Goal: Task Accomplishment & Management: Manage account settings

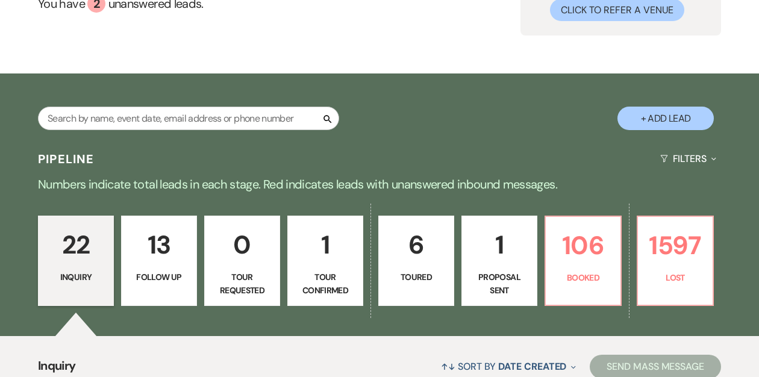
scroll to position [171, 0]
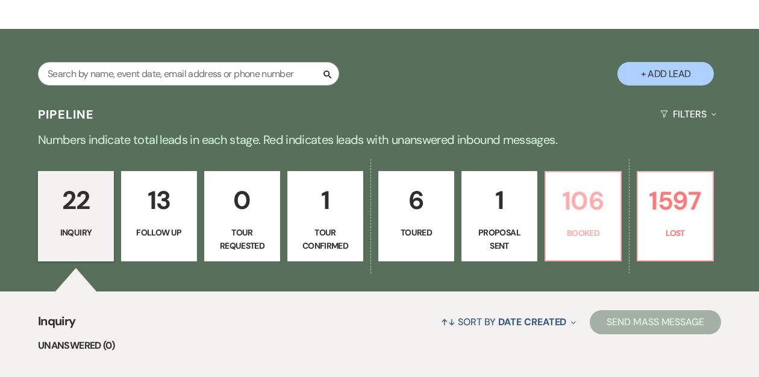
click at [573, 210] on p "106" at bounding box center [583, 201] width 60 height 40
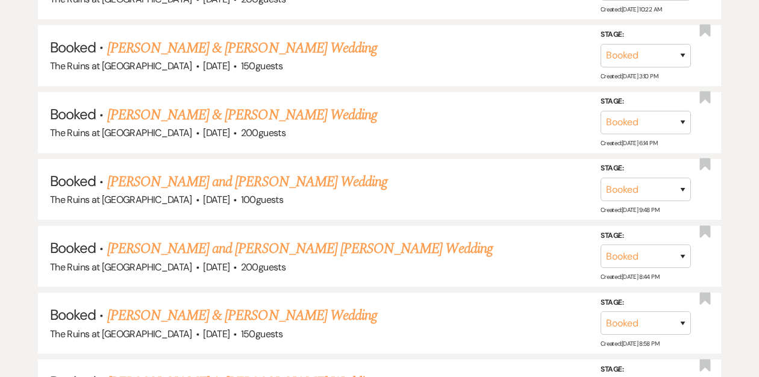
scroll to position [1787, 0]
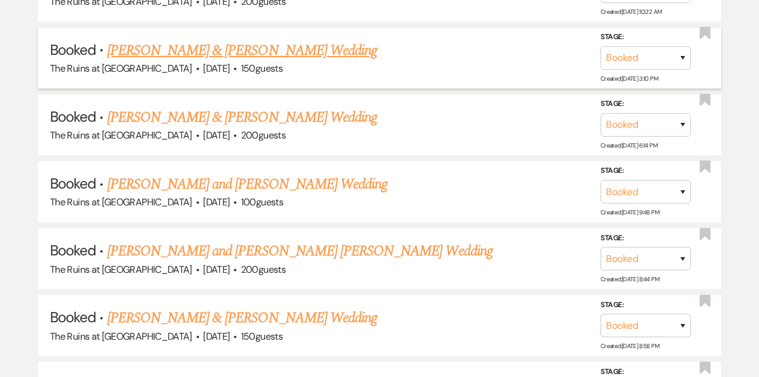
click at [269, 40] on link "[PERSON_NAME] & [PERSON_NAME] Wedding" at bounding box center [242, 51] width 270 height 22
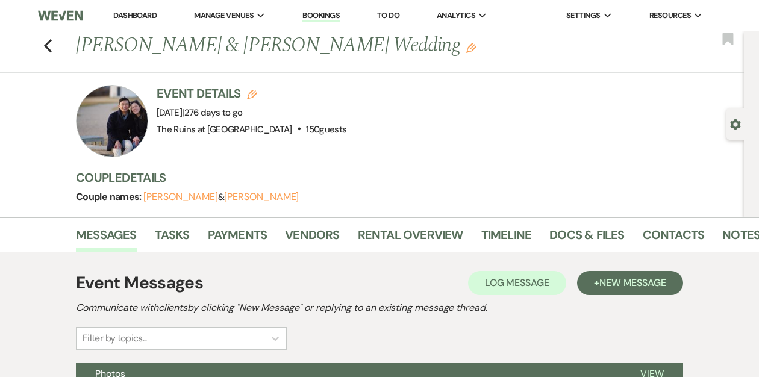
scroll to position [178, 0]
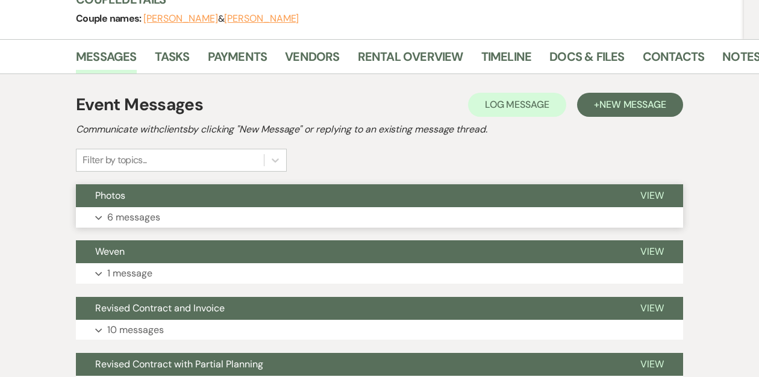
click at [192, 195] on button "Photos" at bounding box center [348, 195] width 545 height 23
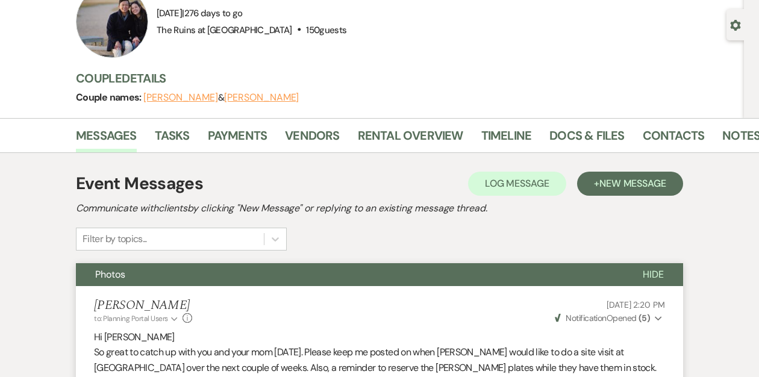
scroll to position [0, 0]
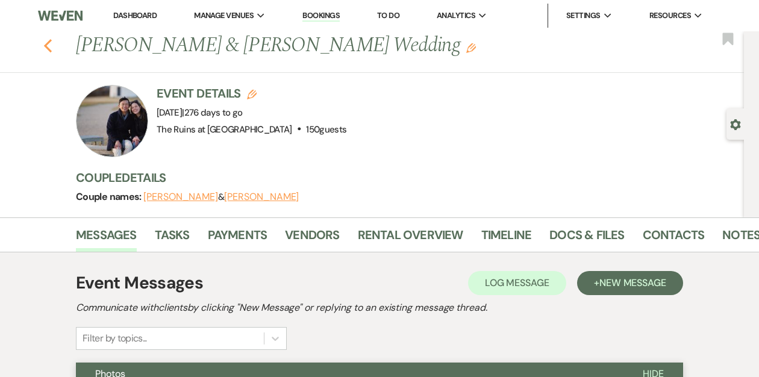
click at [44, 45] on use "button" at bounding box center [48, 45] width 8 height 13
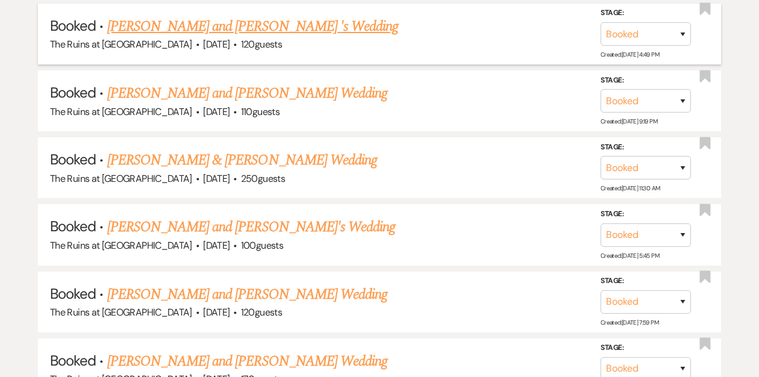
scroll to position [2281, 0]
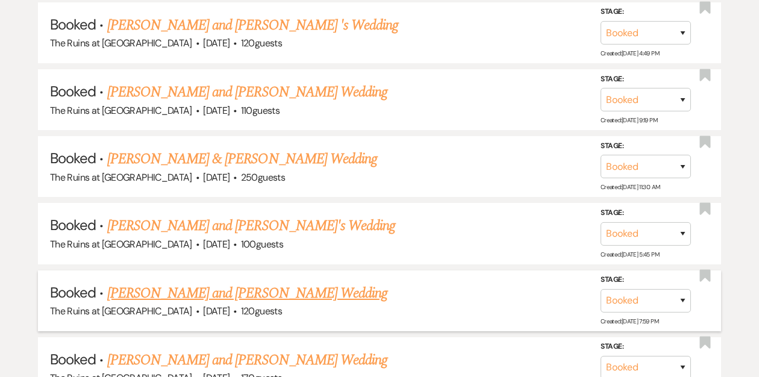
click at [231, 282] on link "[PERSON_NAME] and [PERSON_NAME] Wedding" at bounding box center [247, 293] width 281 height 22
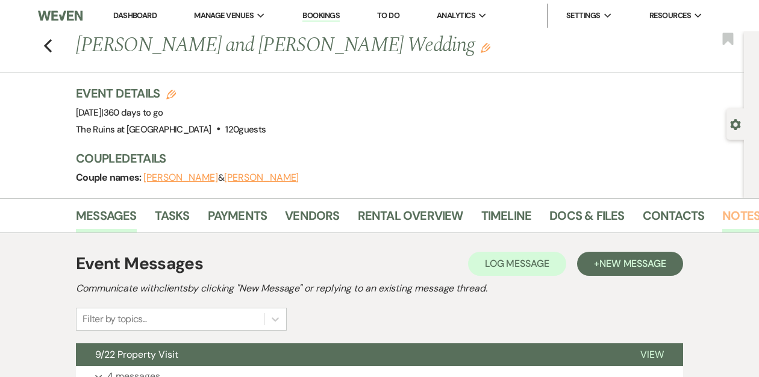
click at [731, 216] on link "Notes" at bounding box center [741, 219] width 38 height 26
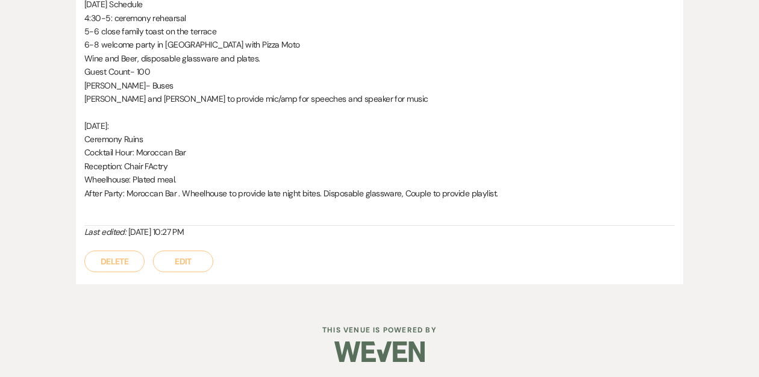
scroll to position [941, 0]
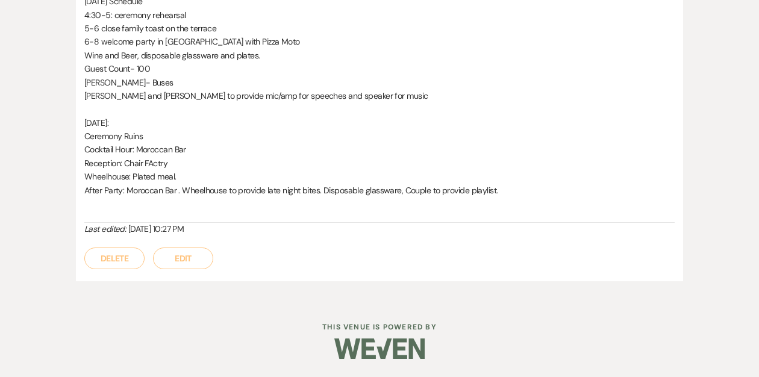
click at [183, 260] on button "Edit" at bounding box center [183, 258] width 60 height 22
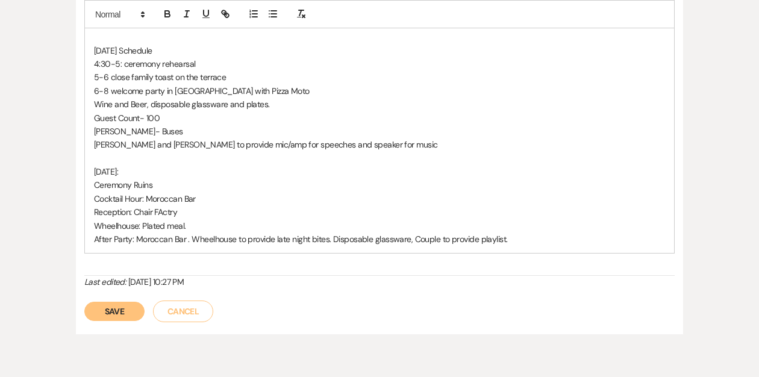
click at [521, 232] on p "After Party: Moroccan Bar . Wheelhouse to provide late night bites. Disposable …" at bounding box center [379, 238] width 571 height 13
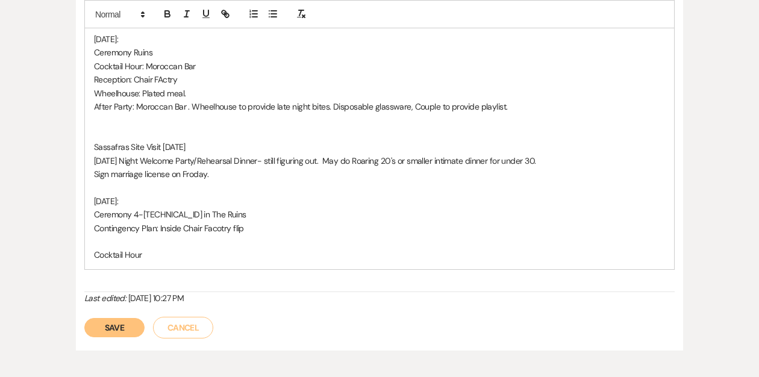
scroll to position [1092, 0]
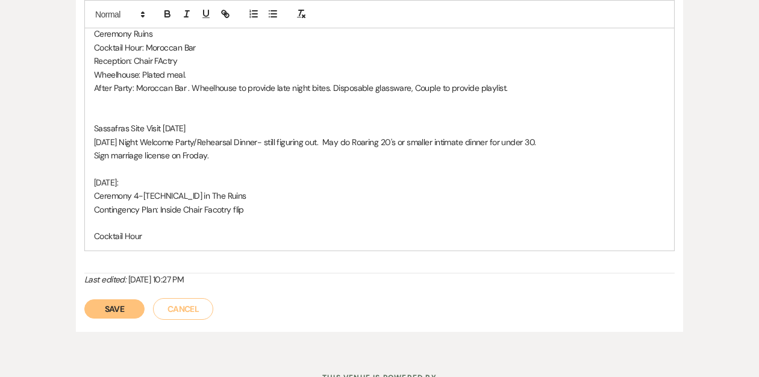
click at [231, 203] on p "Contingency Plan: Inside Chair Facotry flip" at bounding box center [379, 209] width 571 height 13
click at [143, 229] on p "Cocktail Hour" at bounding box center [379, 235] width 571 height 13
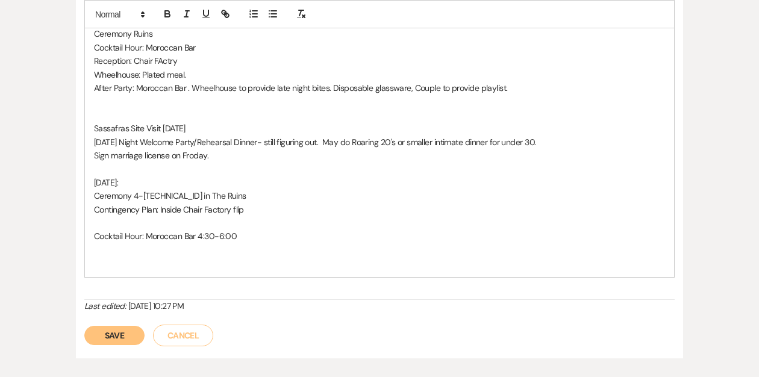
click at [141, 176] on p "[DATE]:" at bounding box center [379, 182] width 571 height 13
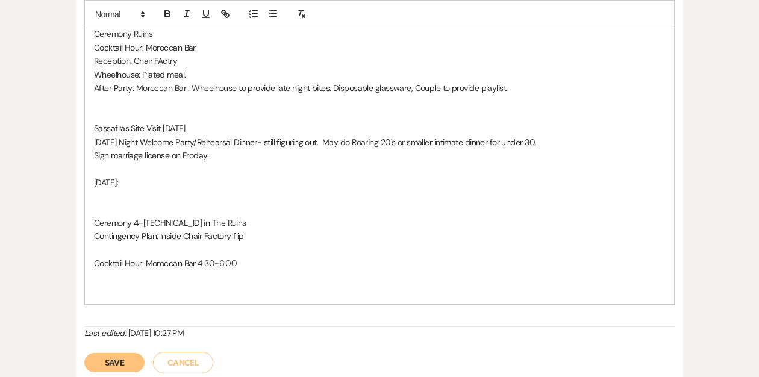
click at [105, 203] on p at bounding box center [379, 209] width 571 height 13
click at [98, 203] on p at bounding box center [379, 209] width 571 height 13
click at [96, 189] on p at bounding box center [379, 195] width 571 height 13
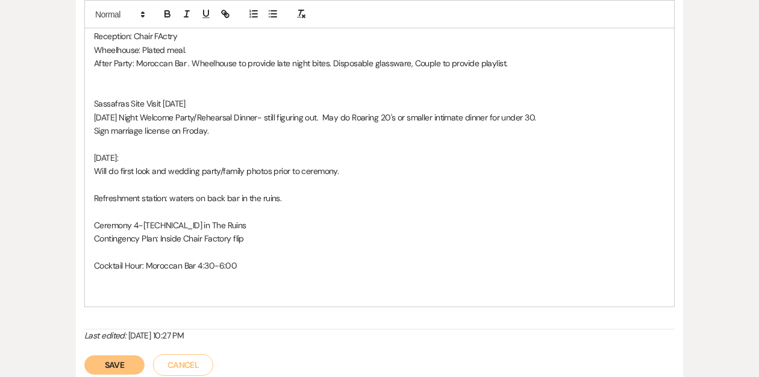
scroll to position [1119, 0]
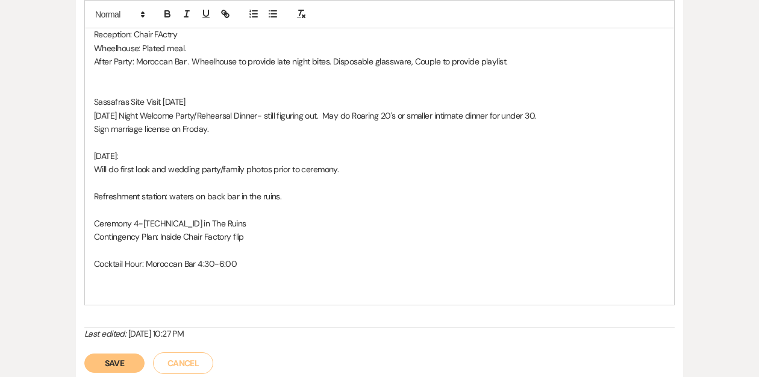
click at [216, 217] on p "Ceremony 4-[TECHNICAL_ID] in The Ruins" at bounding box center [379, 223] width 571 height 13
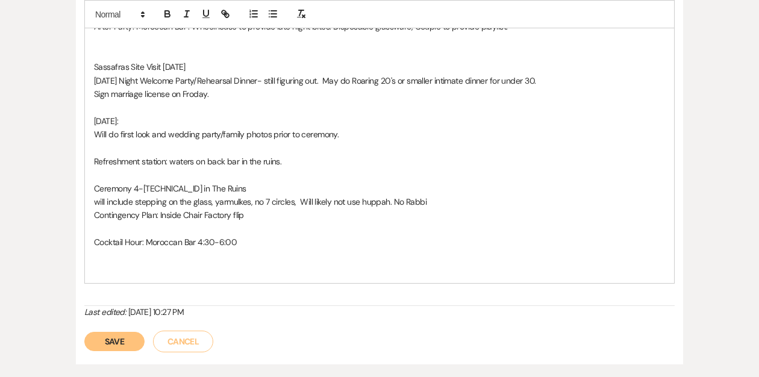
scroll to position [1167, 0]
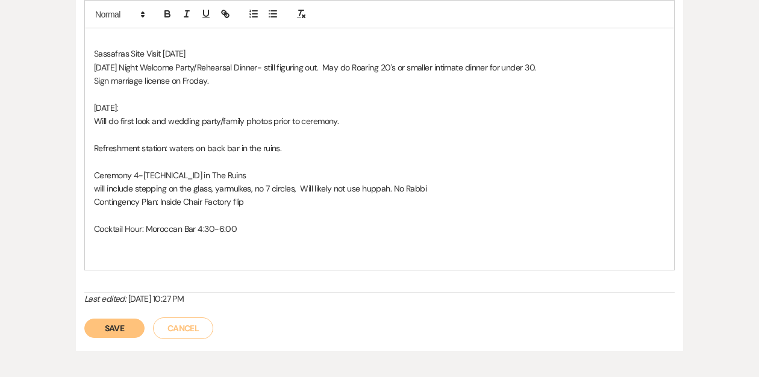
click at [249, 222] on p "Cocktail Hour: Moroccan Bar 4:30-6:00" at bounding box center [379, 228] width 571 height 13
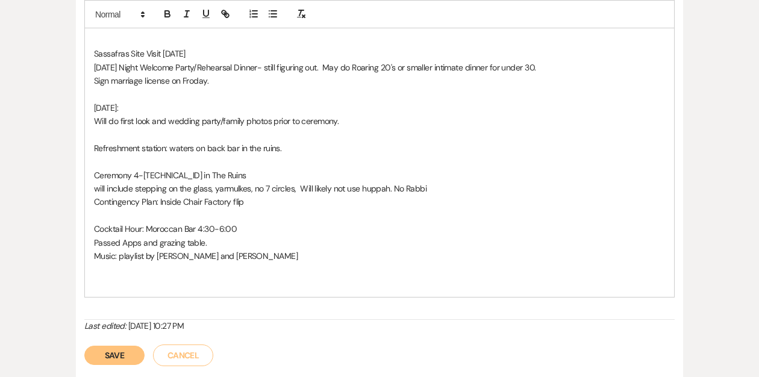
click at [252, 195] on p "Contingency Plan: Inside Chair Factory flip" at bounding box center [379, 201] width 571 height 13
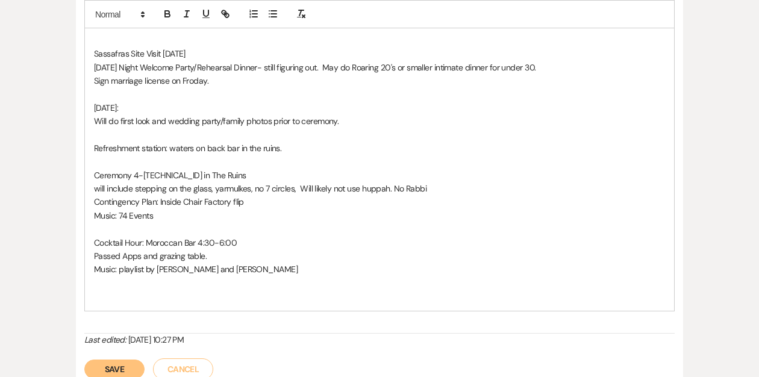
click at [227, 263] on p "Music: playlist by [PERSON_NAME] and [PERSON_NAME]" at bounding box center [379, 269] width 571 height 13
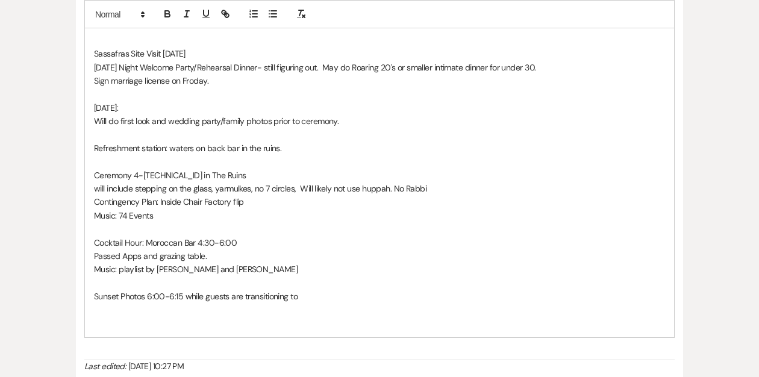
click at [238, 263] on p "Music: playlist by [PERSON_NAME] and [PERSON_NAME]" at bounding box center [379, 269] width 571 height 13
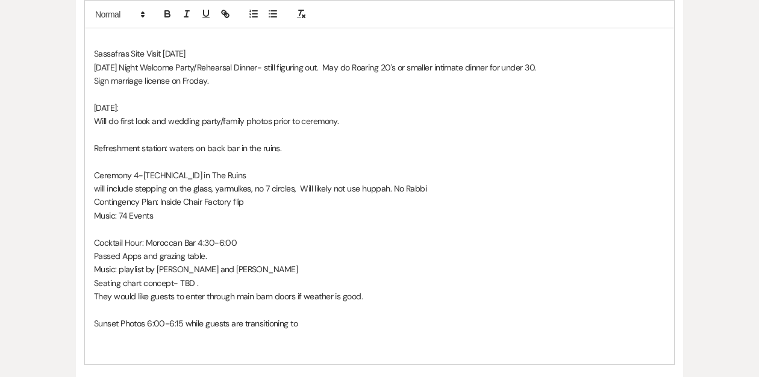
click at [302, 317] on p "Sunset Photos 6:00-6:15 while guests are transitioning to" at bounding box center [379, 323] width 571 height 13
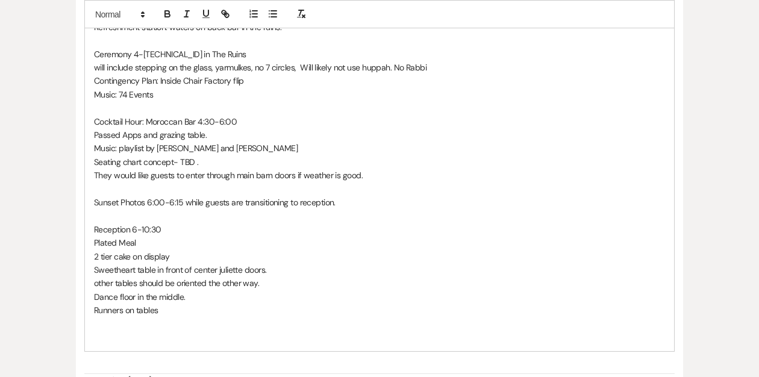
scroll to position [1289, 0]
click at [375, 168] on p "They would like guests to enter through main barn doors if weather is good." at bounding box center [379, 174] width 571 height 13
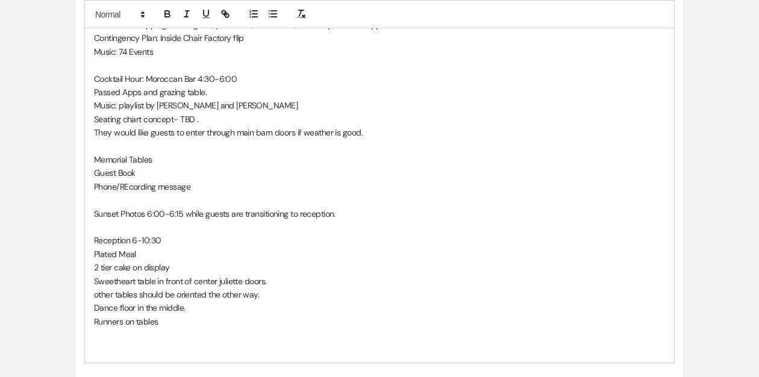
scroll to position [1331, 0]
click at [174, 314] on p "Runners on tables" at bounding box center [379, 320] width 571 height 13
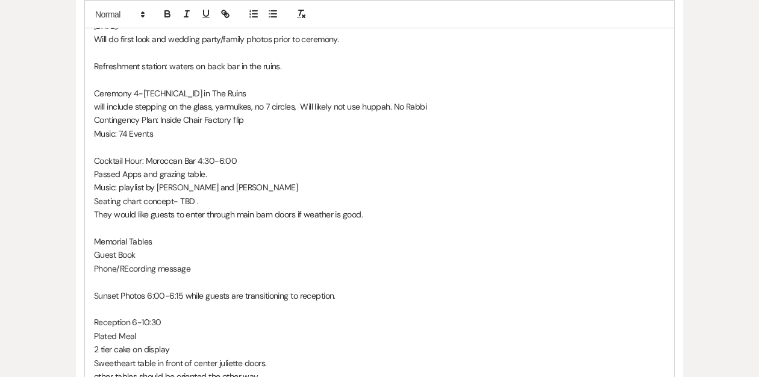
scroll to position [1204, 0]
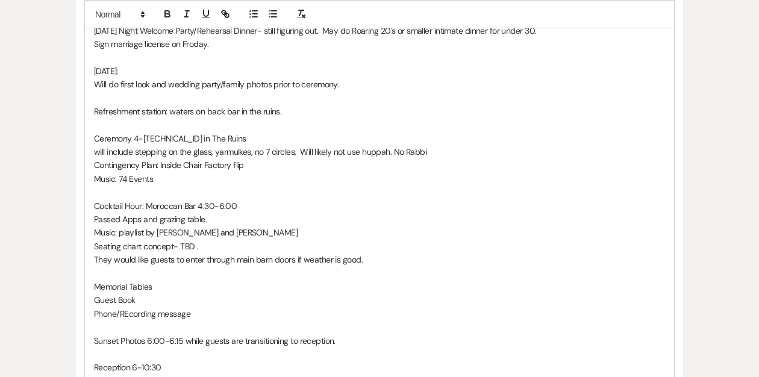
click at [159, 172] on p "Music: 74 Events" at bounding box center [379, 178] width 571 height 13
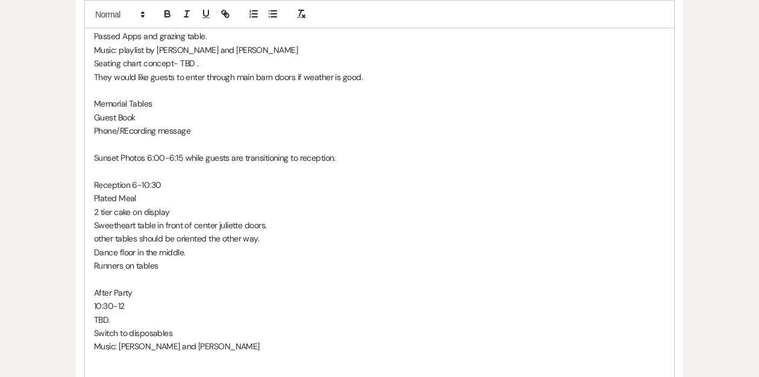
scroll to position [1425, 0]
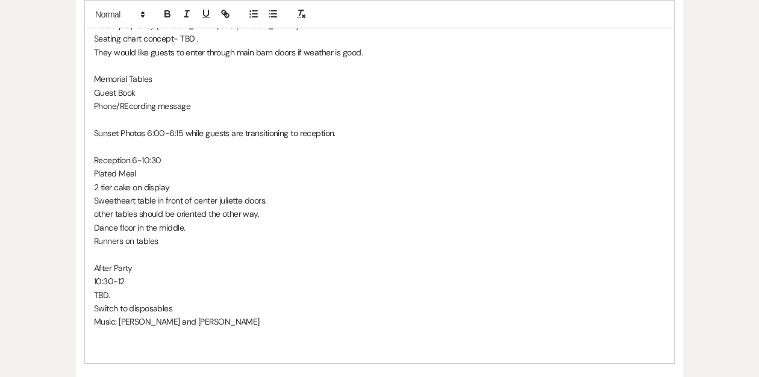
click at [199, 315] on p "Music: Veronica and Stevem" at bounding box center [379, 321] width 571 height 13
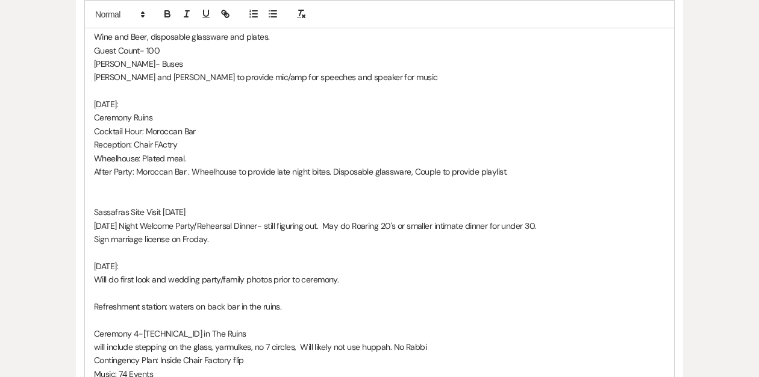
scroll to position [1010, 0]
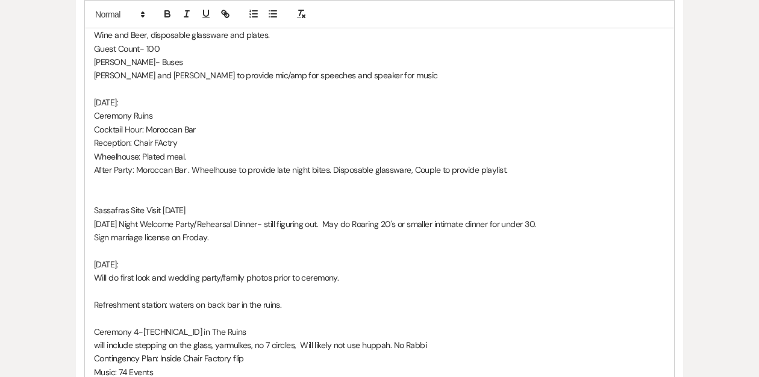
drag, startPoint x: 203, startPoint y: 195, endPoint x: 89, endPoint y: 195, distance: 114.4
click at [89, 195] on div "[PERSON_NAME] is in graduate school for [MEDICAL_DATA]. Her mom passed away thi…" at bounding box center [379, 75] width 589 height 1484
click at [165, 14] on icon "button" at bounding box center [167, 15] width 5 height 3
click at [204, 163] on p "After Party: Moroccan Bar . Wheelhouse to provide late night bites. Disposable …" at bounding box center [379, 169] width 571 height 13
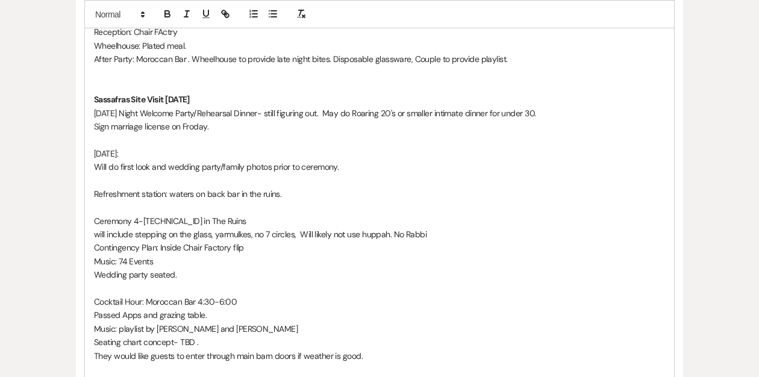
scroll to position [1122, 0]
drag, startPoint x: 533, startPoint y: 97, endPoint x: 543, endPoint y: 97, distance: 9.6
click at [536, 105] on p "Friday Night Welcome Party/Rehearsal Dinner- still figuring out. May do Roaring…" at bounding box center [379, 111] width 571 height 13
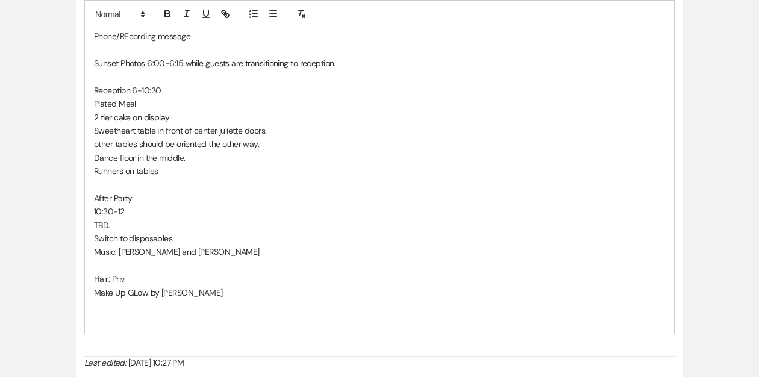
scroll to position [1614, 0]
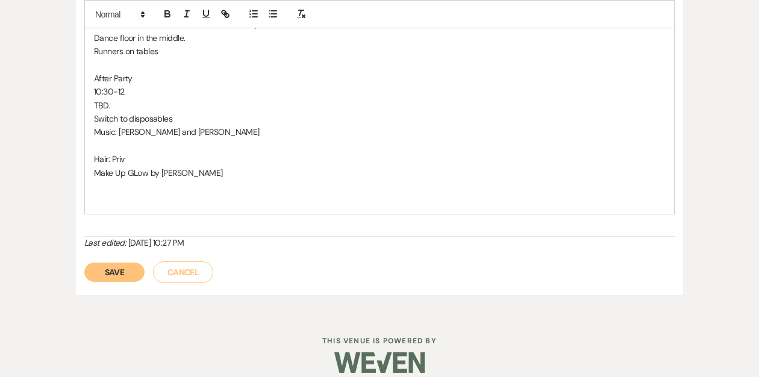
click at [116, 263] on button "Save" at bounding box center [114, 272] width 60 height 19
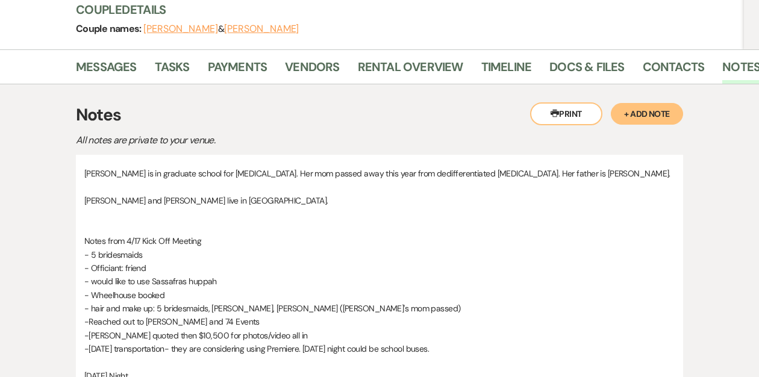
scroll to position [0, 0]
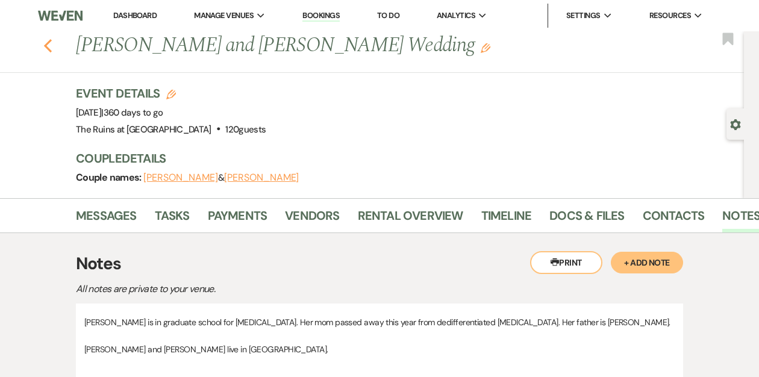
click at [48, 47] on use "button" at bounding box center [48, 45] width 8 height 13
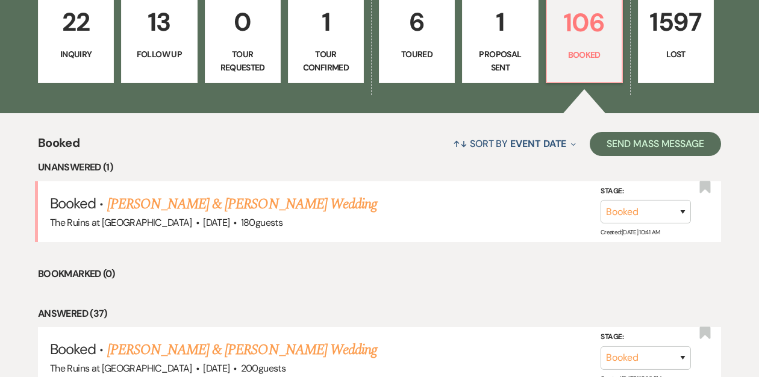
scroll to position [370, 0]
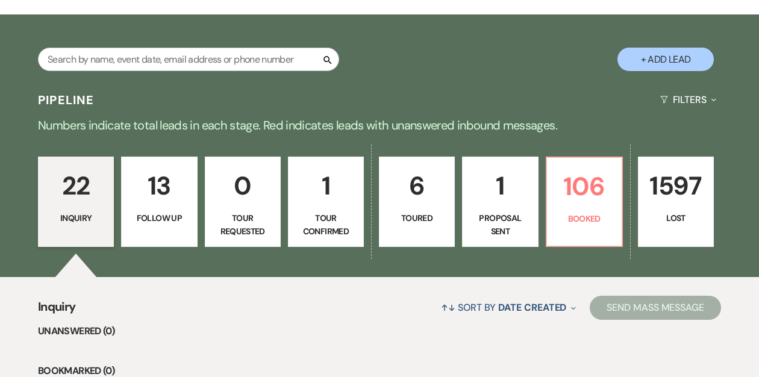
scroll to position [186, 0]
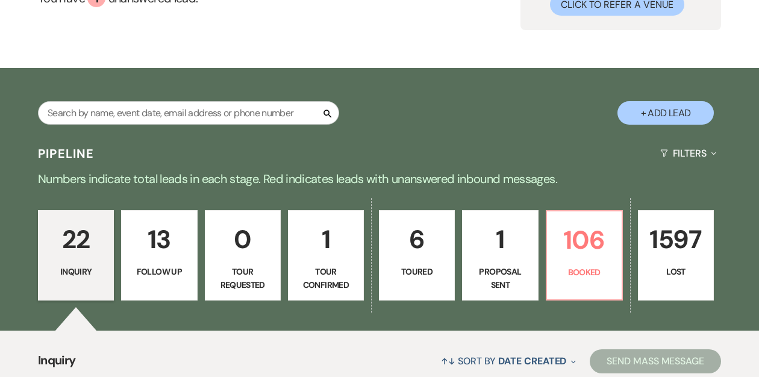
scroll to position [137, 0]
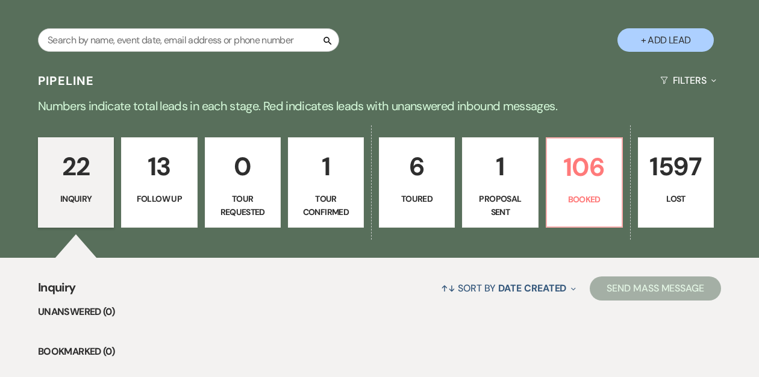
scroll to position [208, 0]
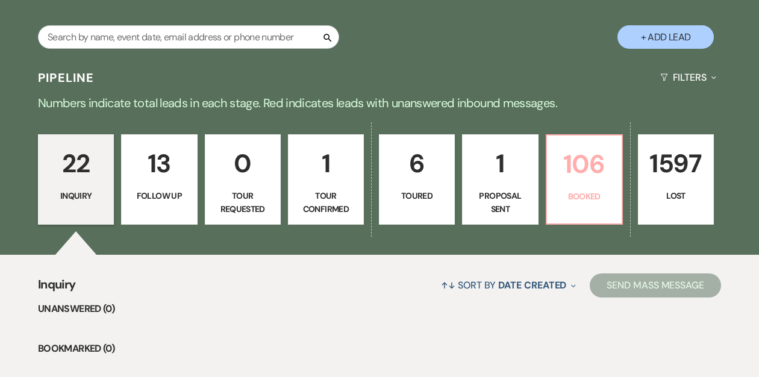
click at [581, 181] on p "106" at bounding box center [584, 164] width 60 height 40
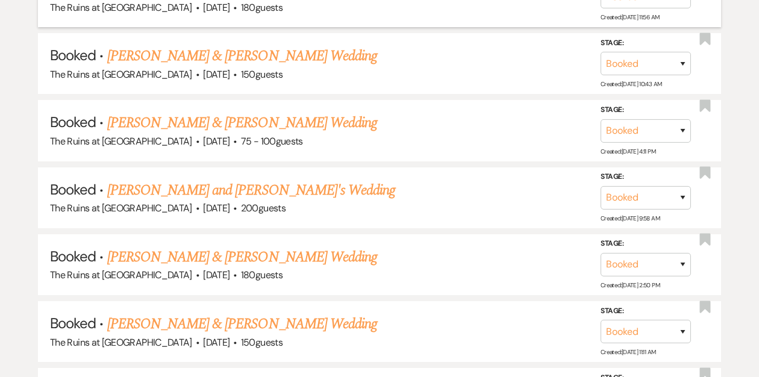
scroll to position [1314, 0]
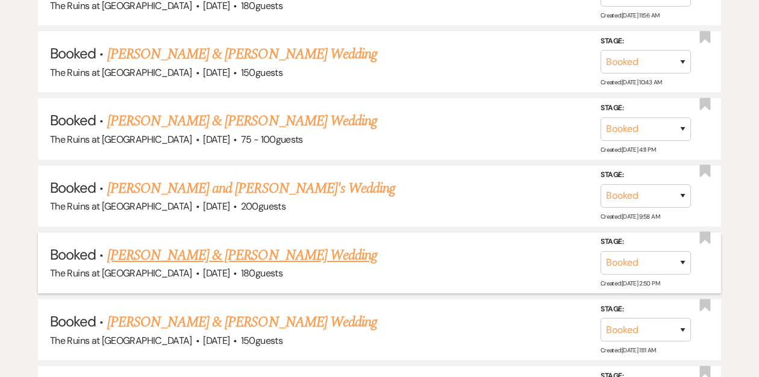
click at [206, 245] on link "[PERSON_NAME] & [PERSON_NAME] Wedding" at bounding box center [242, 255] width 270 height 22
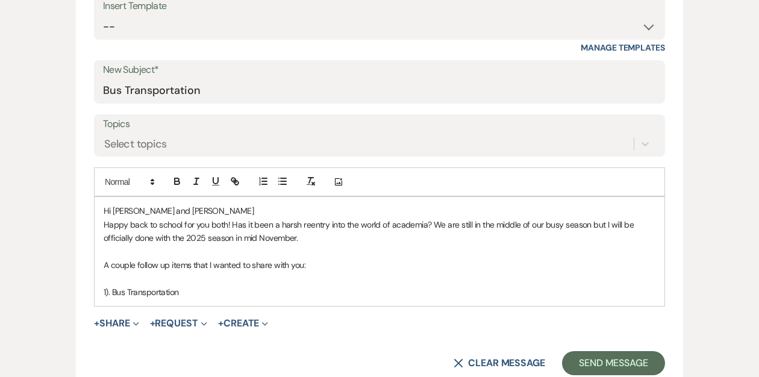
scroll to position [469, 0]
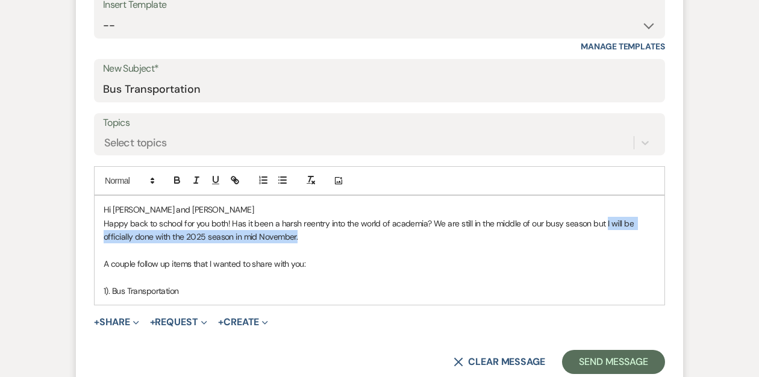
drag, startPoint x: 603, startPoint y: 222, endPoint x: 614, endPoint y: 232, distance: 14.5
click at [614, 232] on p "Happy back to school for you both! Has it been a harsh reentry into the world o…" at bounding box center [380, 230] width 552 height 27
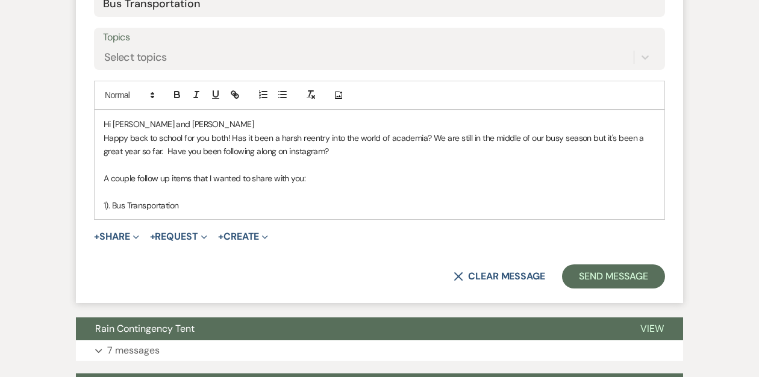
scroll to position [555, 0]
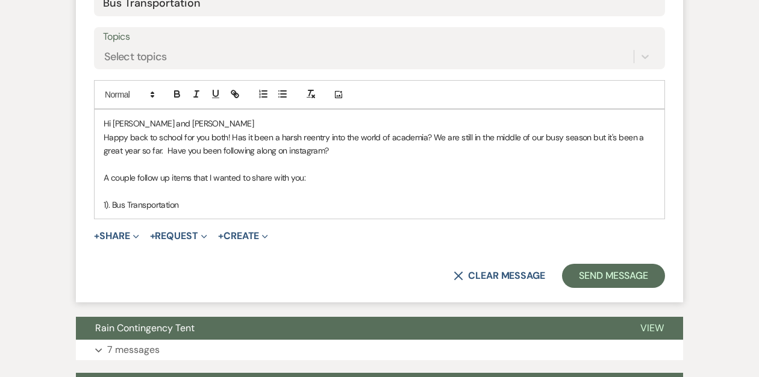
click at [212, 206] on p "1). Bus Transportation" at bounding box center [380, 204] width 552 height 13
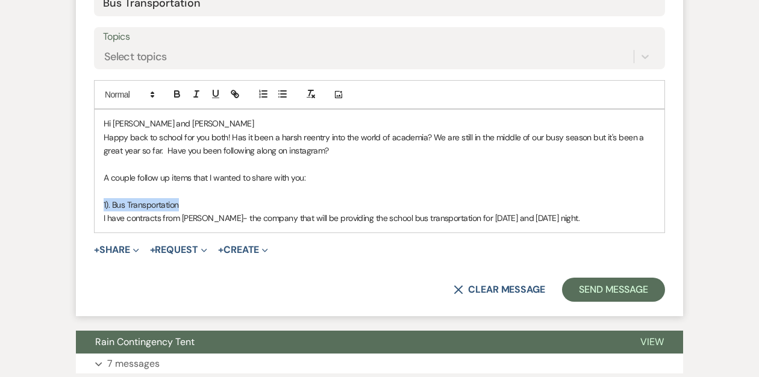
drag, startPoint x: 185, startPoint y: 202, endPoint x: 92, endPoint y: 203, distance: 93.3
click at [92, 203] on form "New Message X Saving draft... Recipients* Planning Portal Users ( [PERSON_NAME]…" at bounding box center [379, 63] width 607 height 505
click at [178, 93] on icon "button" at bounding box center [177, 92] width 4 height 3
click at [378, 182] on p "A couple follow up items that I wanted to share with you:" at bounding box center [380, 177] width 552 height 13
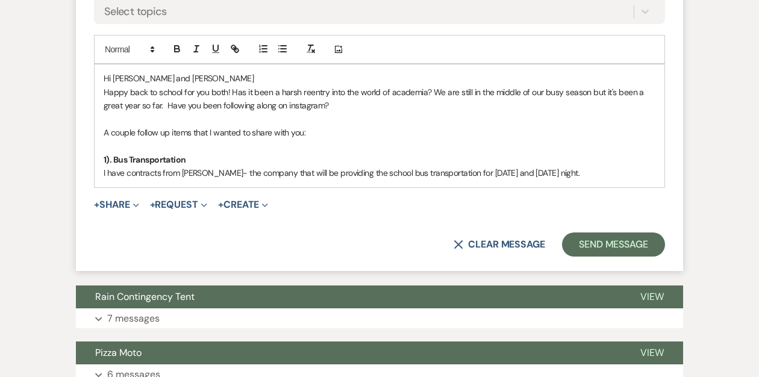
scroll to position [603, 0]
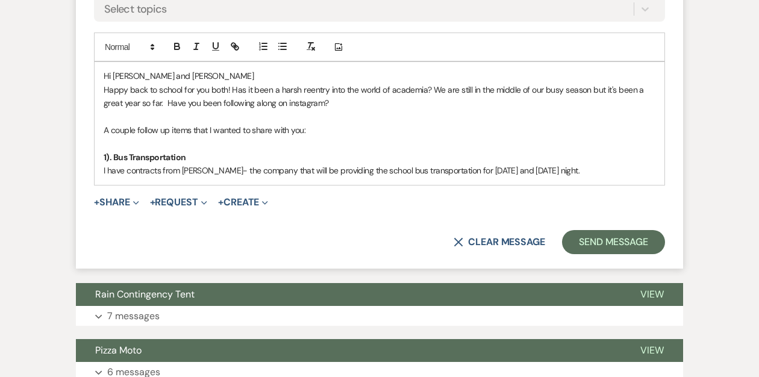
click at [588, 169] on p "I have contracts from [PERSON_NAME]- the company that will be providing the sch…" at bounding box center [380, 170] width 552 height 13
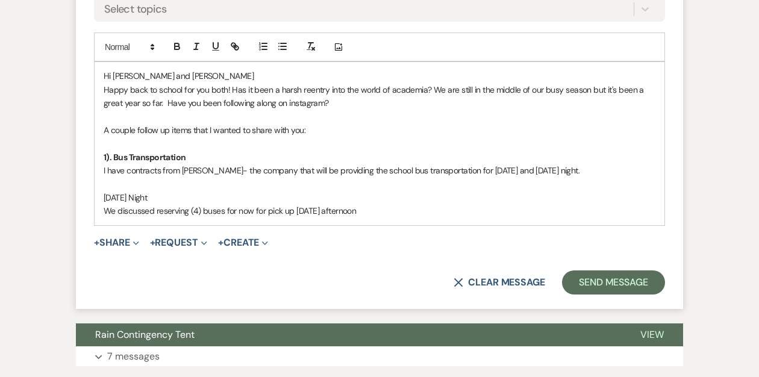
click at [385, 211] on p "We discussed reserving (4) buses for now for pick up [DATE] afternoon" at bounding box center [380, 210] width 552 height 13
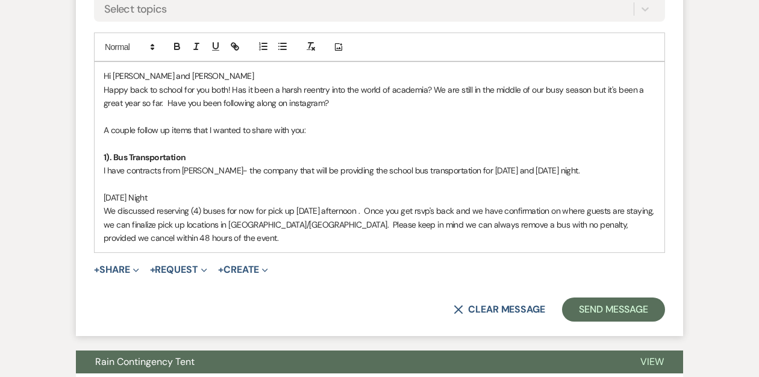
drag, startPoint x: 155, startPoint y: 197, endPoint x: 79, endPoint y: 196, distance: 75.9
click at [79, 196] on form "New Message X Saving draft... Recipients* Planning Portal Users ( [PERSON_NAME]…" at bounding box center [379, 49] width 607 height 572
click at [176, 42] on icon "button" at bounding box center [177, 46] width 11 height 11
click at [184, 188] on p at bounding box center [380, 184] width 552 height 13
click at [202, 239] on p "We discussed reserving (4) buses for now for pick up [DATE] afternoon . Once yo…" at bounding box center [380, 224] width 552 height 40
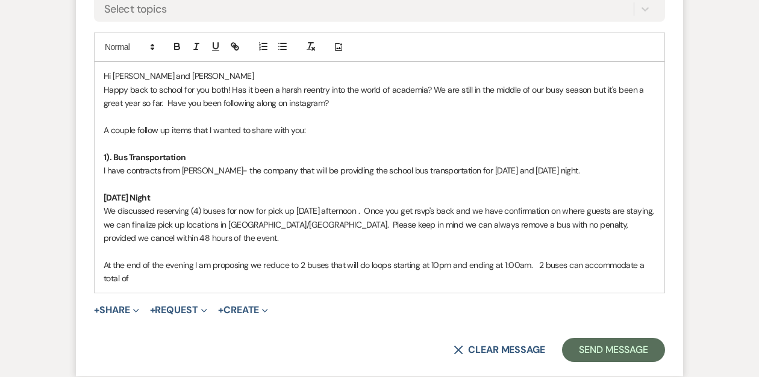
click at [138, 275] on p "At the end of the evening I am proposing we reduce to 2 buses that will do loop…" at bounding box center [380, 271] width 552 height 27
click at [249, 266] on p "At the end of the evening I am proposing we reduce to 2 buses that will do loop…" at bounding box center [380, 271] width 552 height 27
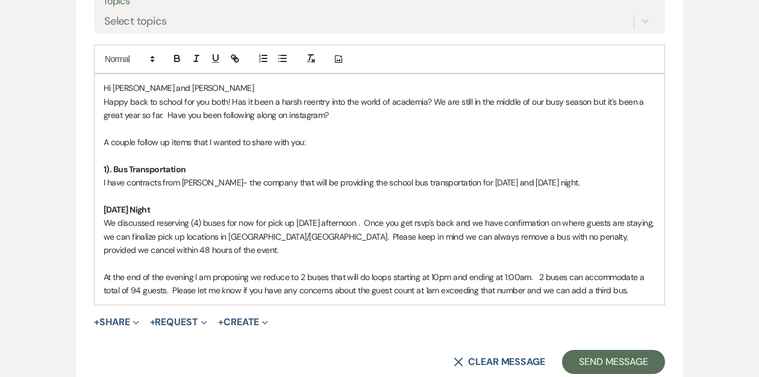
scroll to position [592, 0]
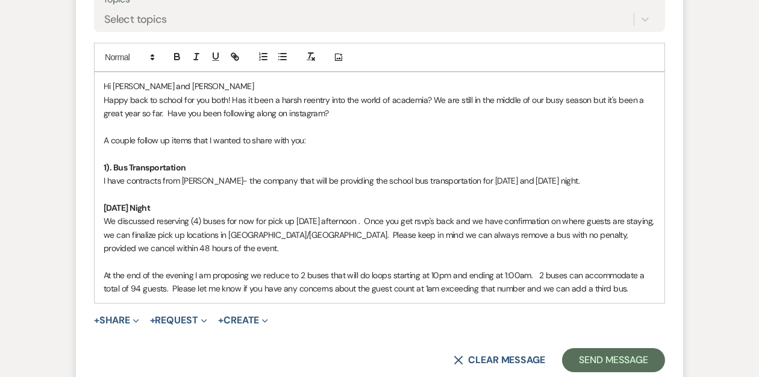
click at [116, 190] on p at bounding box center [380, 194] width 552 height 13
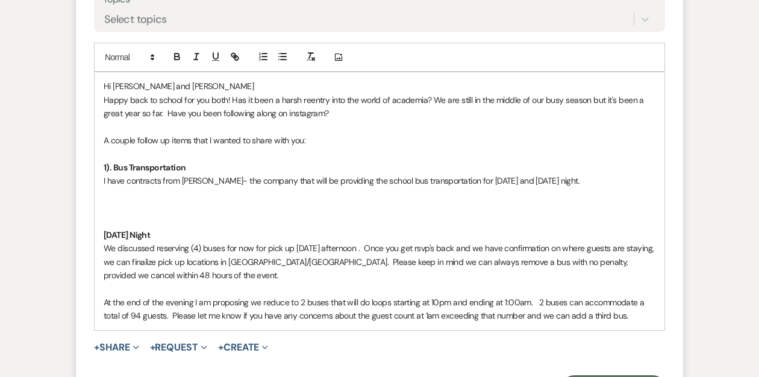
click at [111, 207] on p at bounding box center [380, 207] width 552 height 13
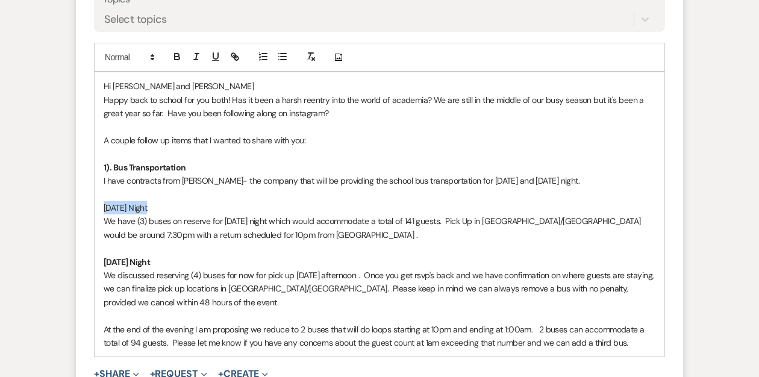
drag, startPoint x: 155, startPoint y: 205, endPoint x: 92, endPoint y: 205, distance: 63.2
click at [92, 205] on form "New Message X Draft Recipients* Planning Portal Users ( [PERSON_NAME], [PERSON_…" at bounding box center [379, 107] width 607 height 667
click at [177, 58] on icon "button" at bounding box center [177, 56] width 11 height 11
click at [214, 172] on p "1). Bus Transportation" at bounding box center [380, 167] width 552 height 13
click at [576, 179] on p "I have contracts from [PERSON_NAME]- the company that will be providing the sch…" at bounding box center [380, 180] width 552 height 13
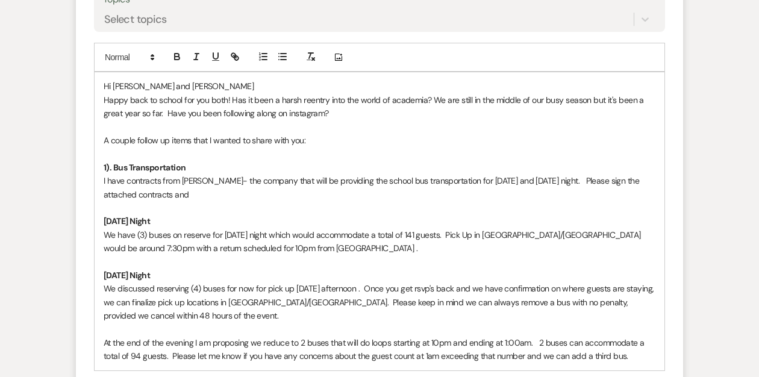
click at [254, 290] on p "We discussed reserving (4) buses for now for pick up [DATE] afternoon . Once yo…" at bounding box center [380, 302] width 552 height 40
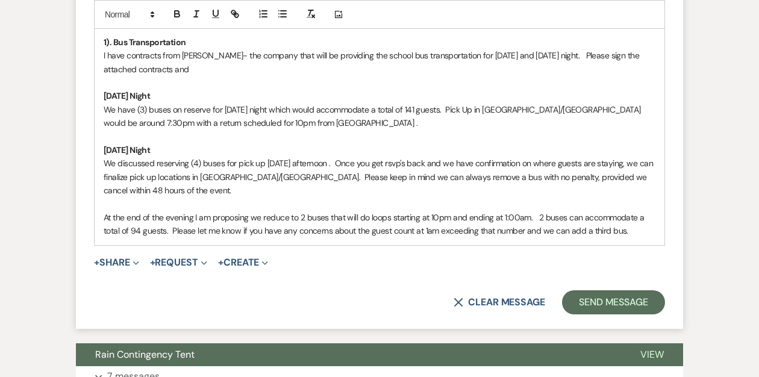
scroll to position [721, 0]
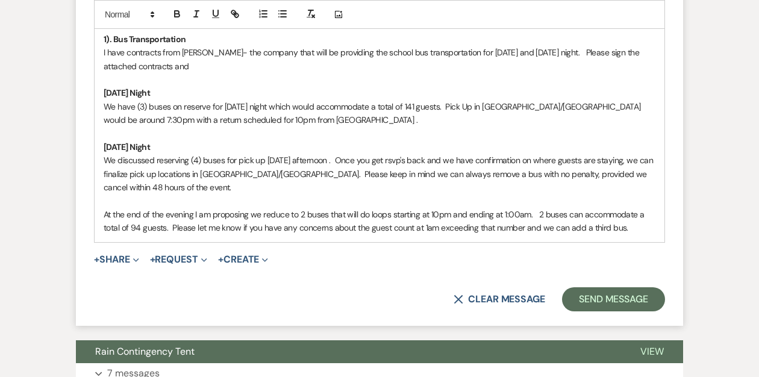
click at [167, 227] on p "At the end of the evening I am proposing we reduce to 2 buses that will do loop…" at bounding box center [380, 221] width 552 height 27
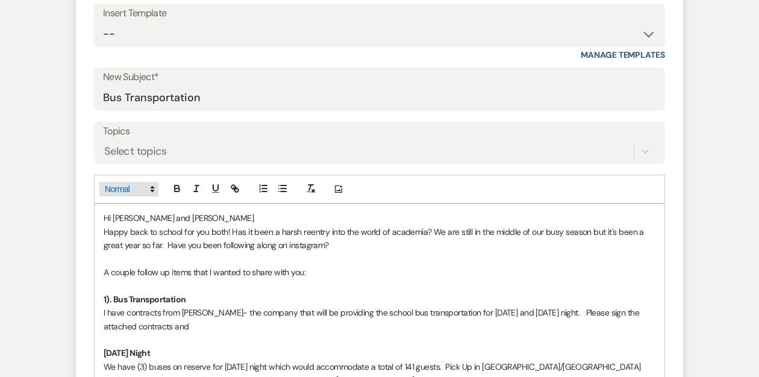
scroll to position [497, 0]
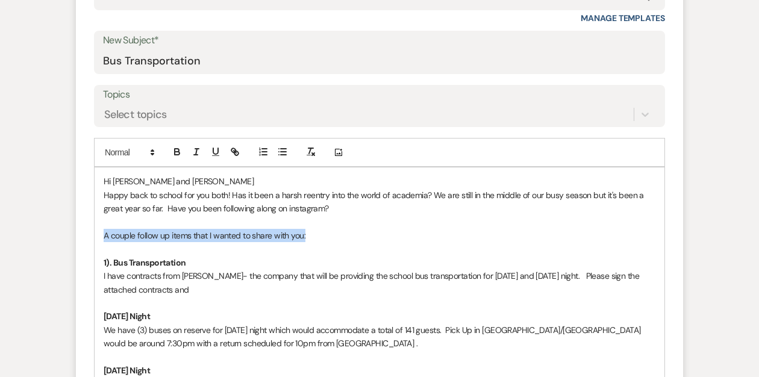
drag, startPoint x: 309, startPoint y: 234, endPoint x: 102, endPoint y: 239, distance: 207.2
click at [102, 239] on div "Hi [PERSON_NAME] and [PERSON_NAME] Happy back to school for you both! Has it be…" at bounding box center [380, 322] width 570 height 311
click at [292, 240] on p "A couple follow up items that I wanted to share with you:" at bounding box center [380, 235] width 552 height 13
drag, startPoint x: 305, startPoint y: 234, endPoint x: 115, endPoint y: 230, distance: 189.7
click at [115, 230] on p "A couple follow up items that I wanted to share with you:" at bounding box center [380, 235] width 552 height 13
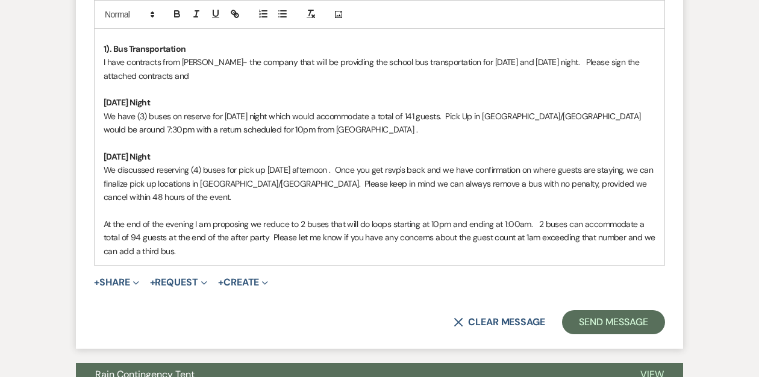
scroll to position [709, 0]
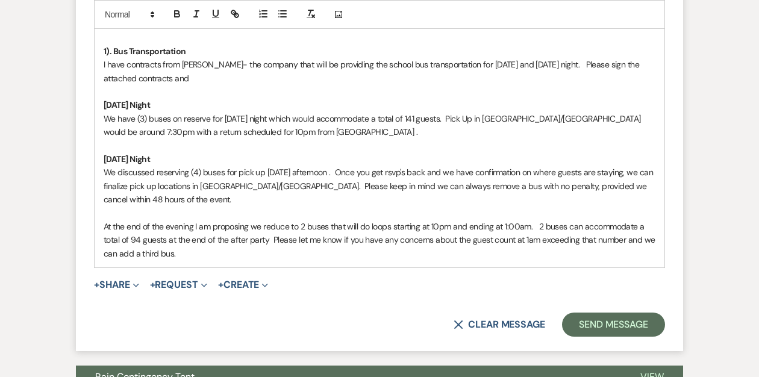
click at [161, 73] on p "I have contracts from [PERSON_NAME]- the company that will be providing the sch…" at bounding box center [380, 71] width 552 height 27
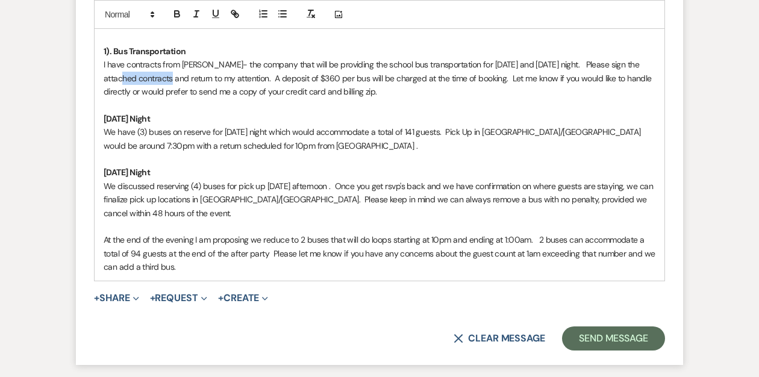
drag, startPoint x: 156, startPoint y: 79, endPoint x: 108, endPoint y: 81, distance: 47.6
click at [108, 81] on p "I have contracts from [PERSON_NAME]- the company that will be providing the sch…" at bounding box center [380, 78] width 552 height 40
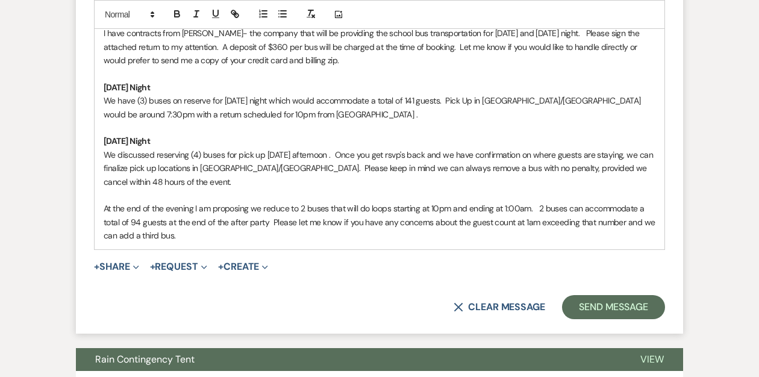
scroll to position [742, 0]
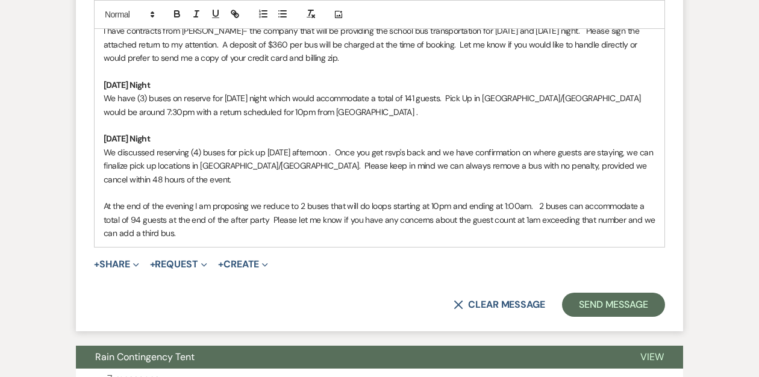
click at [347, 152] on p "We discussed reserving (4) buses for pick up [DATE] afternoon . Once you get rs…" at bounding box center [380, 166] width 552 height 40
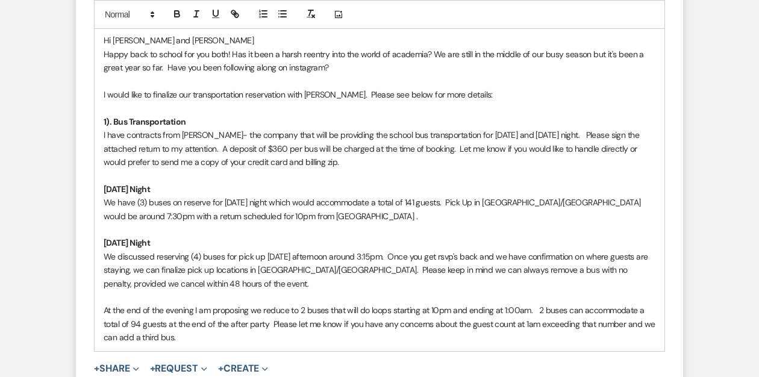
scroll to position [632, 0]
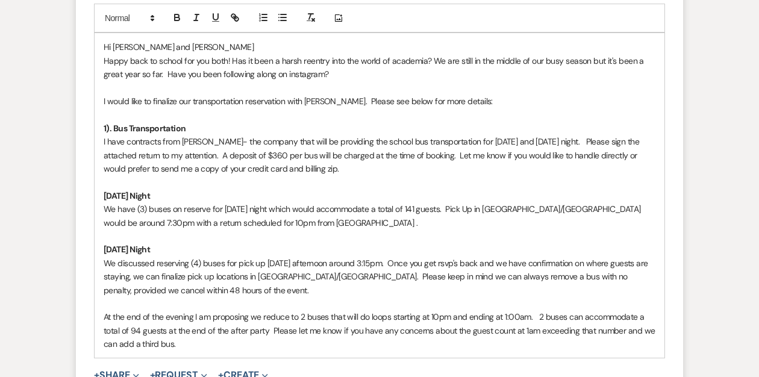
click at [555, 141] on p "I have contracts from [PERSON_NAME]- the company that will be providing the sch…" at bounding box center [380, 155] width 552 height 40
click at [576, 141] on p "I have contracts from [PERSON_NAME]- the company that will be providing the sch…" at bounding box center [380, 155] width 552 height 40
click at [589, 143] on p "I have contracts from [PERSON_NAME]- the company that will be providing the sch…" at bounding box center [380, 155] width 552 height 40
click at [650, 138] on p "I have contracts from [PERSON_NAME]- the company that will be providing the sch…" at bounding box center [380, 155] width 552 height 40
click at [396, 167] on p "I have contracts from [PERSON_NAME]- the company that will be providing the sch…" at bounding box center [380, 155] width 552 height 40
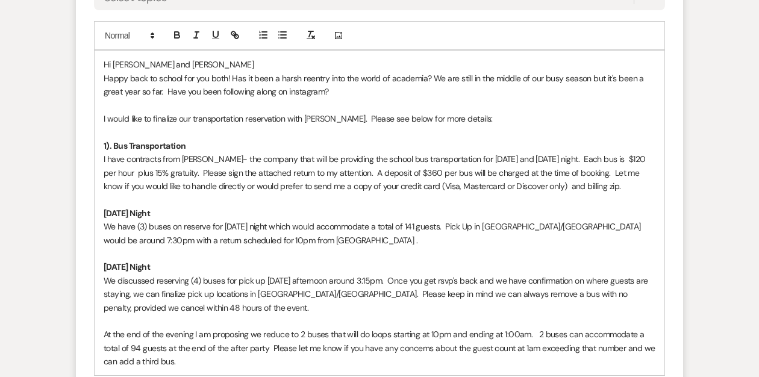
scroll to position [612, 0]
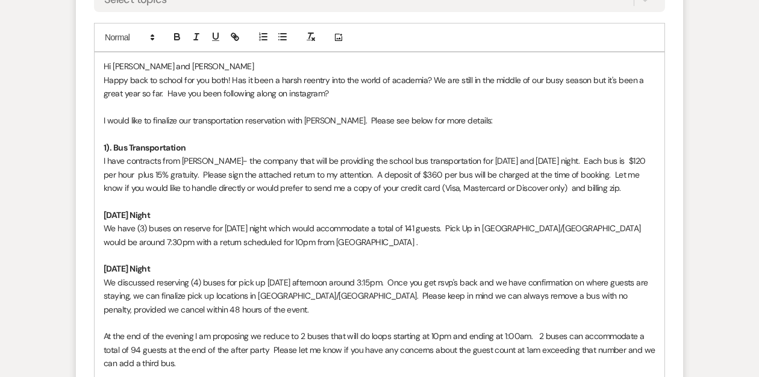
click at [353, 89] on p "Happy back to school for you both! Has it been a harsh reentry into the world o…" at bounding box center [380, 86] width 552 height 27
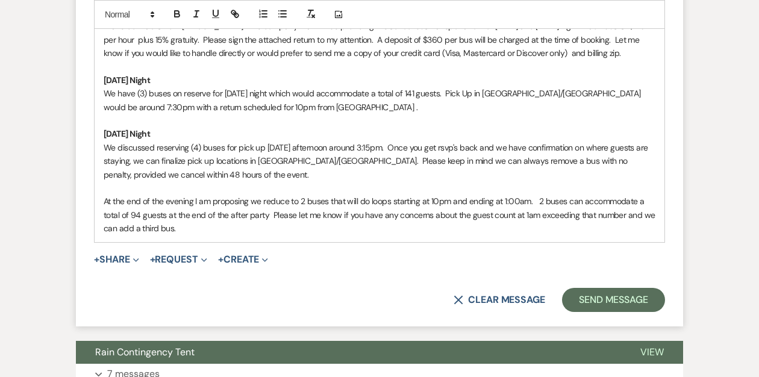
scroll to position [748, 0]
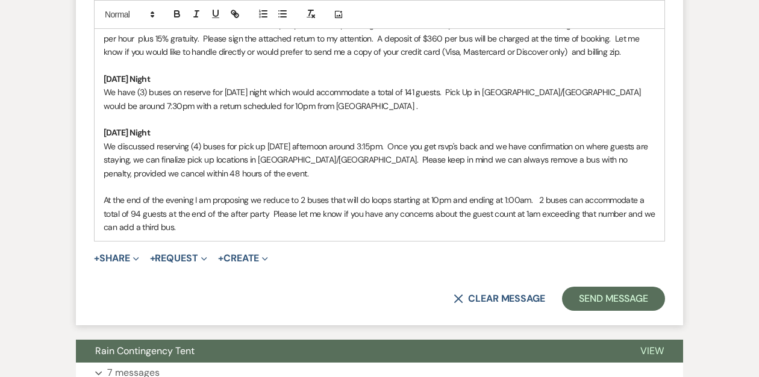
click at [540, 199] on p "At the end of the evening I am proposing we reduce to 2 buses that will do loop…" at bounding box center [380, 213] width 552 height 40
click at [200, 227] on p "At the end of the evening I am proposing we reduce to 2 buses that will do loop…" at bounding box center [380, 213] width 552 height 40
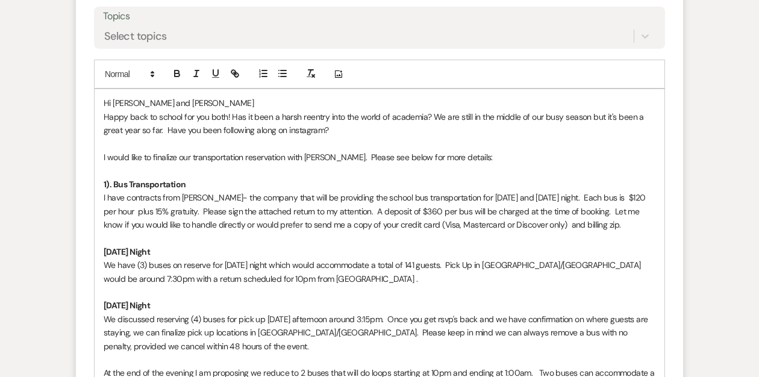
scroll to position [809, 0]
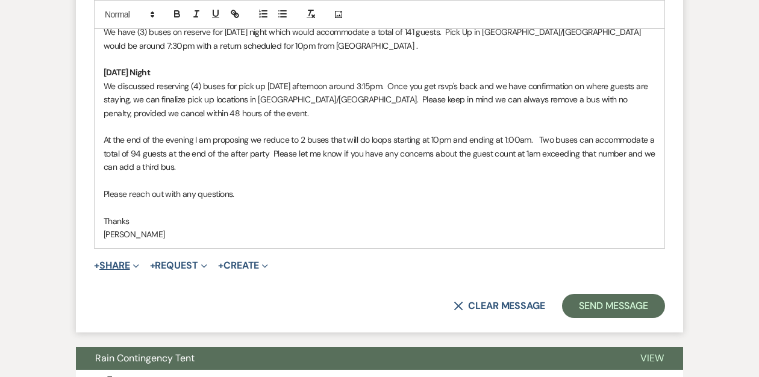
click at [111, 267] on button "+ Share Expand" at bounding box center [116, 266] width 45 height 10
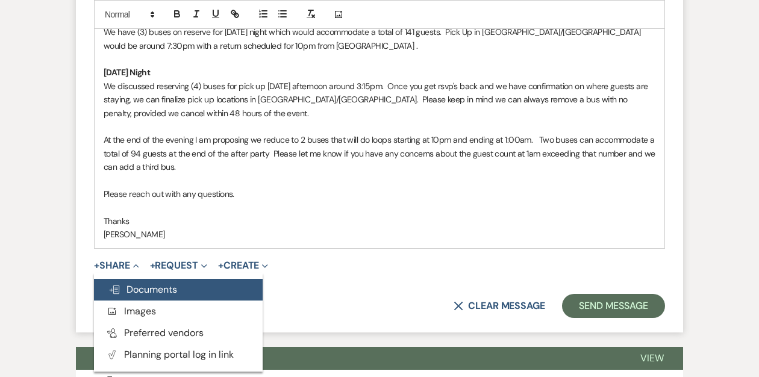
click at [126, 287] on span "Doc Upload Documents" at bounding box center [142, 289] width 69 height 13
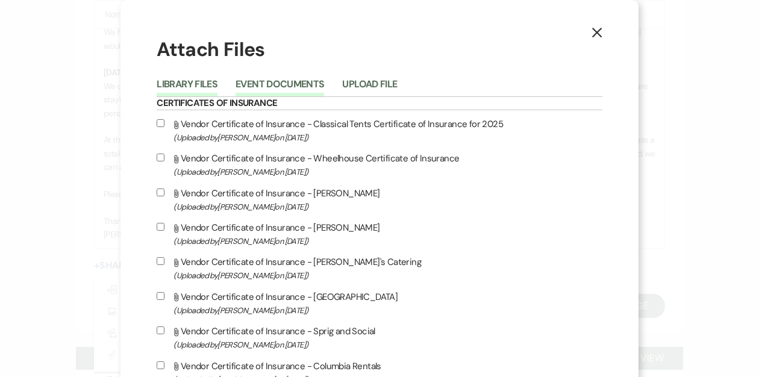
click at [307, 82] on button "Event Documents" at bounding box center [279, 87] width 89 height 17
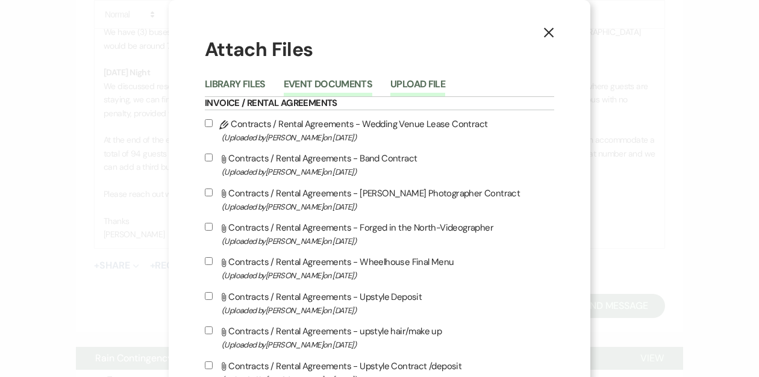
click at [409, 84] on button "Upload File" at bounding box center [417, 87] width 55 height 17
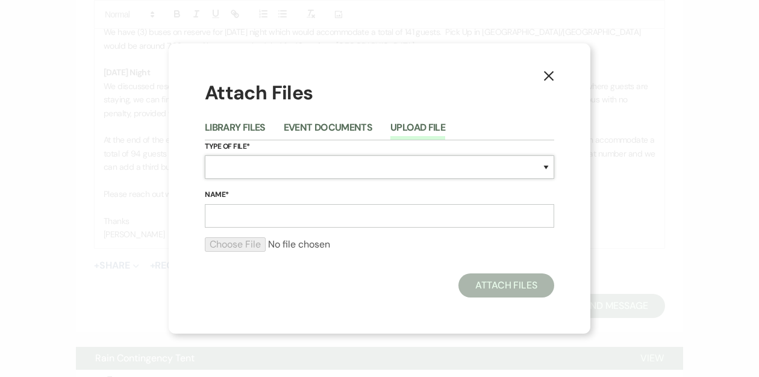
click at [253, 170] on select "Special Event Insurance Vendor Certificate of Insurance Contracts / Rental Agre…" at bounding box center [379, 166] width 349 height 23
select select "0"
click at [205, 155] on select "Special Event Insurance Vendor Certificate of Insurance Contracts / Rental Agre…" at bounding box center [379, 166] width 349 height 23
click at [223, 216] on input "Name*" at bounding box center [379, 215] width 349 height 23
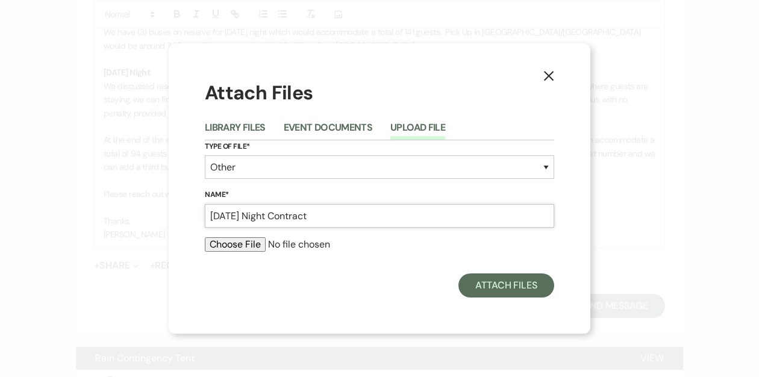
type input "[DATE] Night Contract"
click at [225, 244] on input "file" at bounding box center [379, 244] width 349 height 14
type input "C:\fakepath\[PERSON_NAME] & [PERSON_NAME] [DATE] (2).docx"
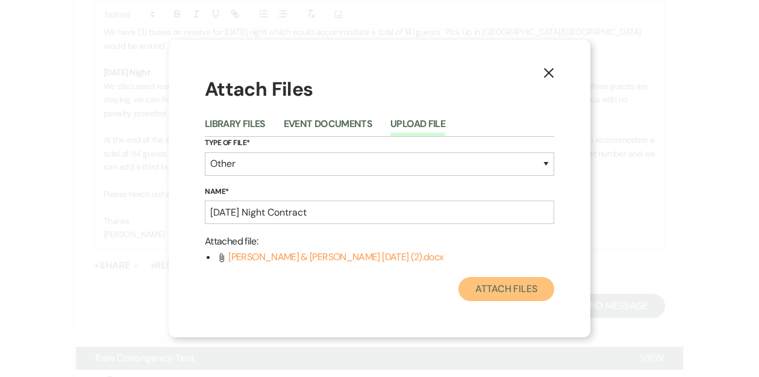
click at [495, 286] on button "Attach Files" at bounding box center [506, 289] width 96 height 24
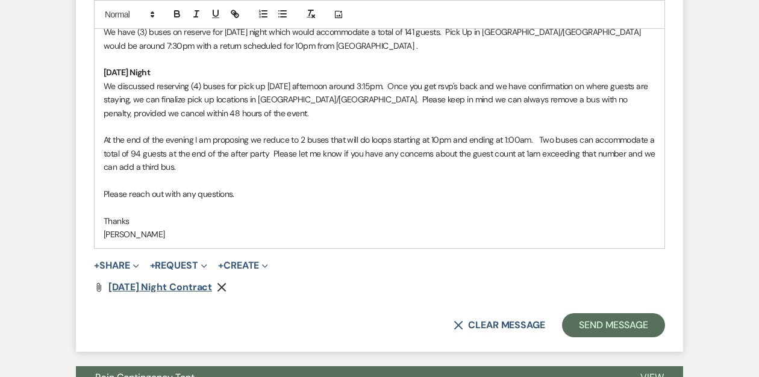
click at [168, 288] on span "[DATE] Night Contract" at bounding box center [160, 287] width 104 height 13
click at [120, 266] on button "+ Share Expand" at bounding box center [116, 266] width 45 height 10
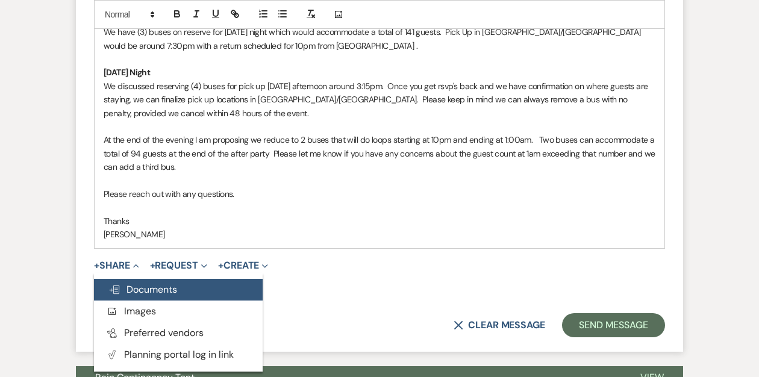
click at [138, 285] on span "Doc Upload Documents" at bounding box center [142, 289] width 69 height 13
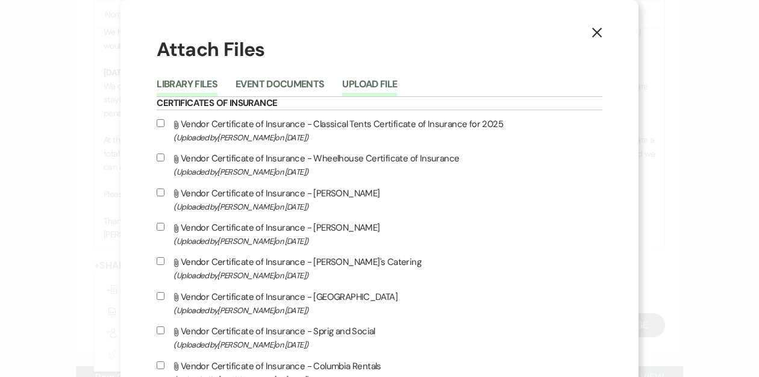
click at [397, 84] on button "Upload File" at bounding box center [369, 87] width 55 height 17
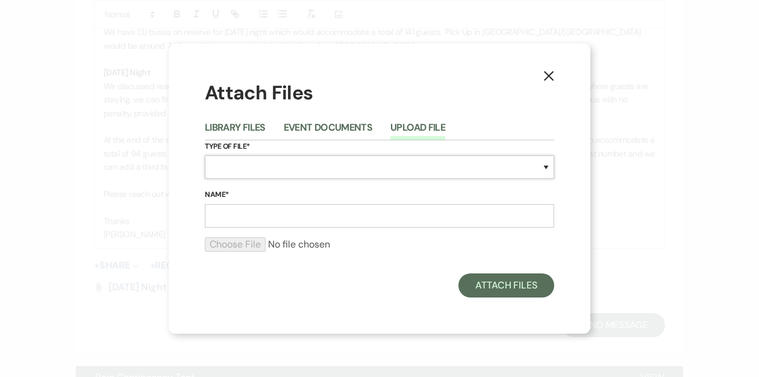
click at [343, 169] on select "Special Event Insurance Vendor Certificate of Insurance Contracts / Rental Agre…" at bounding box center [379, 166] width 349 height 23
select select "0"
click at [205, 155] on select "Special Event Insurance Vendor Certificate of Insurance Contracts / Rental Agre…" at bounding box center [379, 166] width 349 height 23
click at [256, 214] on input "Name*" at bounding box center [379, 215] width 349 height 23
type input "[DATE] Night"
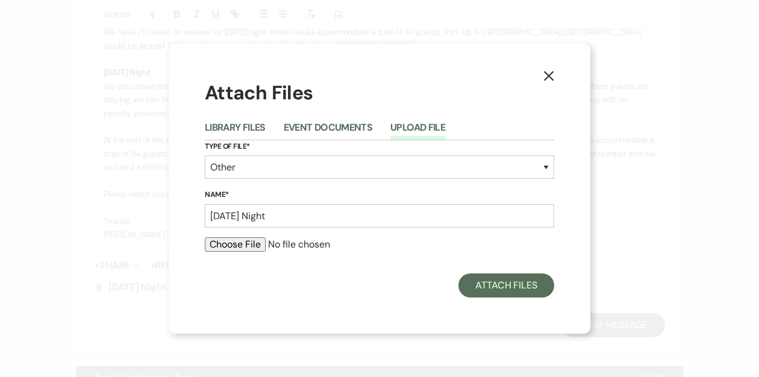
click at [240, 243] on input "file" at bounding box center [379, 244] width 349 height 14
type input "C:\fakepath\[PERSON_NAME] [PERSON_NAME] [DATE] (1).docx"
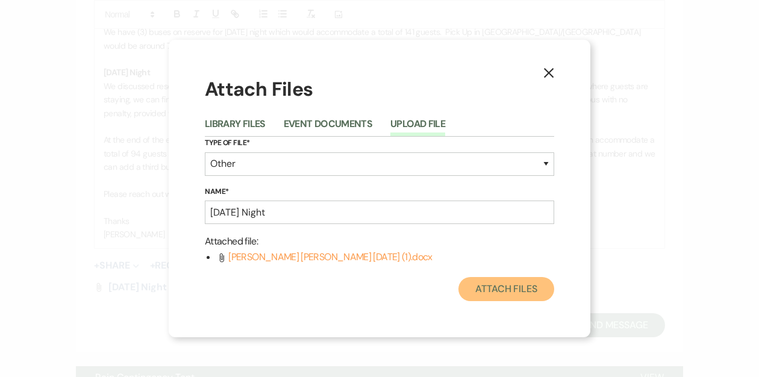
click at [500, 286] on button "Attach Files" at bounding box center [506, 289] width 96 height 24
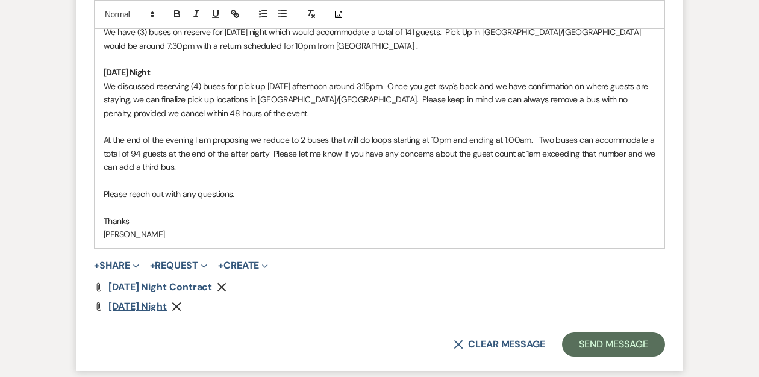
click at [122, 305] on span "[DATE] Night" at bounding box center [137, 306] width 58 height 13
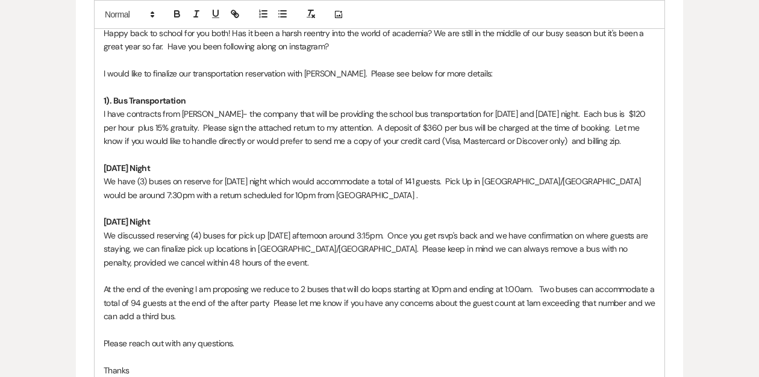
scroll to position [663, 0]
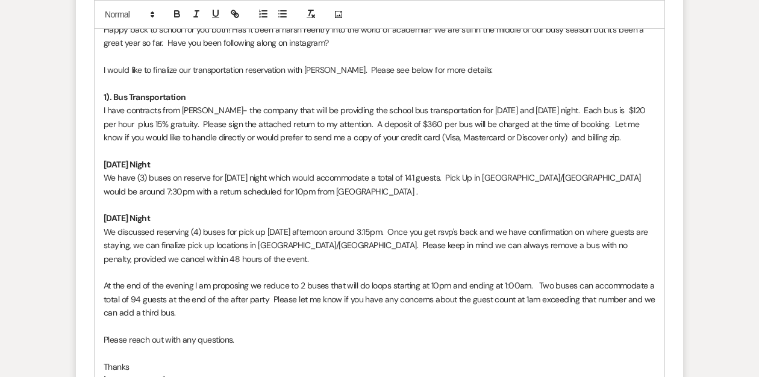
click at [300, 86] on p at bounding box center [380, 82] width 552 height 13
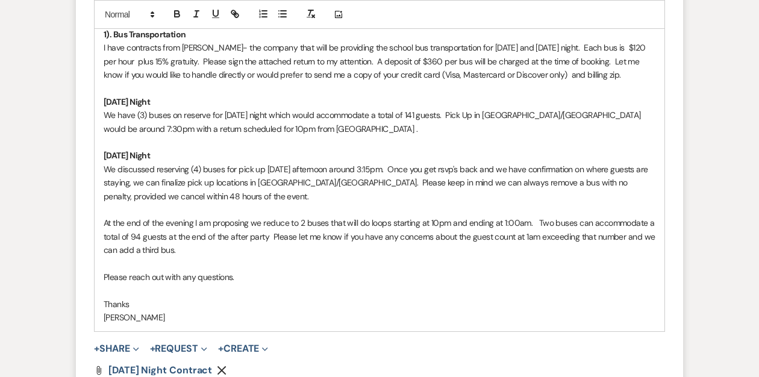
scroll to position [732, 0]
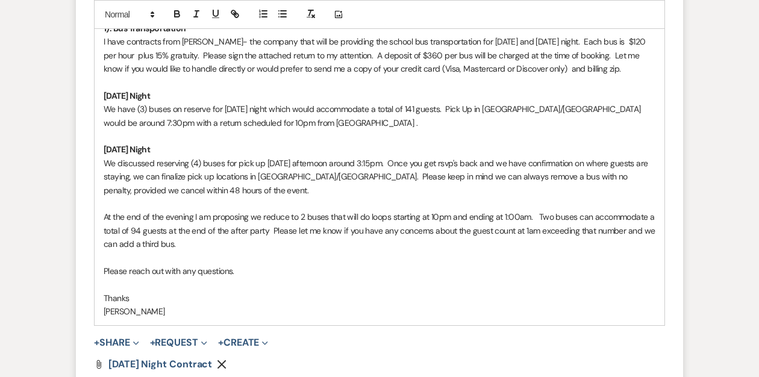
click at [267, 164] on p "We discussed reserving (4) buses for pick up [DATE] afternoon around 3:15pm. On…" at bounding box center [380, 177] width 552 height 40
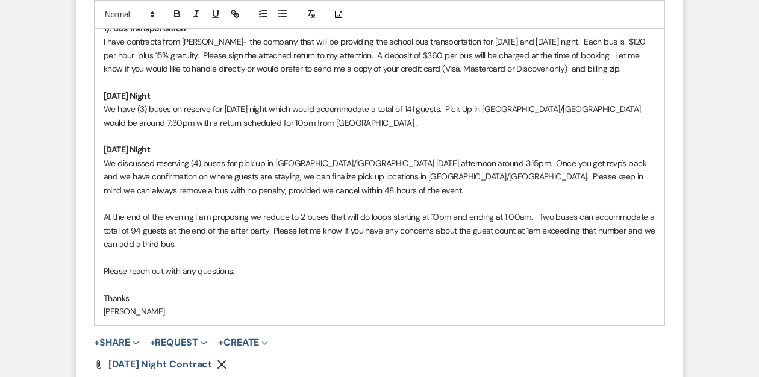
click at [190, 164] on p "We discussed reserving (4) buses for pick up in [GEOGRAPHIC_DATA]/[GEOGRAPHIC_D…" at bounding box center [380, 177] width 552 height 40
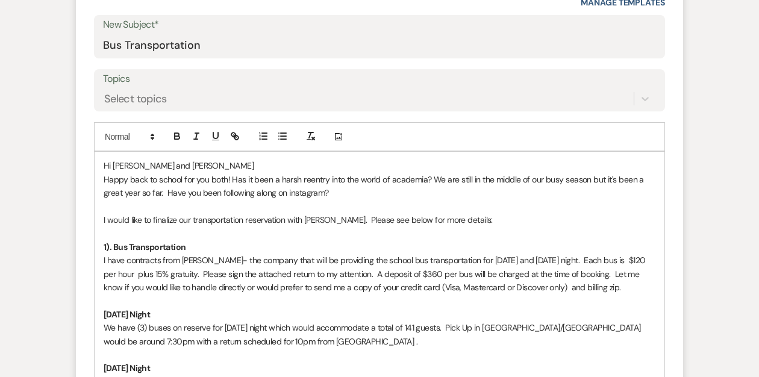
scroll to position [857, 0]
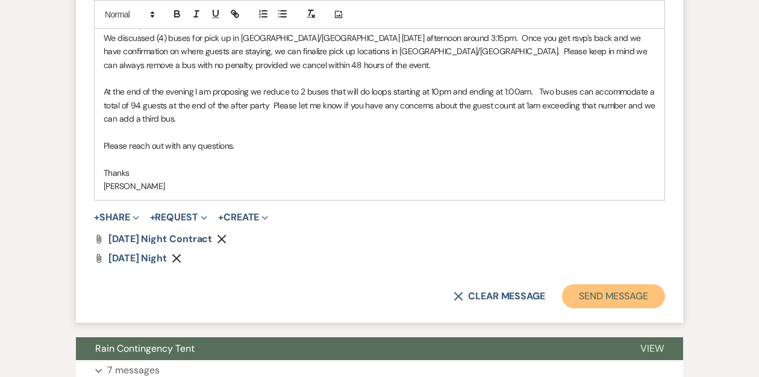
click at [587, 293] on button "Send Message" at bounding box center [613, 296] width 103 height 24
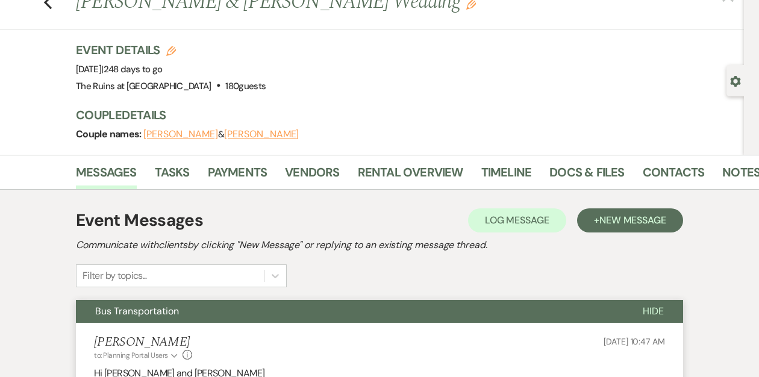
scroll to position [0, 0]
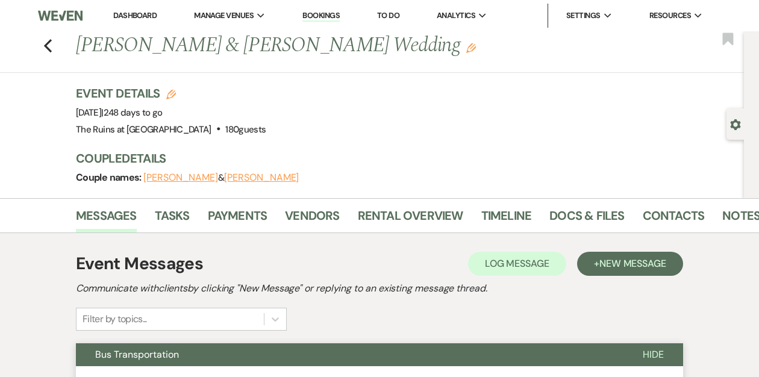
click at [124, 16] on link "Dashboard" at bounding box center [134, 15] width 43 height 10
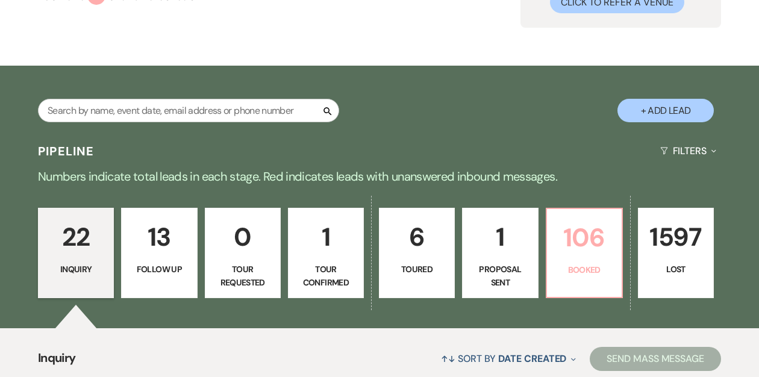
click at [580, 273] on p "Booked" at bounding box center [584, 269] width 60 height 13
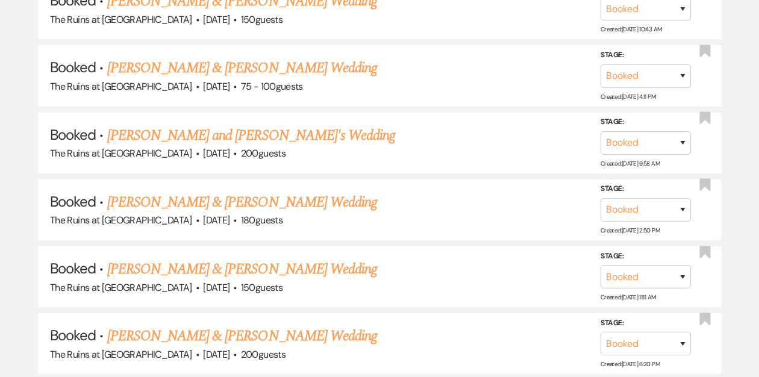
scroll to position [1382, 0]
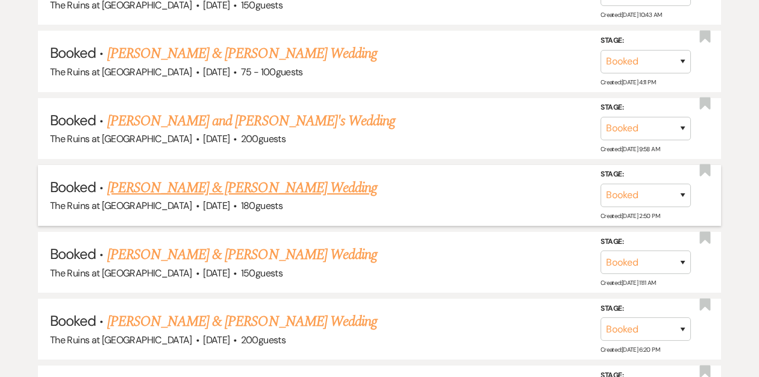
click at [276, 180] on link "[PERSON_NAME] & [PERSON_NAME] Wedding" at bounding box center [242, 188] width 270 height 22
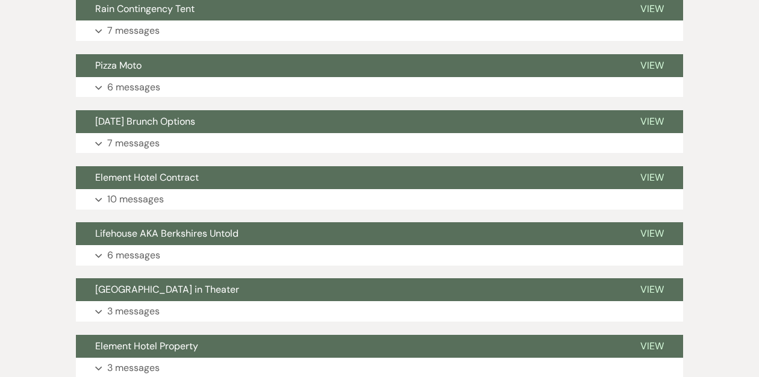
scroll to position [250, 0]
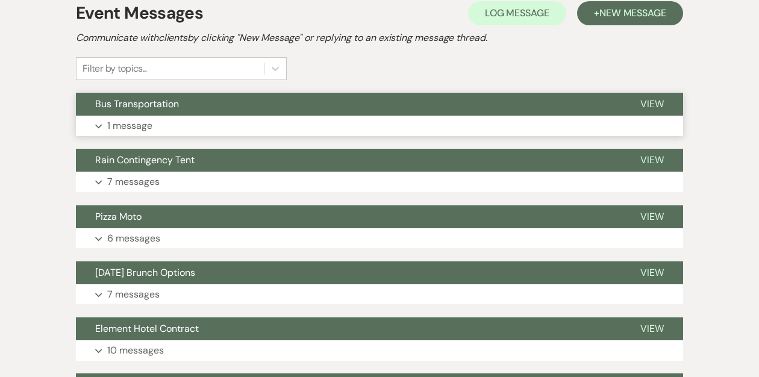
click at [291, 101] on button "Bus Transportation" at bounding box center [348, 104] width 545 height 23
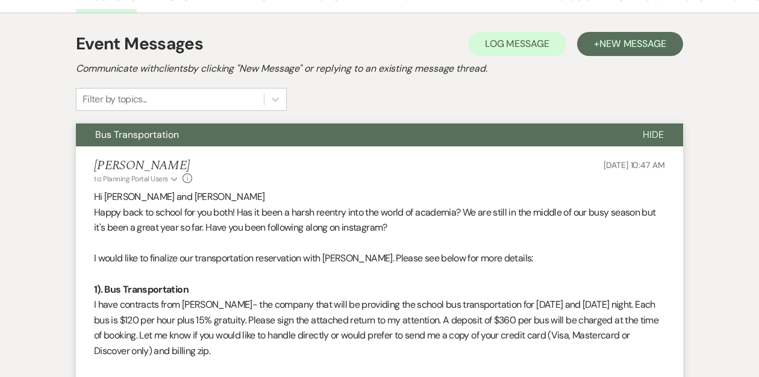
scroll to position [217, 0]
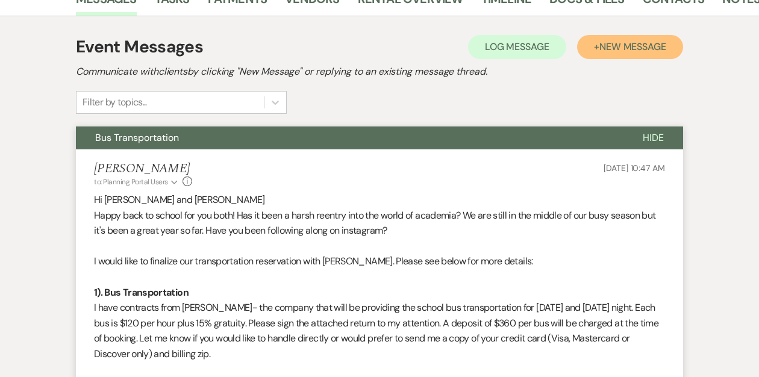
click at [602, 49] on span "New Message" at bounding box center [632, 46] width 67 height 13
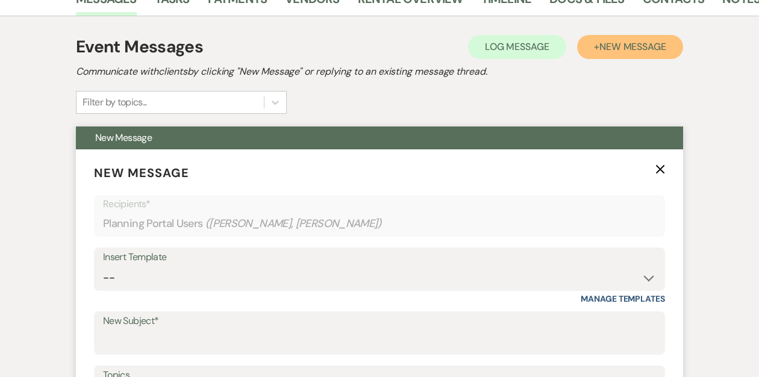
scroll to position [251, 0]
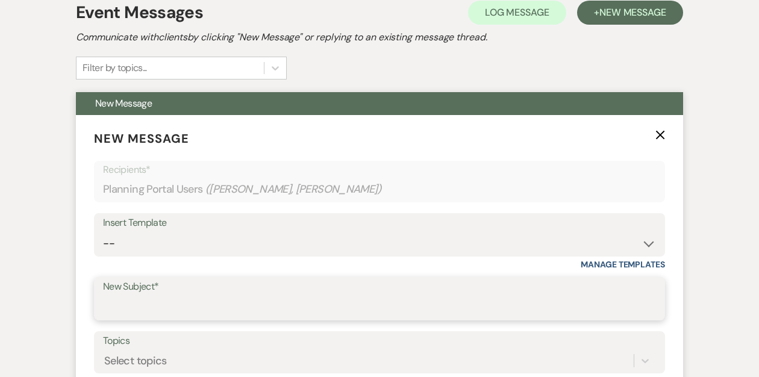
click at [115, 304] on input "New Subject*" at bounding box center [379, 307] width 553 height 23
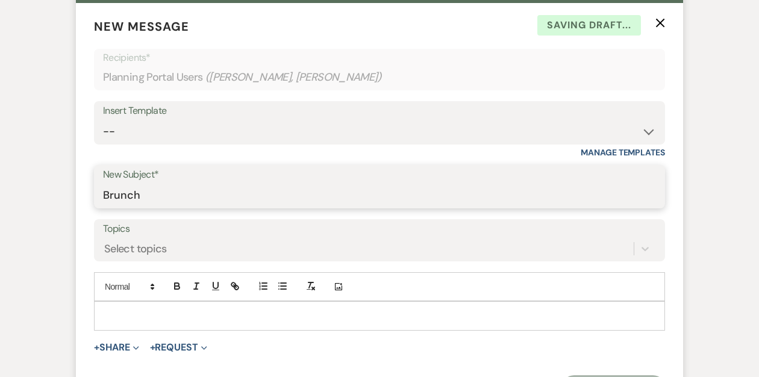
scroll to position [399, 0]
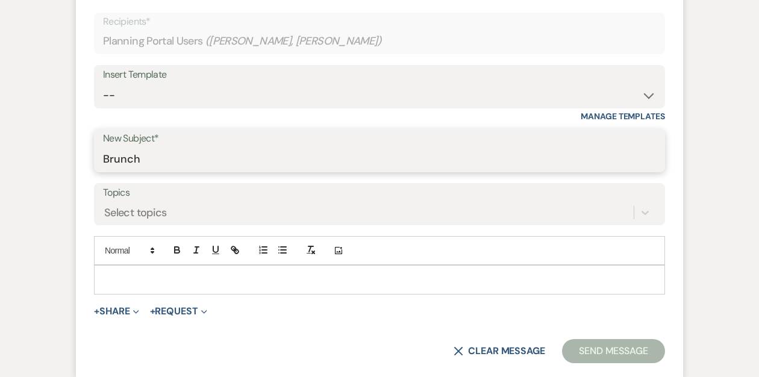
type input "Brunch"
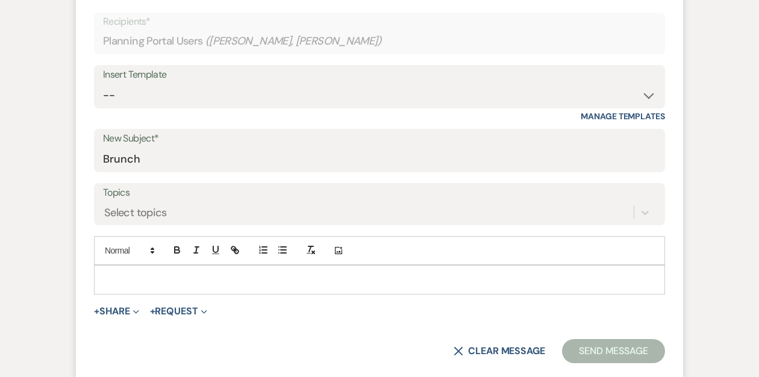
click at [114, 269] on div at bounding box center [380, 280] width 570 height 28
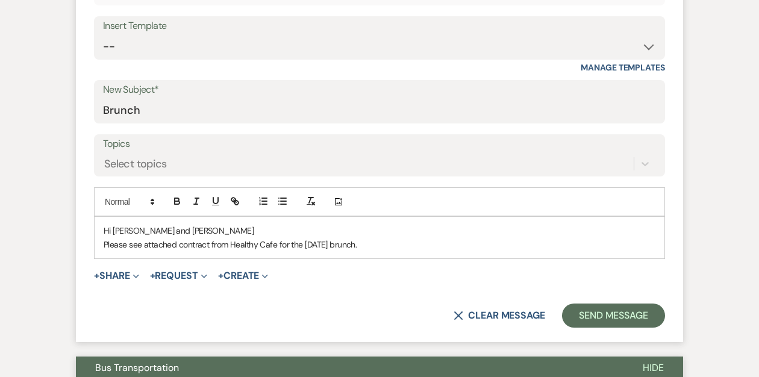
scroll to position [457, 0]
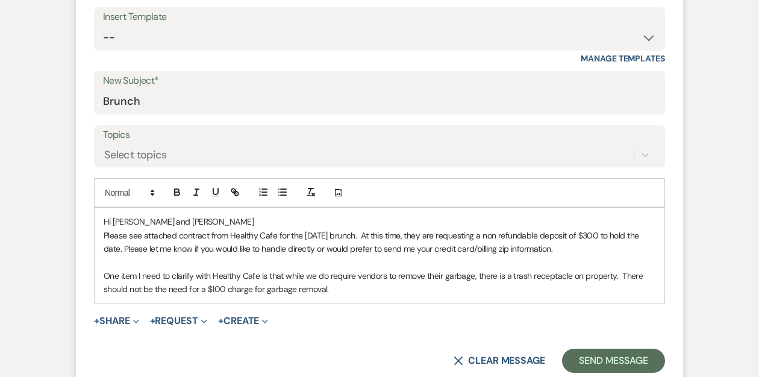
click at [638, 275] on p "One item I need to clarify with Healthy Cafe is that while we do require vendor…" at bounding box center [380, 282] width 552 height 27
drag, startPoint x: 287, startPoint y: 249, endPoint x: 304, endPoint y: 249, distance: 16.9
click at [288, 249] on p "Please see attached contract from Healthy Cafe for the [DATE] brunch. At this t…" at bounding box center [380, 242] width 552 height 27
click at [608, 248] on p "Please see attached contract from Healthy Cafe for the [DATE] brunch. At this t…" at bounding box center [380, 242] width 552 height 27
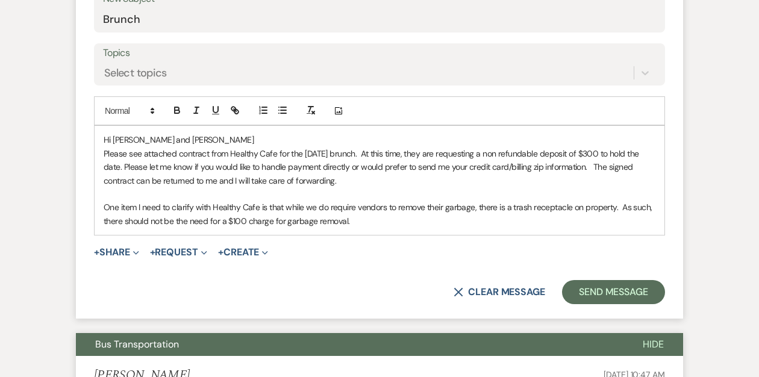
scroll to position [539, 0]
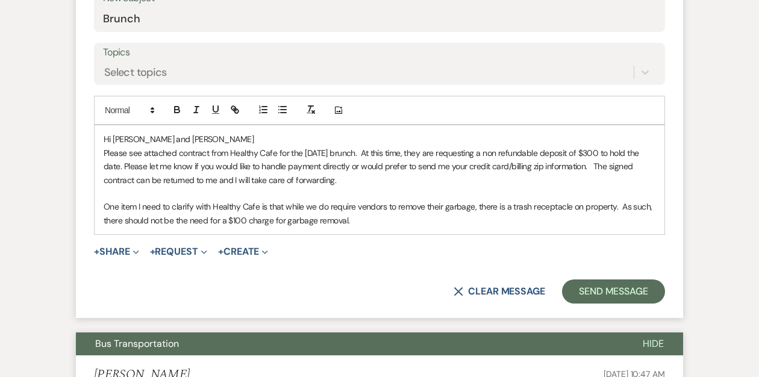
click at [394, 217] on p "One item I need to clarify with Healthy Cafe is that while we do require vendor…" at bounding box center [380, 213] width 552 height 27
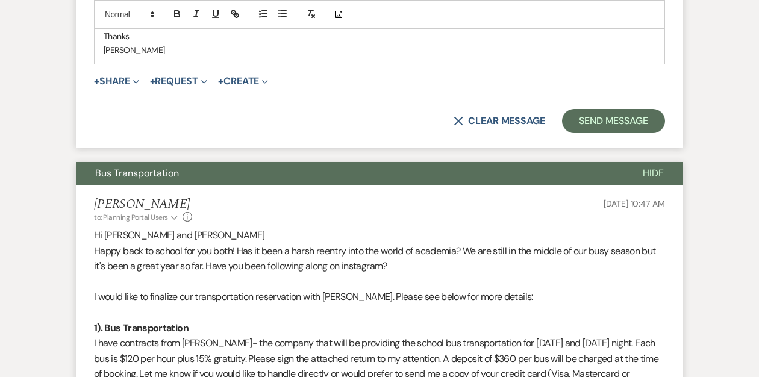
scroll to position [779, 0]
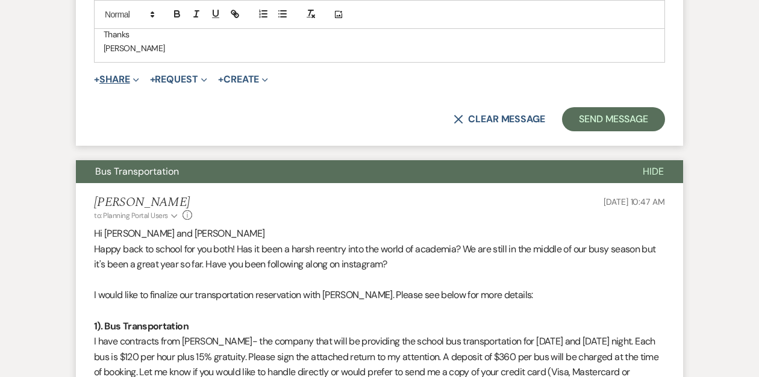
click at [120, 82] on button "+ Share Expand" at bounding box center [116, 80] width 45 height 10
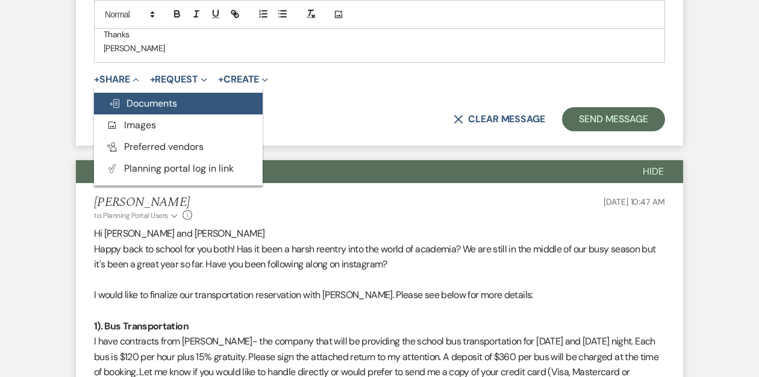
click at [135, 98] on span "Doc Upload Documents" at bounding box center [142, 103] width 69 height 13
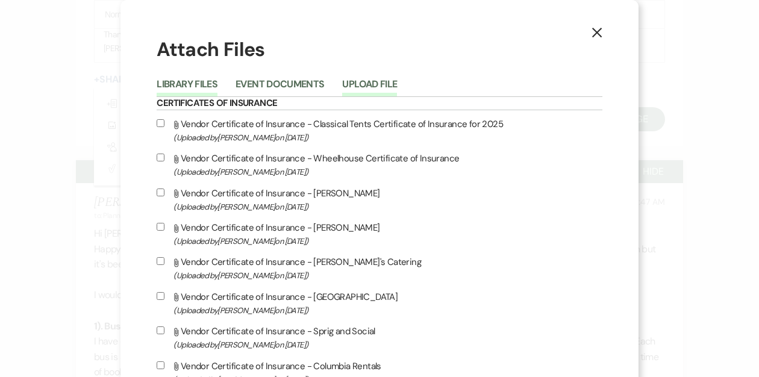
click at [388, 84] on button "Upload File" at bounding box center [369, 87] width 55 height 17
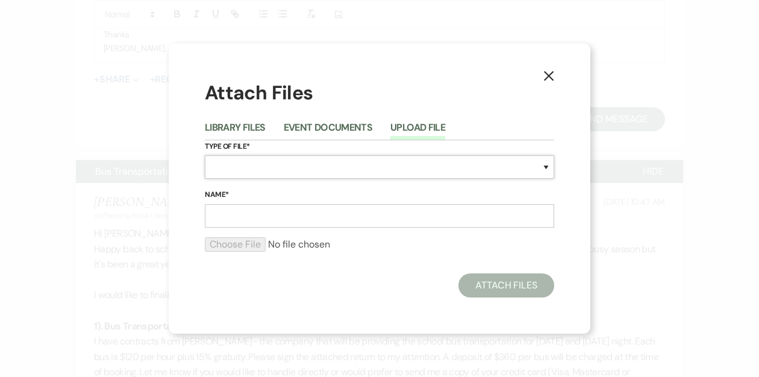
click at [264, 172] on select "Special Event Insurance Vendor Certificate of Insurance Contracts / Rental Agre…" at bounding box center [379, 166] width 349 height 23
select select "0"
click at [205, 155] on select "Special Event Insurance Vendor Certificate of Insurance Contracts / Rental Agre…" at bounding box center [379, 166] width 349 height 23
click at [225, 213] on input "Name*" at bounding box center [379, 215] width 349 height 23
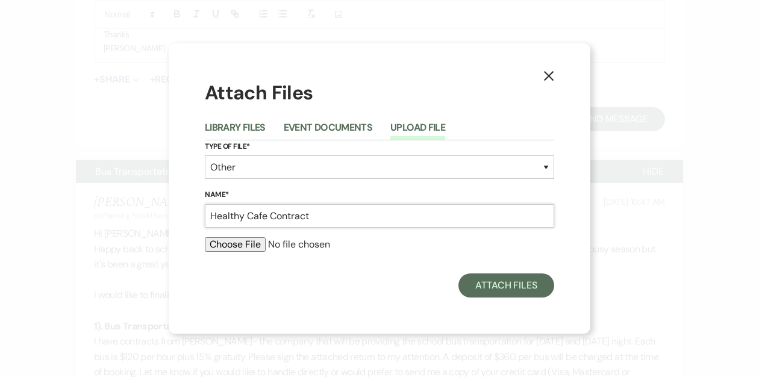
type input "Healthy Cafe Contract"
click at [228, 244] on input "file" at bounding box center [379, 244] width 349 height 14
type input "C:\fakepath\[PERSON_NAME] and [PERSON_NAME] [DATE] Contract.docx"
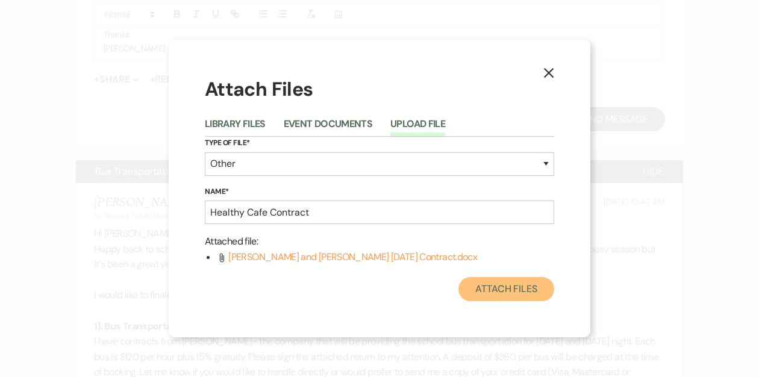
click at [476, 286] on button "Attach Files" at bounding box center [506, 289] width 96 height 24
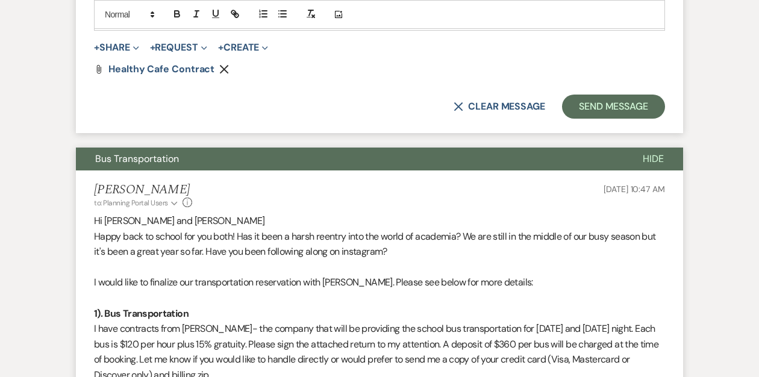
scroll to position [810, 0]
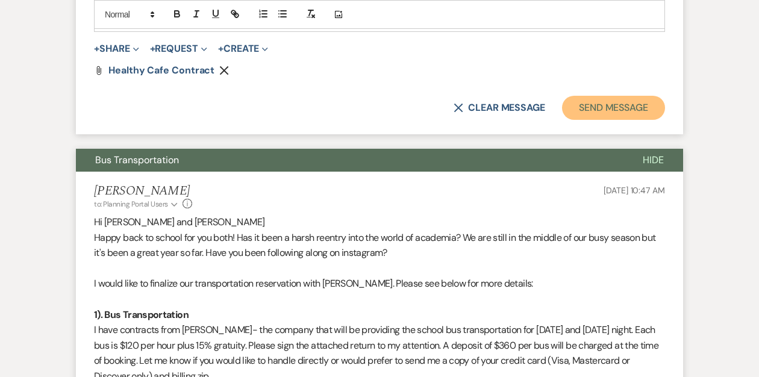
click at [589, 104] on button "Send Message" at bounding box center [613, 108] width 103 height 24
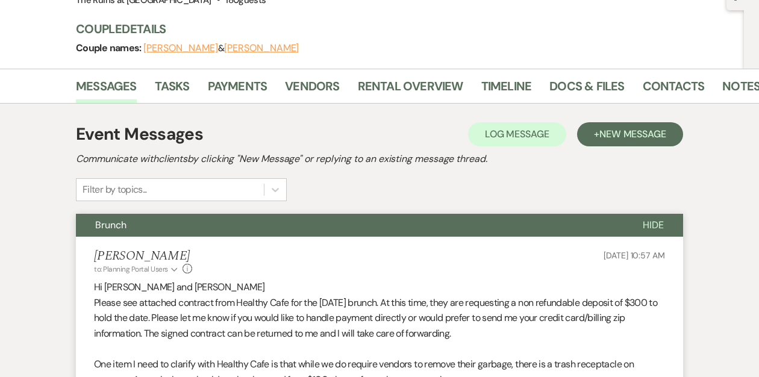
scroll to position [0, 0]
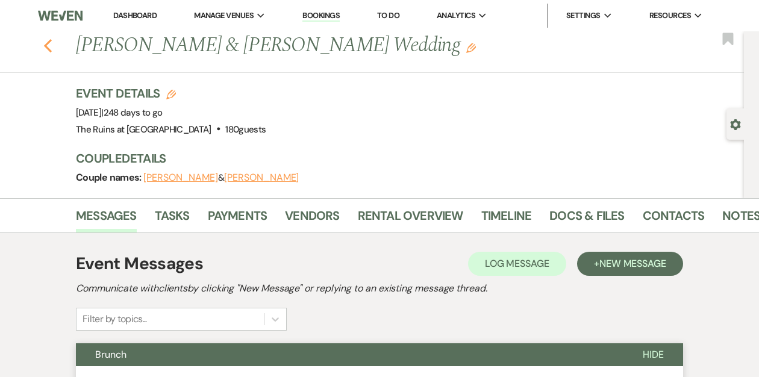
click at [47, 46] on icon "Previous" at bounding box center [47, 46] width 9 height 14
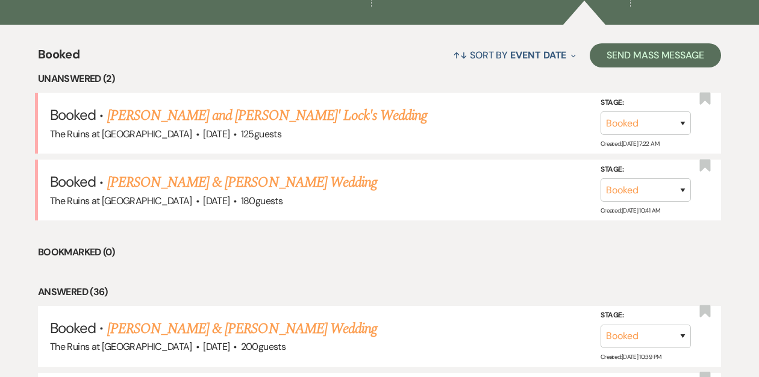
scroll to position [439, 0]
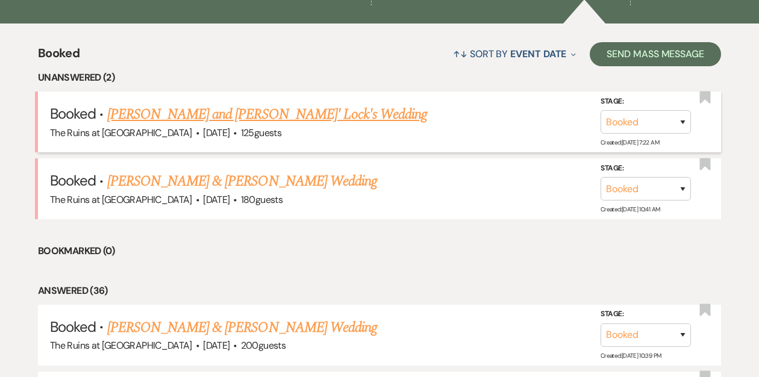
click at [147, 113] on link "[PERSON_NAME] and [PERSON_NAME]' Lock's Wedding" at bounding box center [267, 115] width 320 height 22
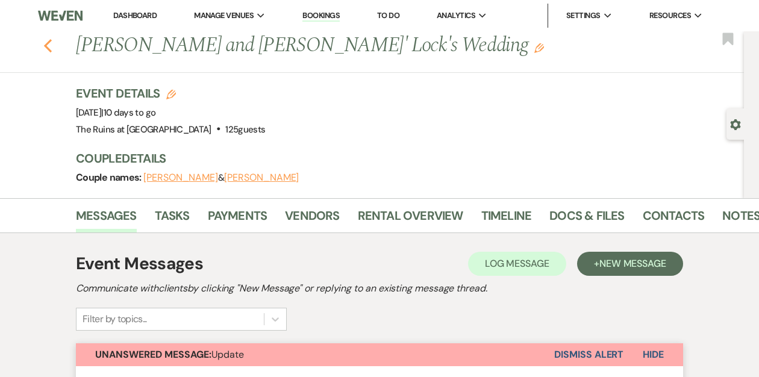
click at [45, 44] on icon "Previous" at bounding box center [47, 46] width 9 height 14
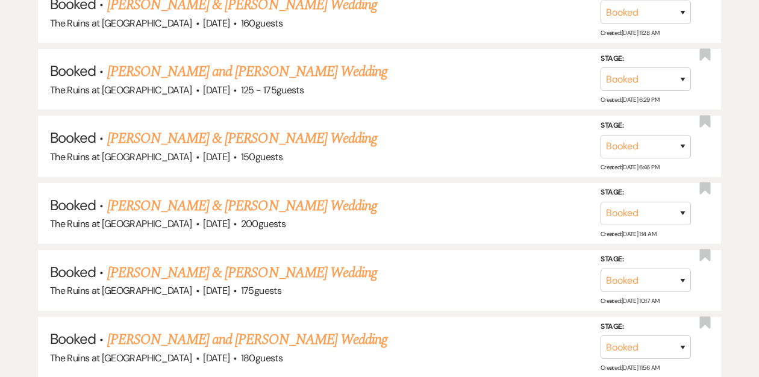
scroll to position [964, 0]
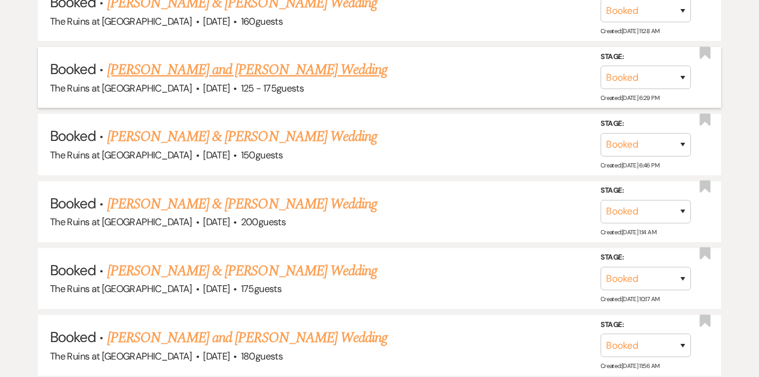
click at [185, 66] on link "[PERSON_NAME] and [PERSON_NAME] Wedding" at bounding box center [247, 70] width 281 height 22
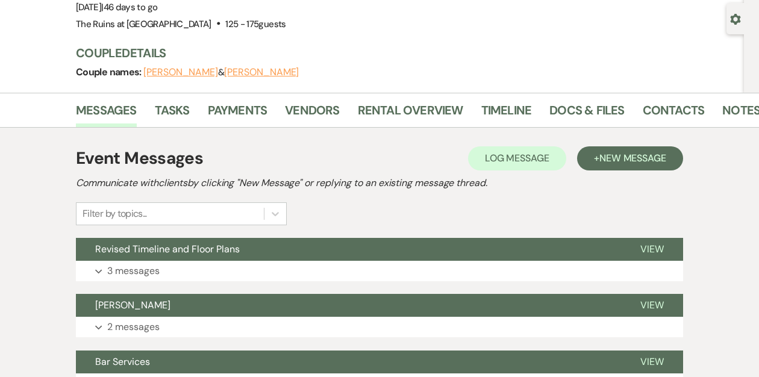
scroll to position [116, 0]
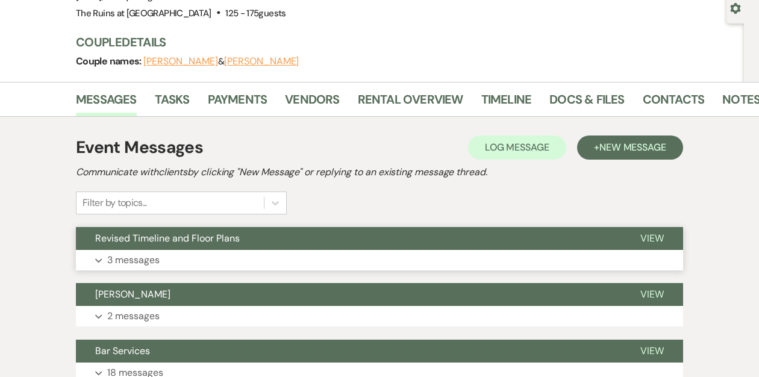
click at [203, 237] on span "Revised Timeline and Floor Plans" at bounding box center [167, 238] width 145 height 13
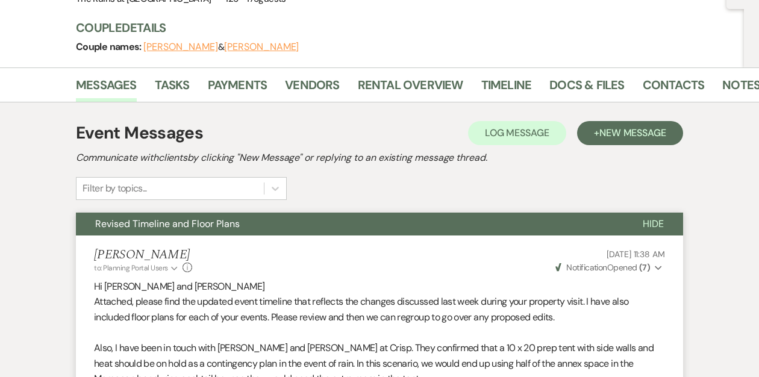
scroll to position [0, 0]
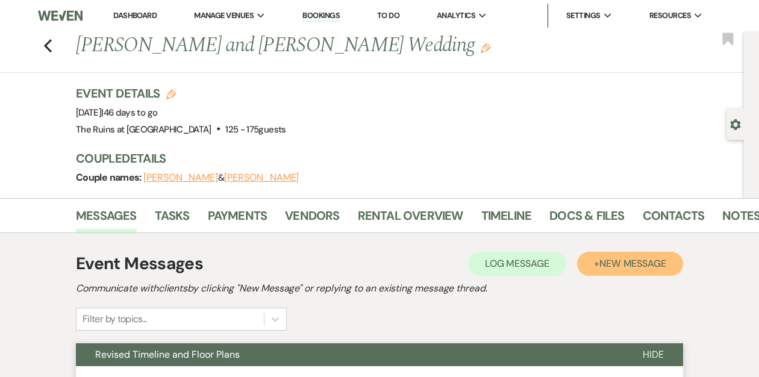
click at [644, 261] on span "New Message" at bounding box center [632, 263] width 67 height 13
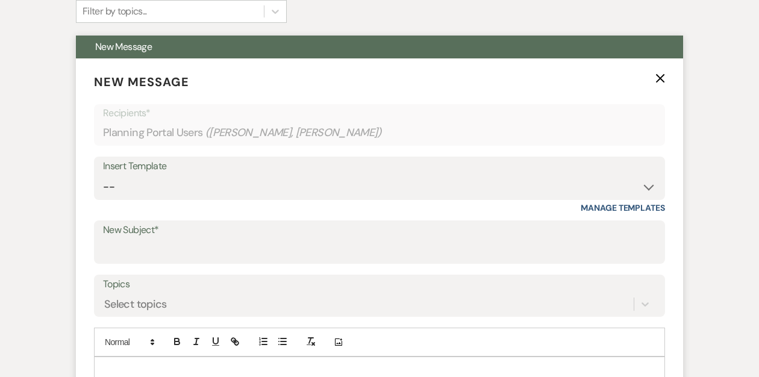
scroll to position [311, 0]
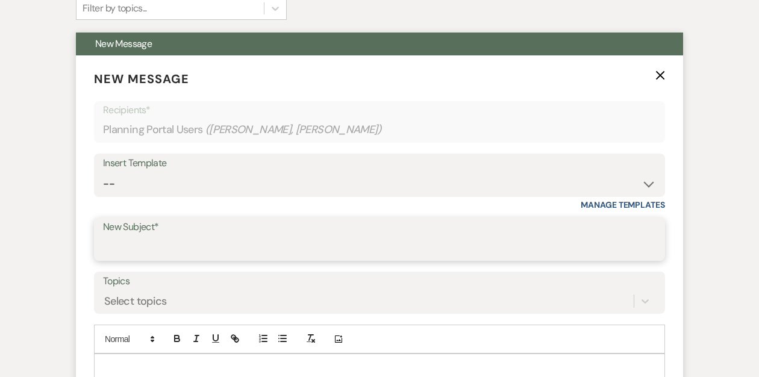
click at [132, 247] on input "New Subject*" at bounding box center [379, 247] width 553 height 23
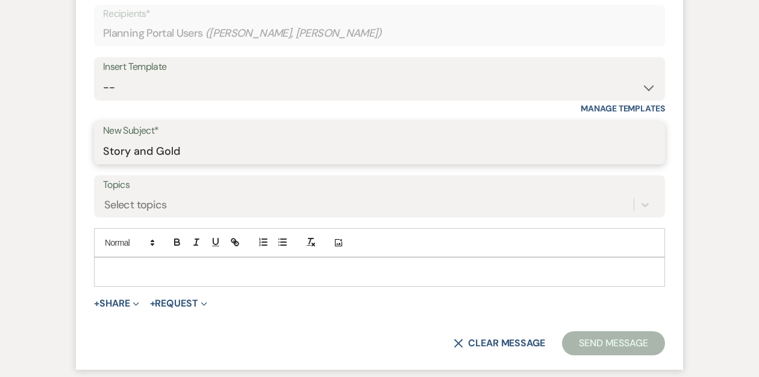
scroll to position [432, 0]
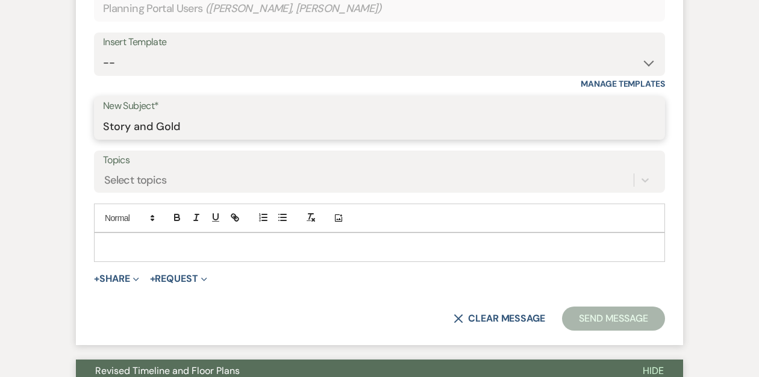
type input "Story and Gold"
click at [128, 246] on p at bounding box center [380, 246] width 552 height 13
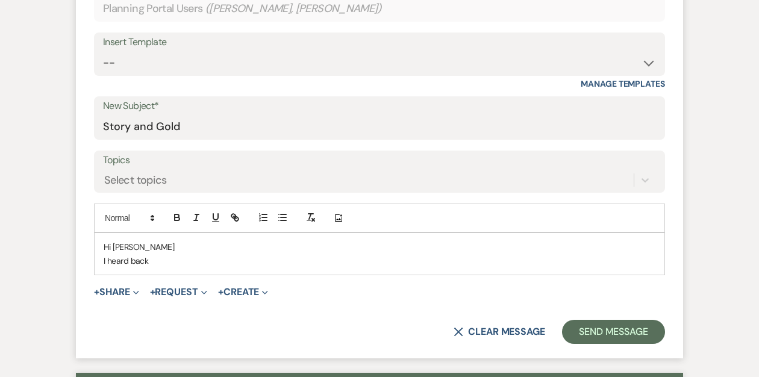
scroll to position [435, 0]
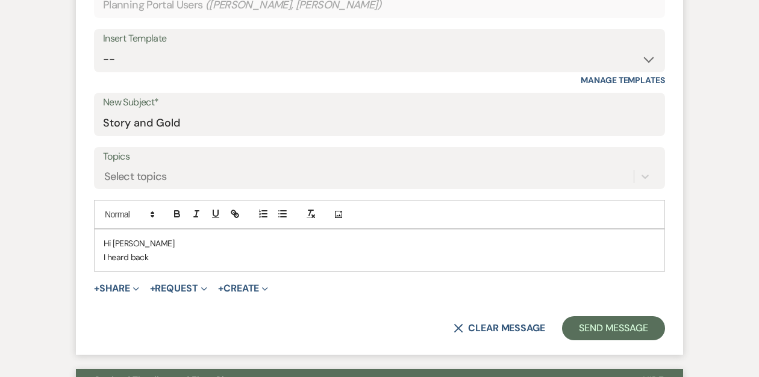
click at [158, 258] on p "I heard back" at bounding box center [380, 256] width 552 height 13
click at [107, 258] on p "I heard back [PERSON_NAME] at Story and Gold" at bounding box center [380, 256] width 552 height 13
click at [255, 258] on p "I just heard back [PERSON_NAME] at Story and Gold" at bounding box center [380, 256] width 552 height 13
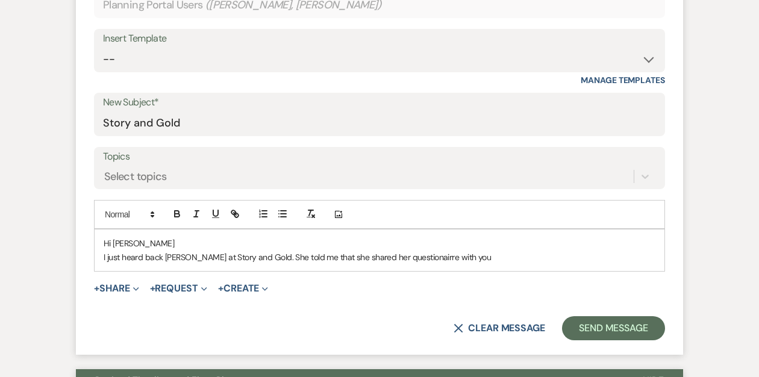
click at [411, 256] on p "I just heard back [PERSON_NAME] at Story and Gold. She told me that she shared …" at bounding box center [380, 256] width 552 height 13
click at [402, 257] on p "I just heard back [PERSON_NAME] at Story and Gold. She told me that she shared …" at bounding box center [380, 256] width 552 height 13
click at [465, 255] on p "I just heard back [PERSON_NAME] at Story and Gold. She told me that she shared …" at bounding box center [380, 256] width 552 height 13
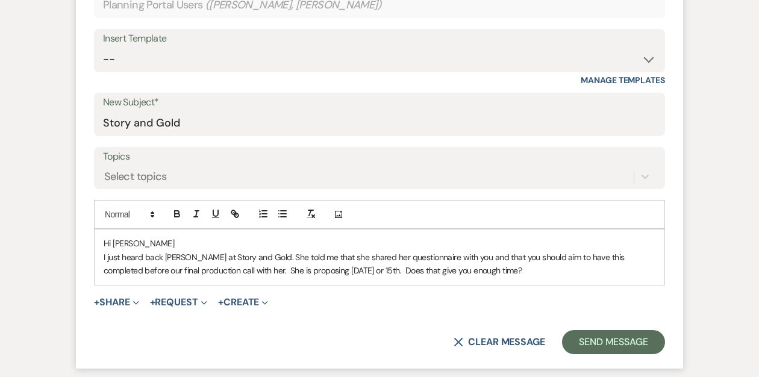
click at [166, 256] on p "I just heard back [PERSON_NAME] at Story and Gold. She told me that she shared …" at bounding box center [380, 263] width 552 height 27
click at [493, 269] on p "I just heard back from [PERSON_NAME] at Story and Gold. She told me that she sh…" at bounding box center [380, 263] width 552 height 27
click at [473, 256] on p "I just heard back from [PERSON_NAME] at Story and Gold. She told me that she sh…" at bounding box center [380, 263] width 552 height 27
click at [574, 270] on p "I just heard back from [PERSON_NAME] at Story and Gold. She told me that she sh…" at bounding box center [380, 263] width 552 height 27
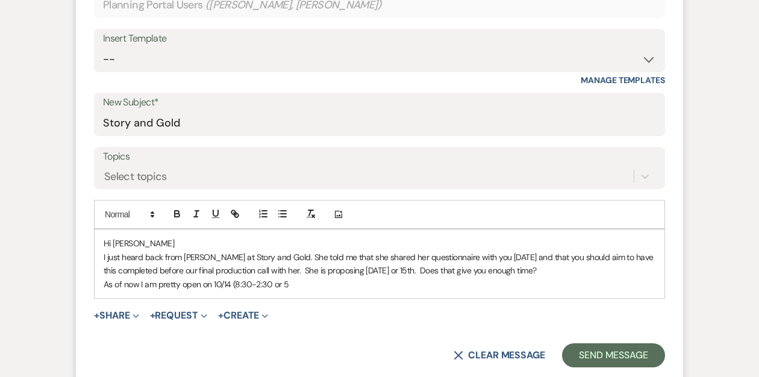
click at [291, 284] on p "As of now I am pretty open on 10/14 (8:30-2:30 or 5" at bounding box center [380, 284] width 552 height 13
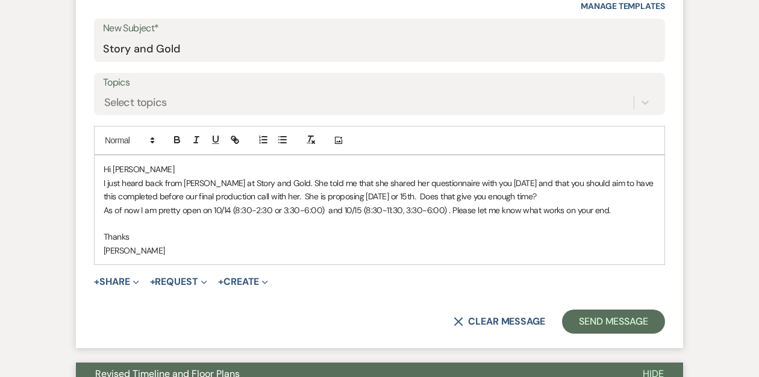
scroll to position [500, 0]
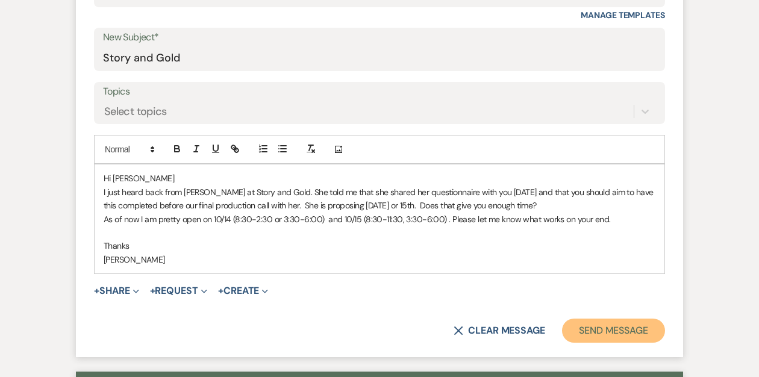
click at [606, 328] on button "Send Message" at bounding box center [613, 331] width 103 height 24
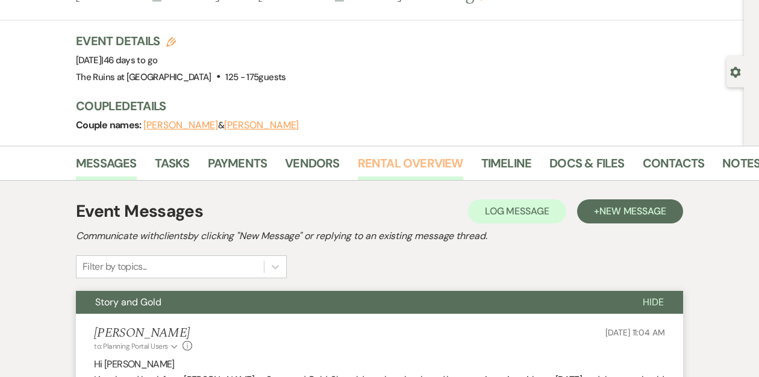
scroll to position [0, 0]
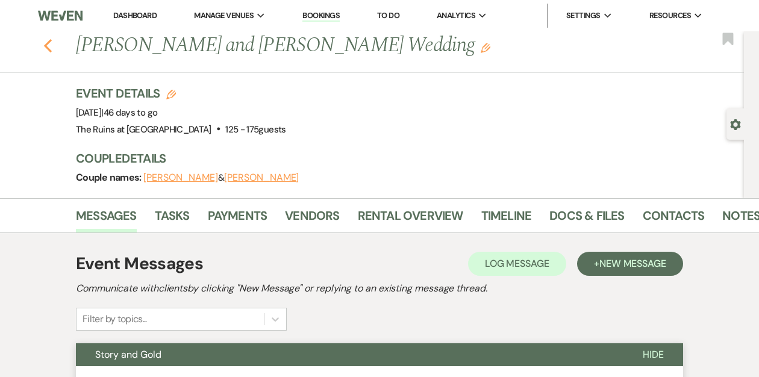
click at [48, 43] on use "button" at bounding box center [48, 45] width 8 height 13
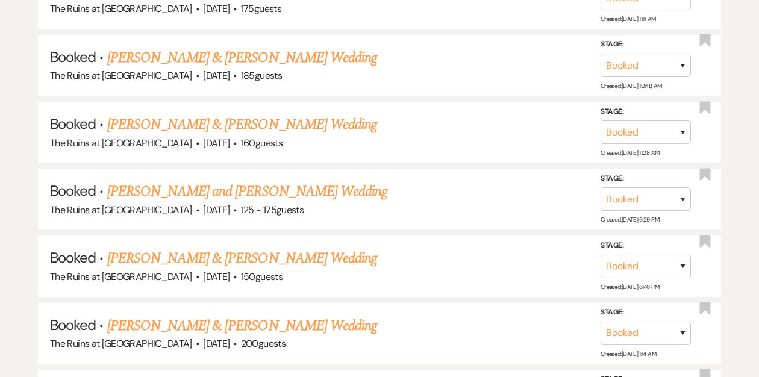
scroll to position [1057, 0]
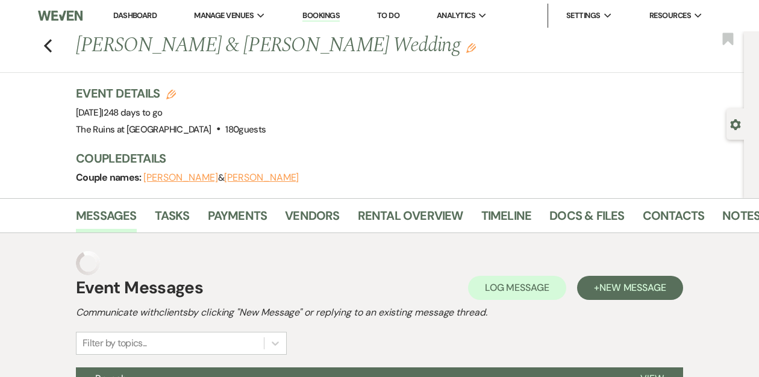
scroll to position [4, 0]
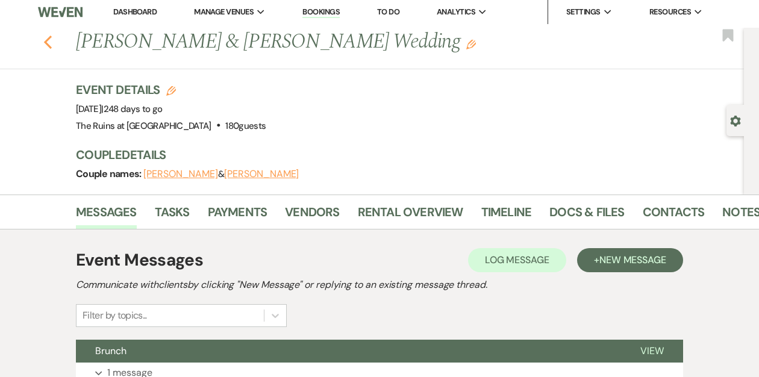
click at [46, 44] on use "button" at bounding box center [48, 42] width 8 height 13
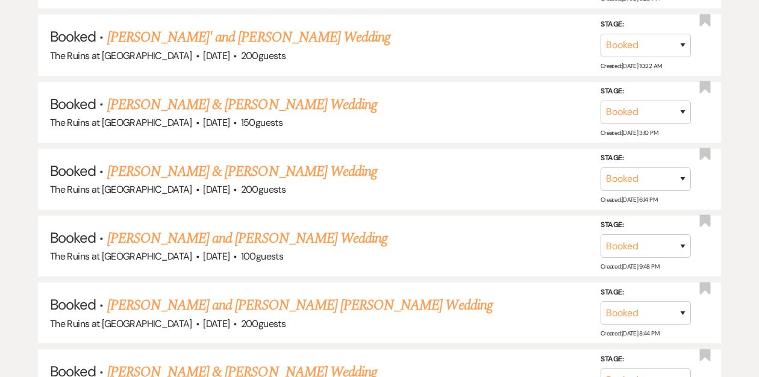
scroll to position [1732, 0]
click at [183, 95] on link "[PERSON_NAME] & [PERSON_NAME] Wedding" at bounding box center [242, 106] width 270 height 22
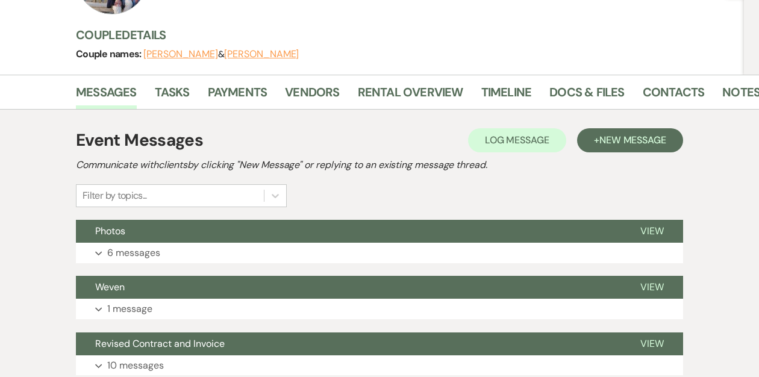
scroll to position [167, 0]
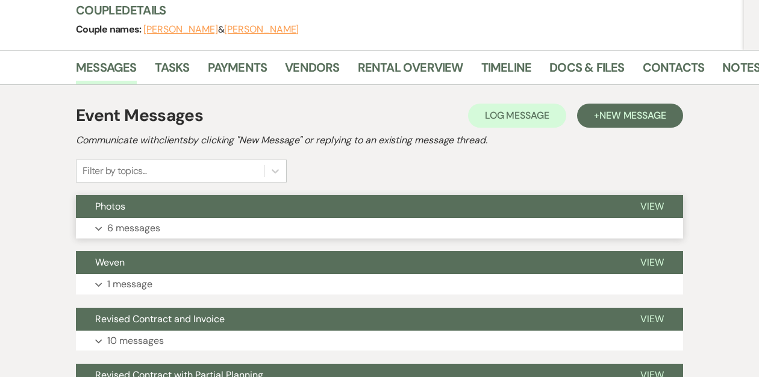
click at [142, 199] on button "Photos" at bounding box center [348, 206] width 545 height 23
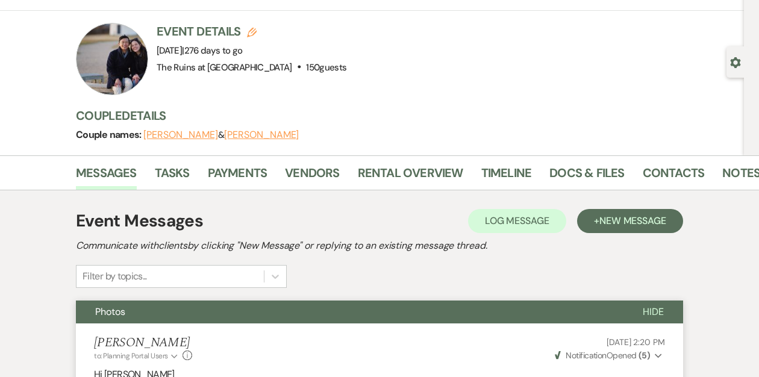
scroll to position [0, 0]
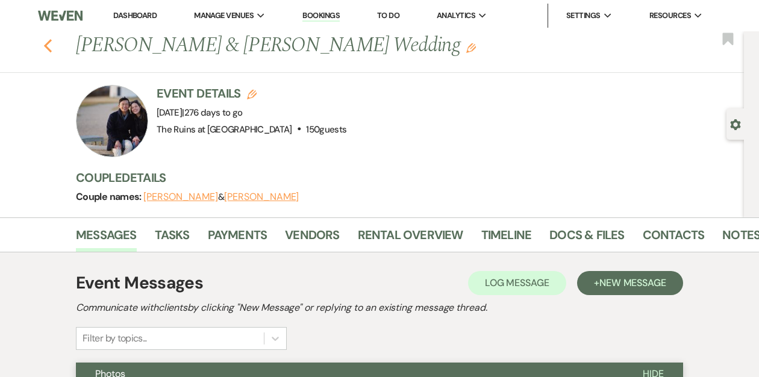
click at [43, 45] on icon "Previous" at bounding box center [47, 46] width 9 height 14
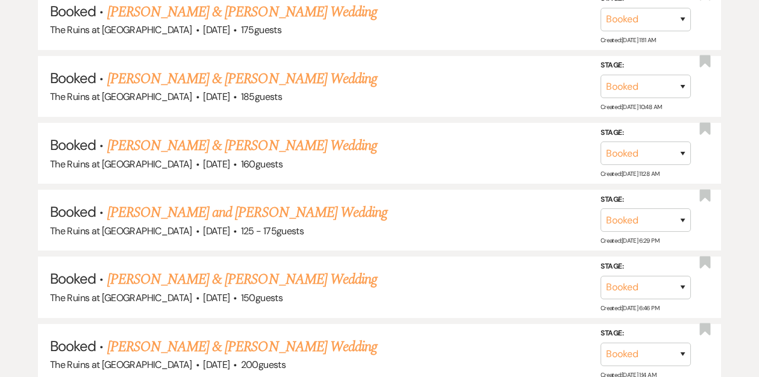
scroll to position [823, 0]
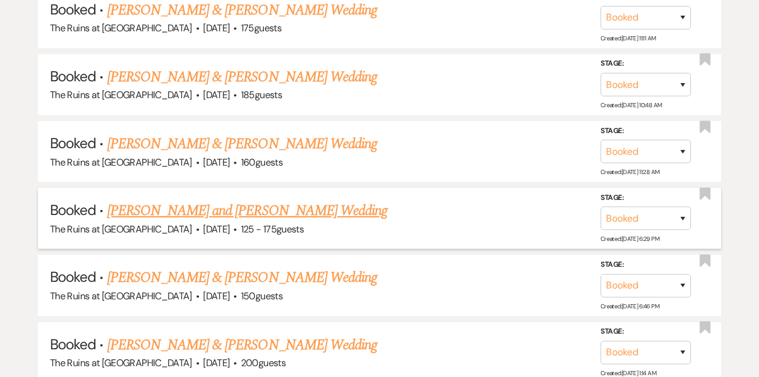
click at [193, 205] on link "[PERSON_NAME] and [PERSON_NAME] Wedding" at bounding box center [247, 211] width 281 height 22
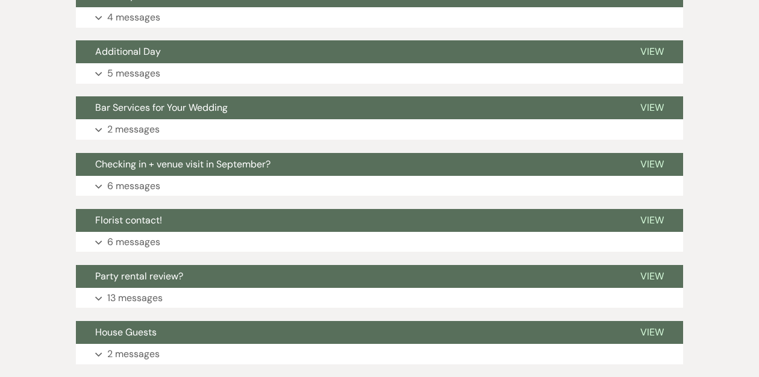
scroll to position [249, 0]
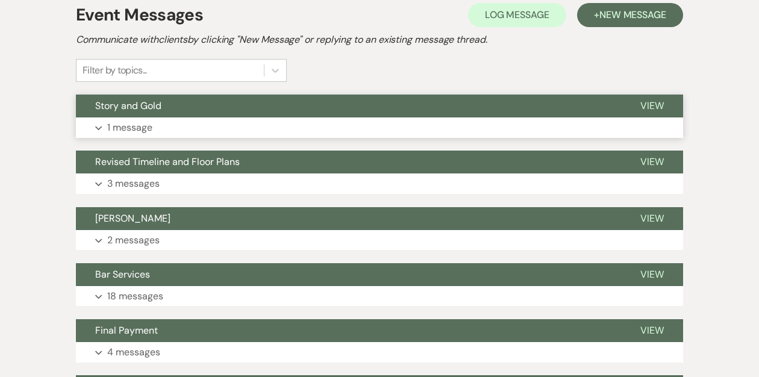
click at [199, 102] on button "Story and Gold" at bounding box center [348, 106] width 545 height 23
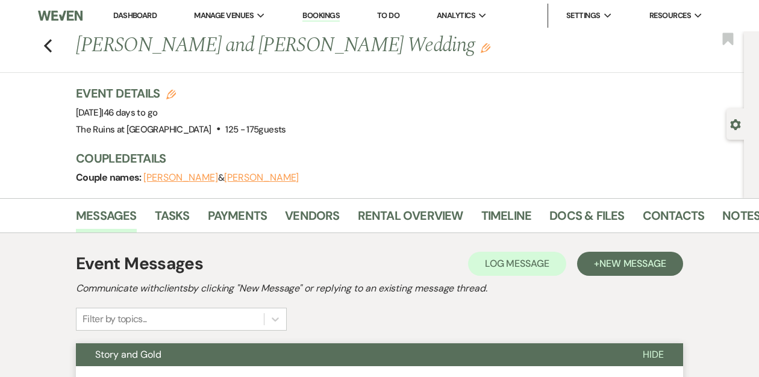
scroll to position [7, 0]
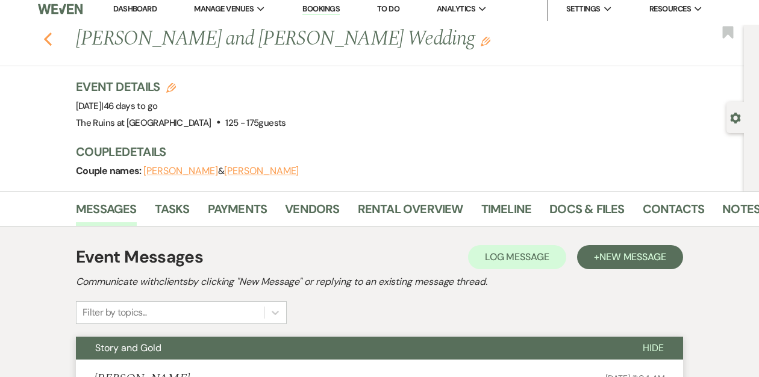
click at [48, 35] on use "button" at bounding box center [48, 39] width 8 height 13
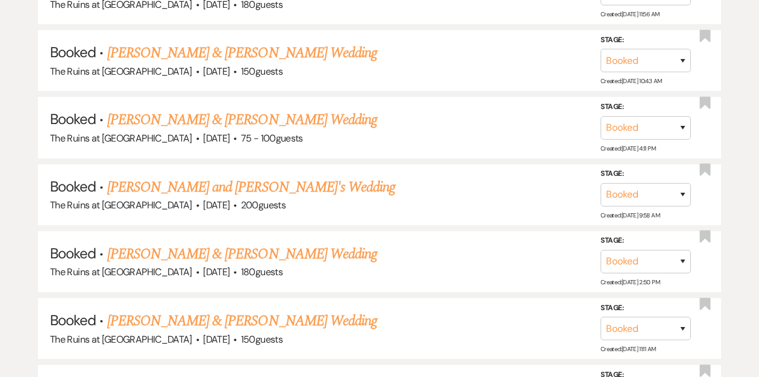
scroll to position [1322, 0]
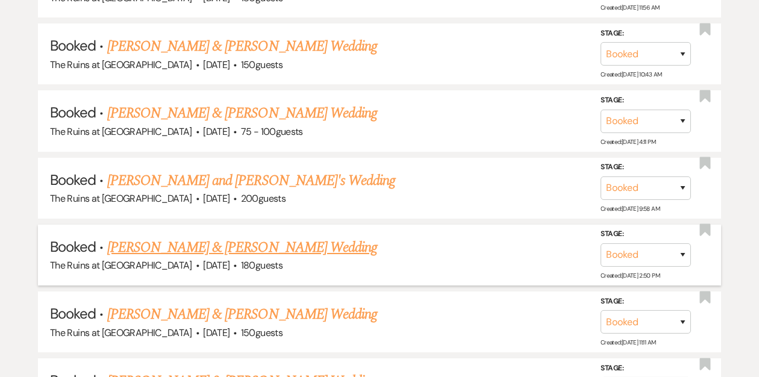
click at [214, 237] on link "[PERSON_NAME] & [PERSON_NAME] Wedding" at bounding box center [242, 248] width 270 height 22
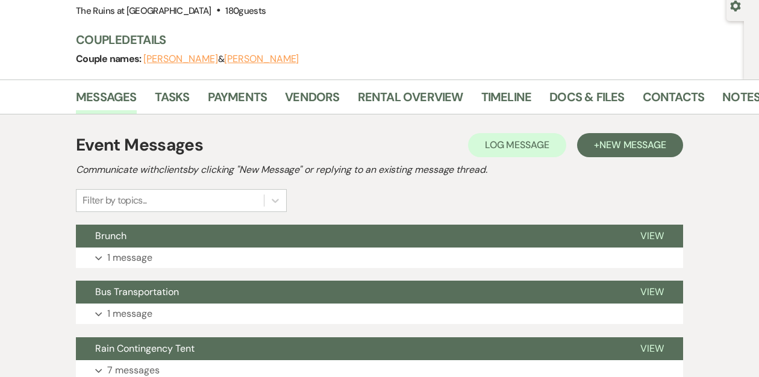
scroll to position [143, 0]
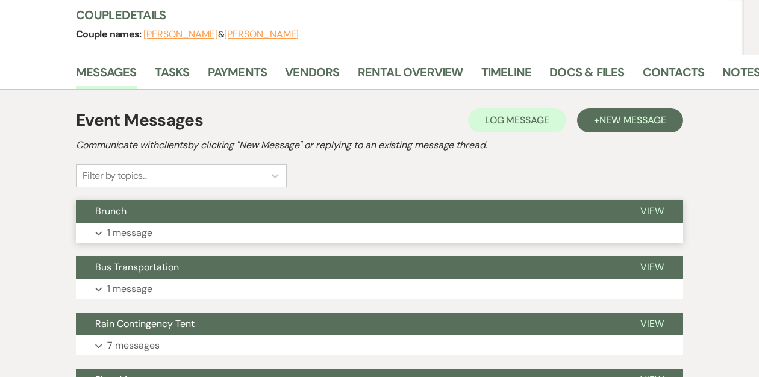
click at [192, 210] on button "Brunch" at bounding box center [348, 211] width 545 height 23
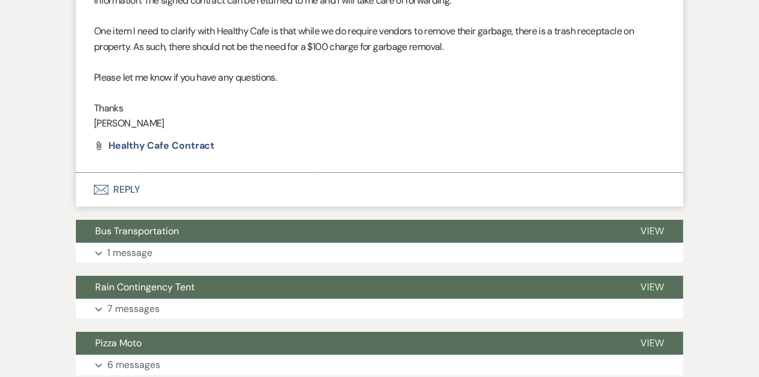
scroll to position [474, 0]
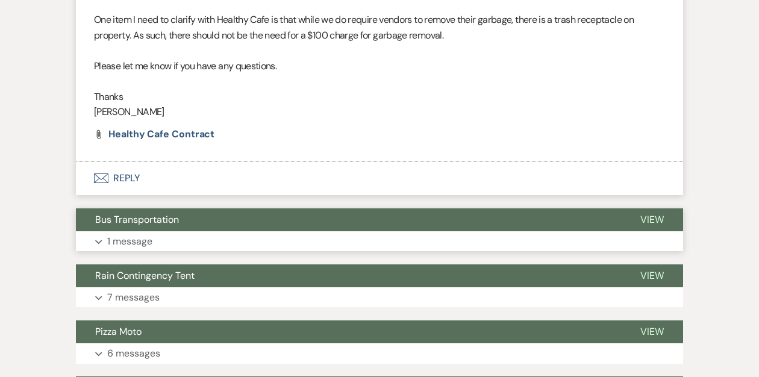
click at [188, 211] on button "Bus Transportation" at bounding box center [348, 219] width 545 height 23
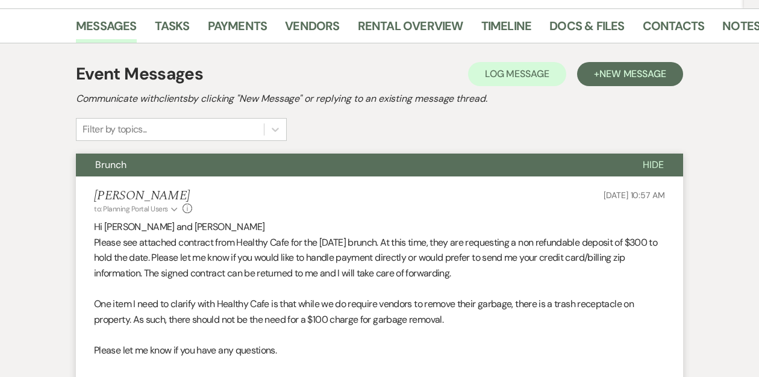
scroll to position [0, 0]
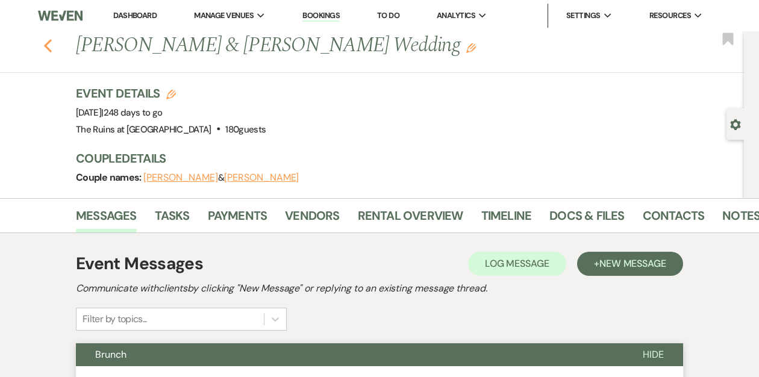
click at [46, 47] on use "button" at bounding box center [48, 45] width 8 height 13
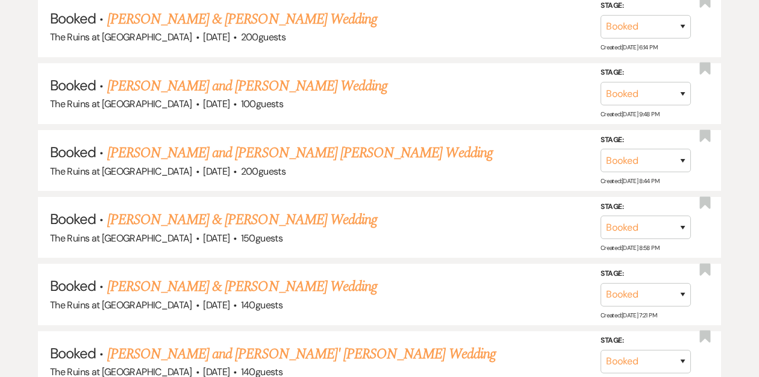
scroll to position [1926, 0]
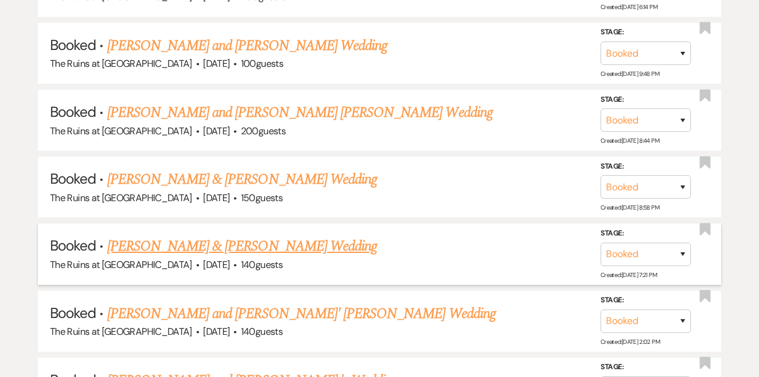
click at [178, 235] on link "[PERSON_NAME] & [PERSON_NAME] Wedding" at bounding box center [242, 246] width 270 height 22
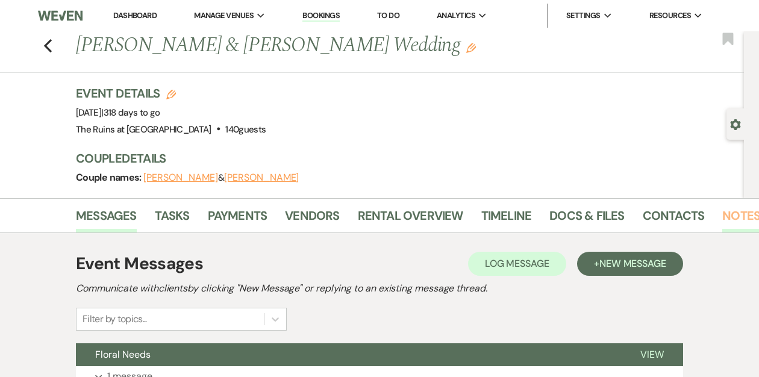
click at [728, 215] on link "Notes" at bounding box center [741, 219] width 38 height 26
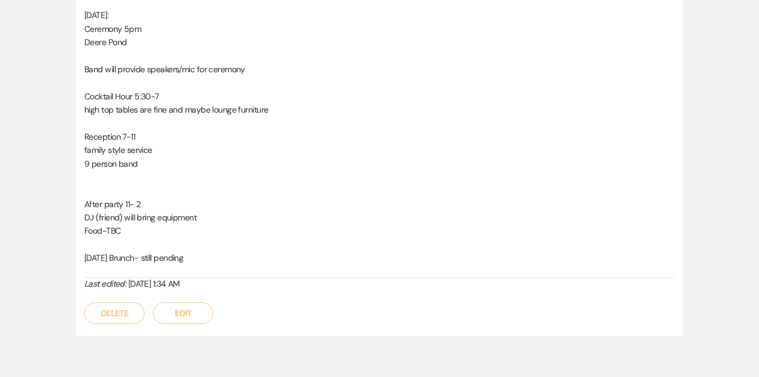
scroll to position [1998, 0]
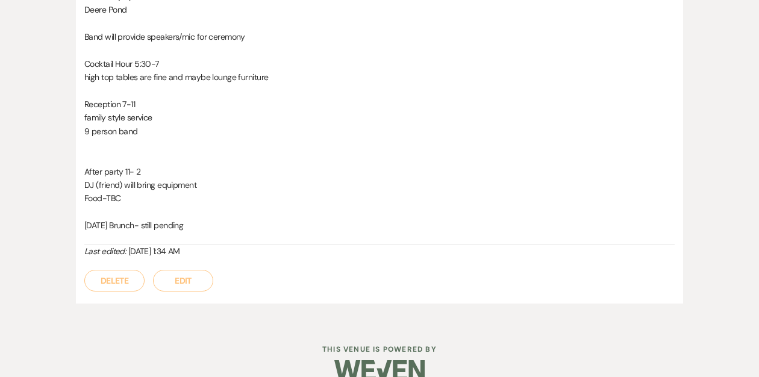
click at [179, 281] on button "Edit" at bounding box center [183, 281] width 60 height 22
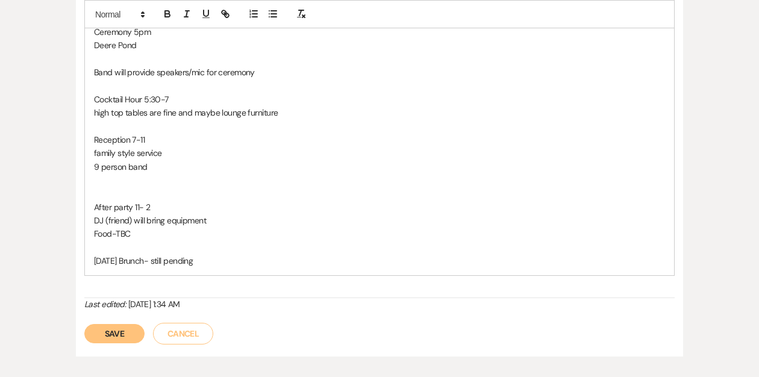
click at [210, 265] on p "[DATE] Brunch- still pending" at bounding box center [379, 260] width 571 height 13
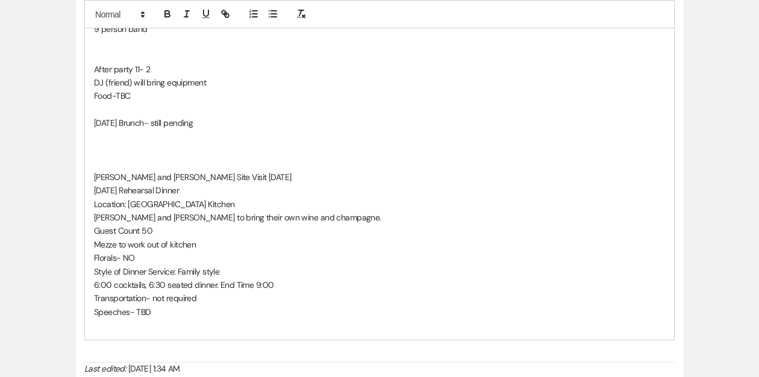
scroll to position [2138, 0]
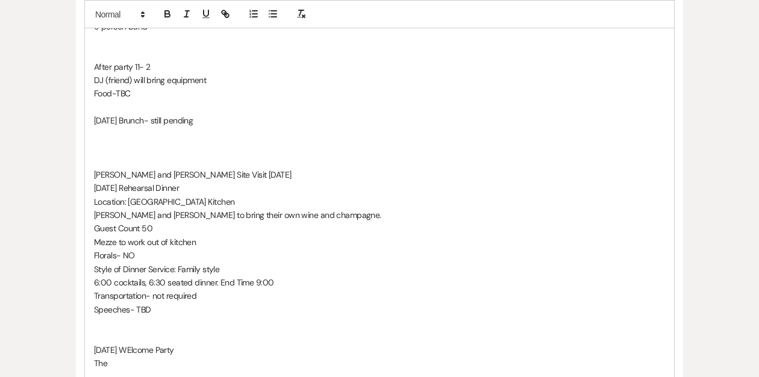
click at [211, 202] on p "Location: [GEOGRAPHIC_DATA] Kitchen" at bounding box center [379, 201] width 571 height 13
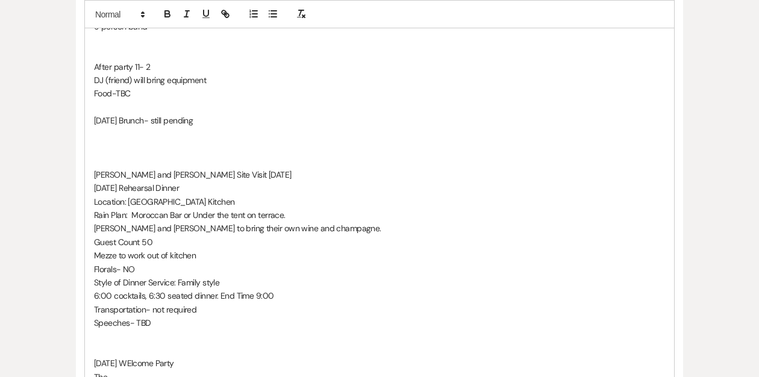
scroll to position [2206, 0]
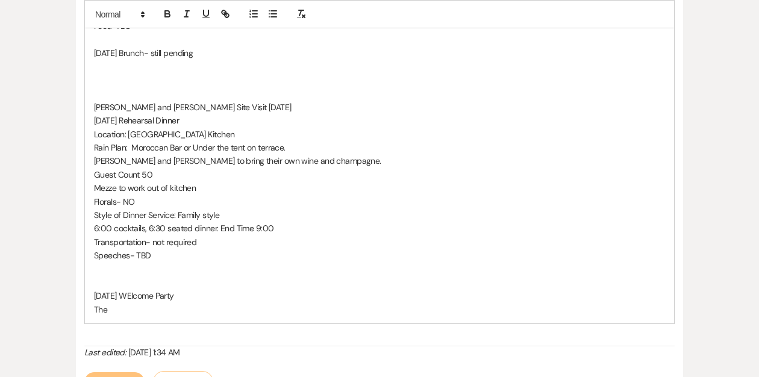
click at [117, 313] on p "The" at bounding box center [379, 309] width 571 height 13
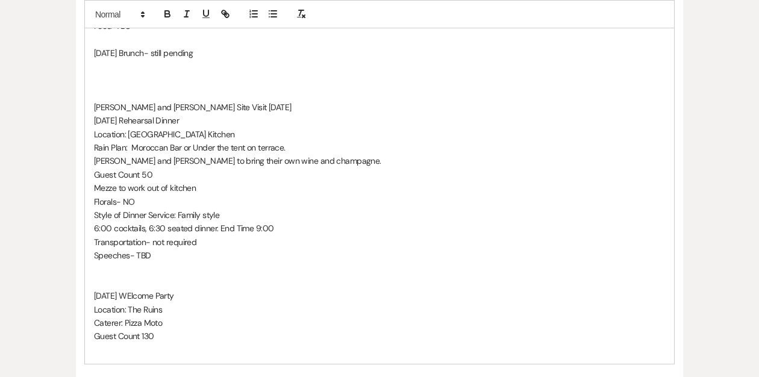
click at [176, 337] on p "Guest Count 130" at bounding box center [379, 335] width 571 height 13
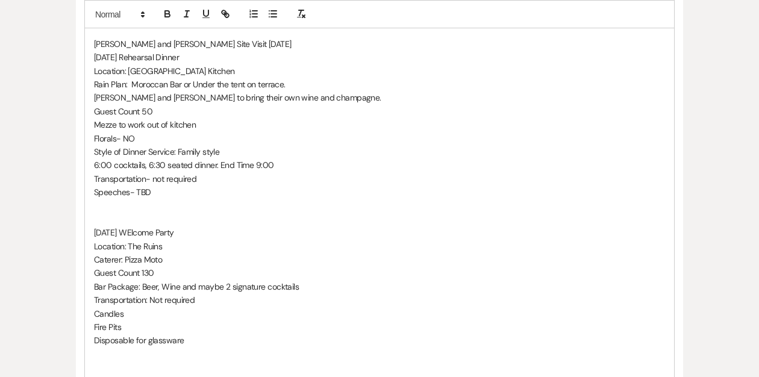
scroll to position [2272, 0]
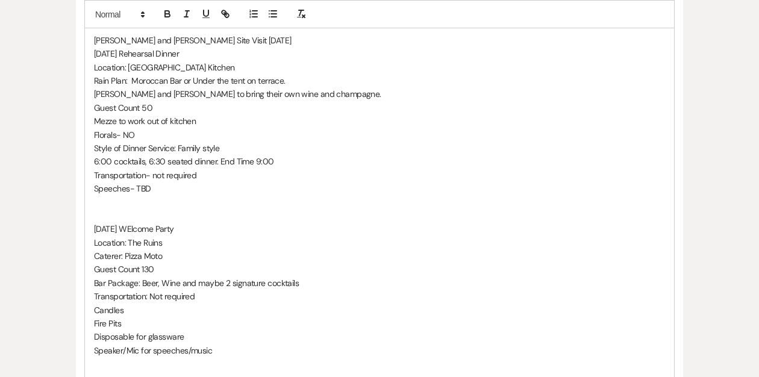
click at [181, 231] on p "[DATE] WElcome Party" at bounding box center [379, 228] width 571 height 13
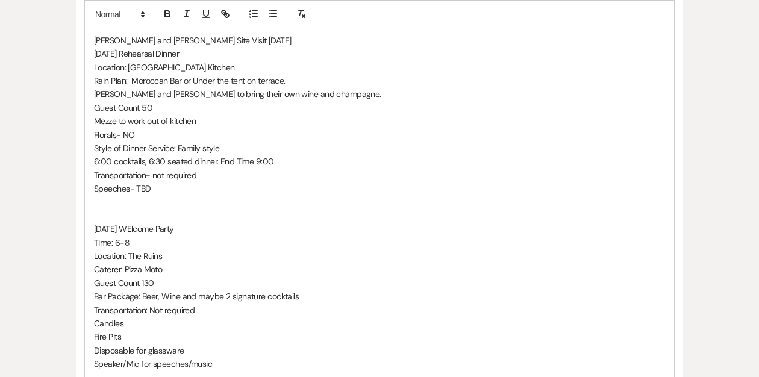
click at [184, 227] on p "[DATE] WElcome Party" at bounding box center [379, 228] width 571 height 13
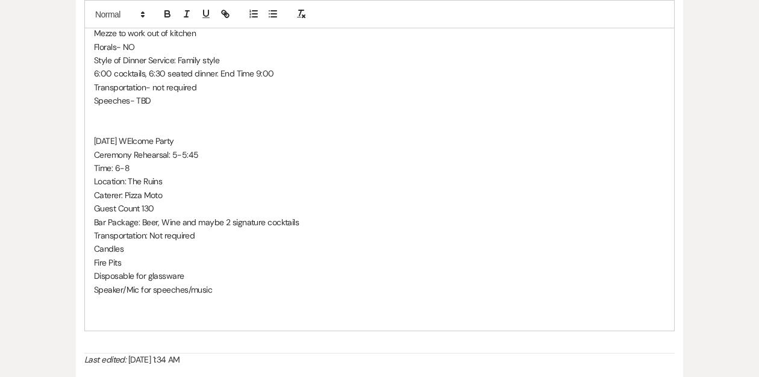
scroll to position [2368, 0]
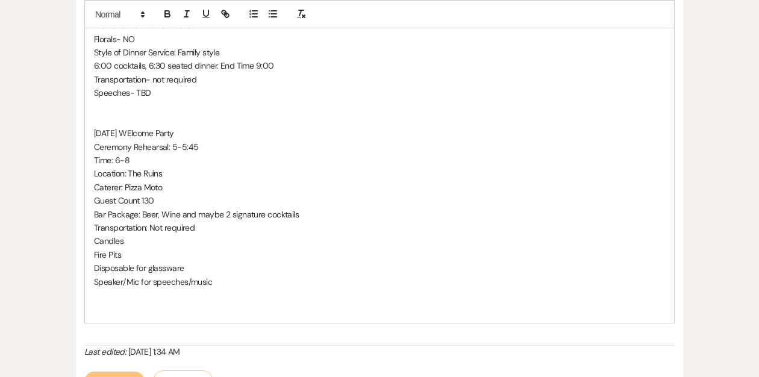
click at [217, 281] on p "Speaker/Mic for speeches/music" at bounding box center [379, 281] width 571 height 13
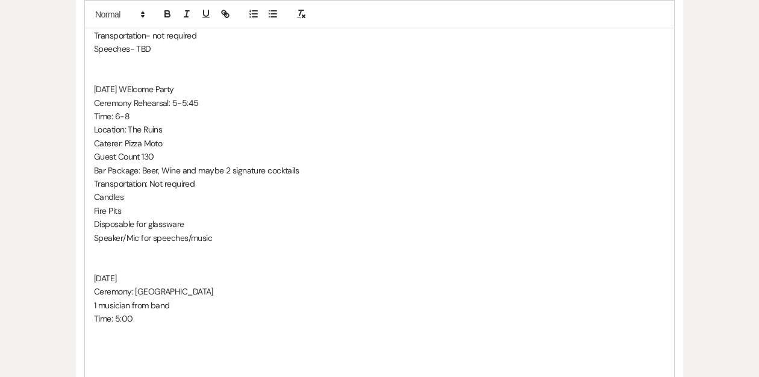
scroll to position [2454, 0]
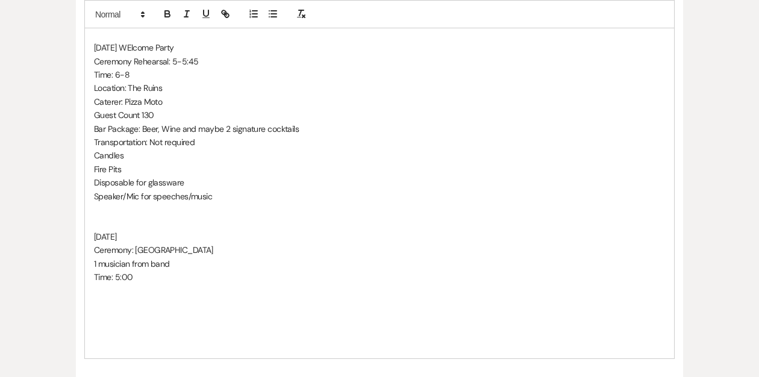
click at [178, 261] on p "1 musician from band" at bounding box center [379, 263] width 571 height 13
click at [136, 290] on p "Time: 5:00" at bounding box center [379, 290] width 571 height 13
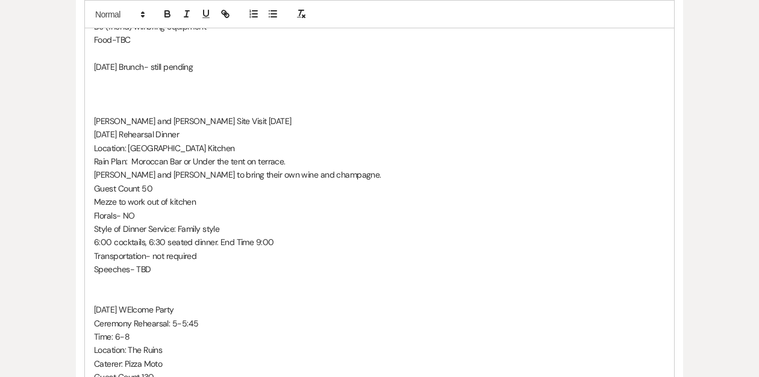
scroll to position [2107, 0]
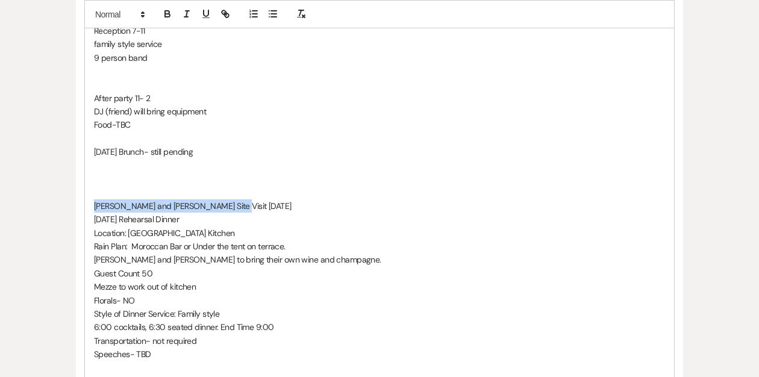
drag, startPoint x: 237, startPoint y: 204, endPoint x: 67, endPoint y: 202, distance: 169.2
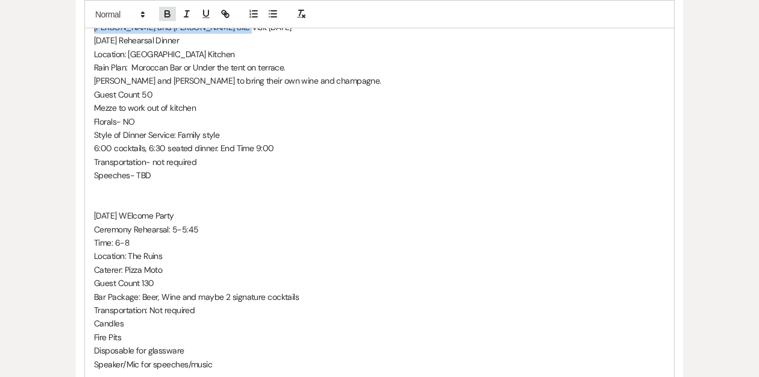
click at [168, 8] on icon "button" at bounding box center [167, 13] width 11 height 11
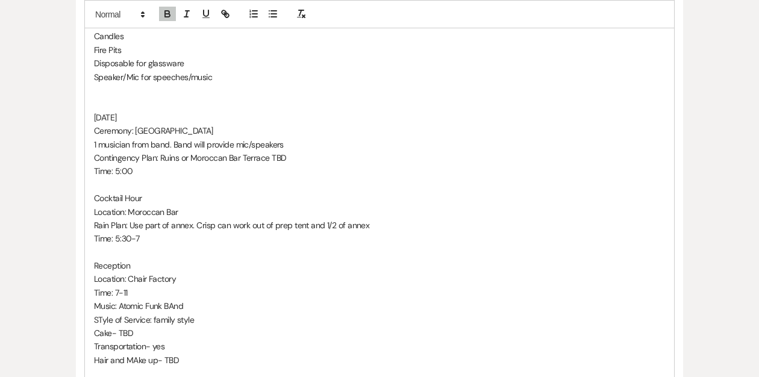
scroll to position [2934, 0]
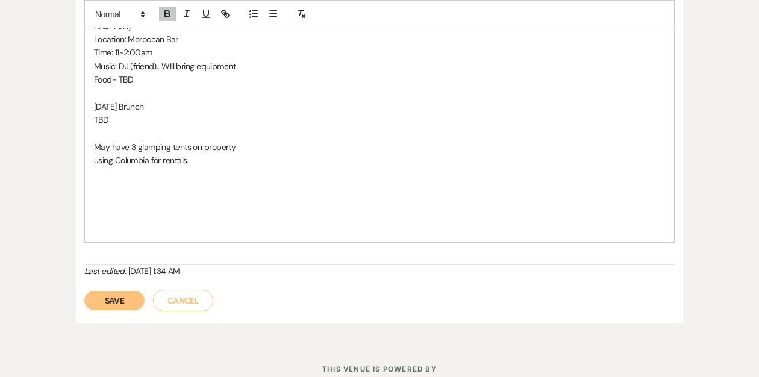
click at [114, 303] on button "Save" at bounding box center [114, 300] width 60 height 19
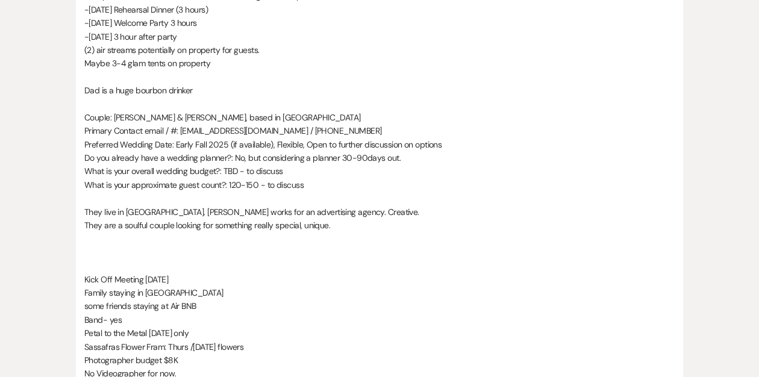
scroll to position [0, 0]
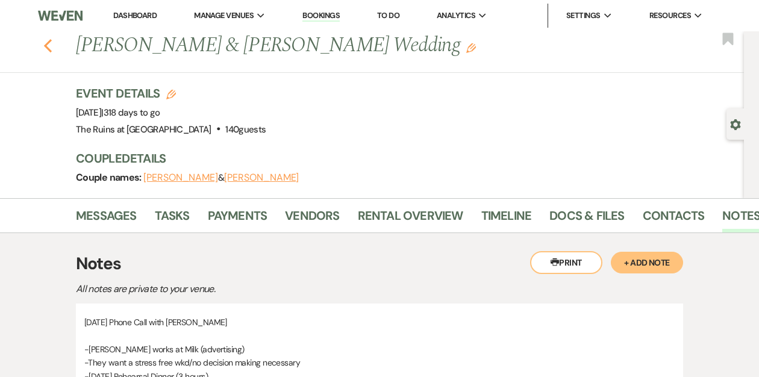
click at [47, 46] on icon "Previous" at bounding box center [47, 46] width 9 height 14
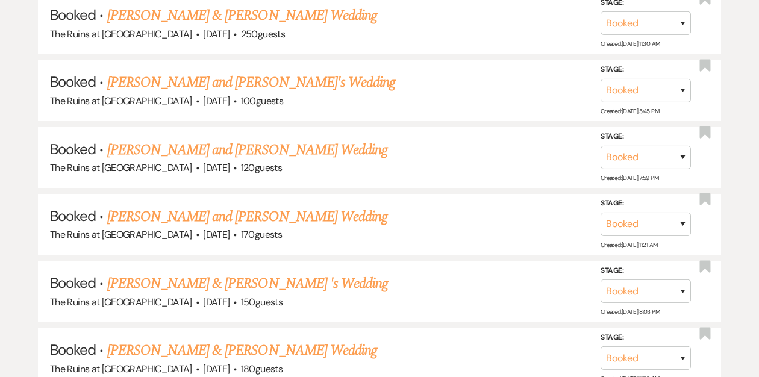
scroll to position [2426, 0]
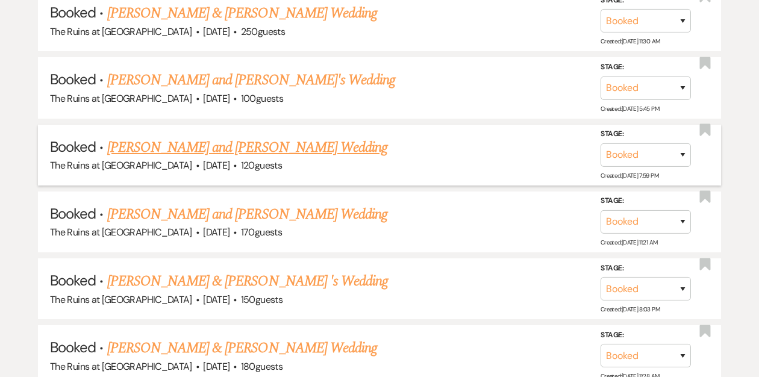
click at [176, 137] on link "[PERSON_NAME] and [PERSON_NAME] Wedding" at bounding box center [247, 148] width 281 height 22
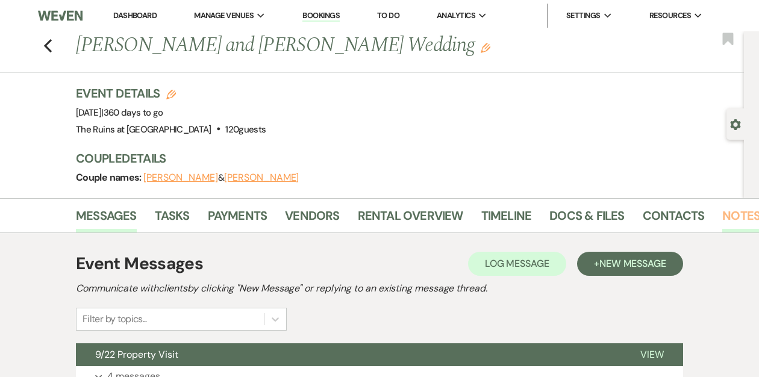
click at [730, 214] on link "Notes" at bounding box center [741, 219] width 38 height 26
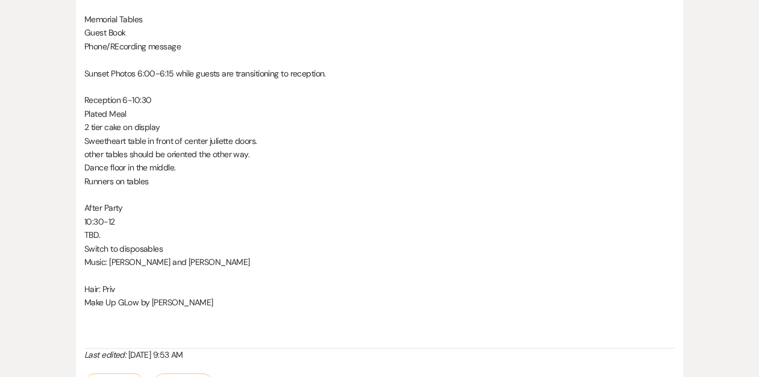
scroll to position [1561, 0]
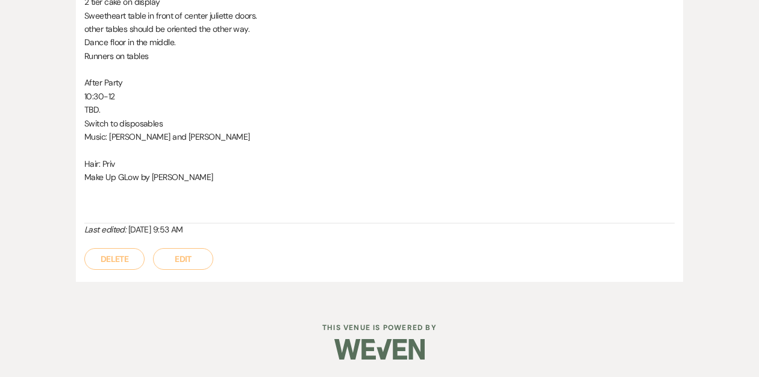
click at [185, 258] on button "Edit" at bounding box center [183, 259] width 60 height 22
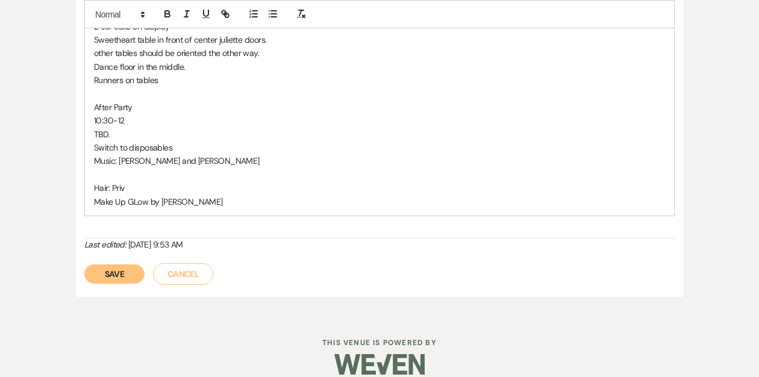
scroll to position [1587, 0]
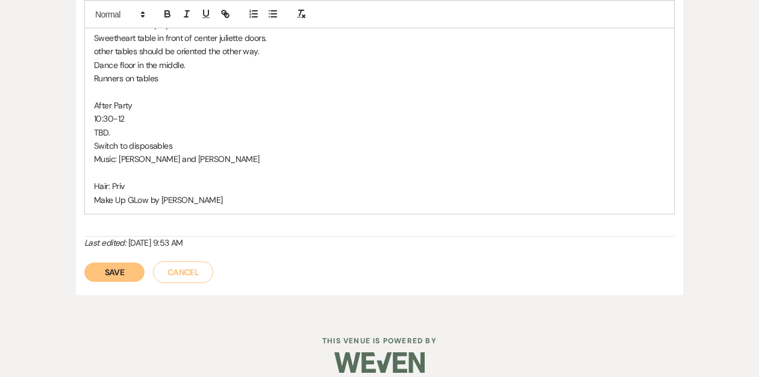
click at [208, 193] on p "Make Up GLow by [PERSON_NAME]" at bounding box center [379, 199] width 571 height 13
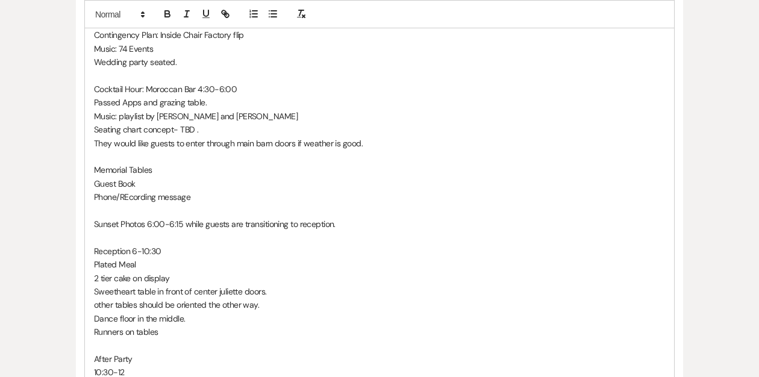
scroll to position [1336, 0]
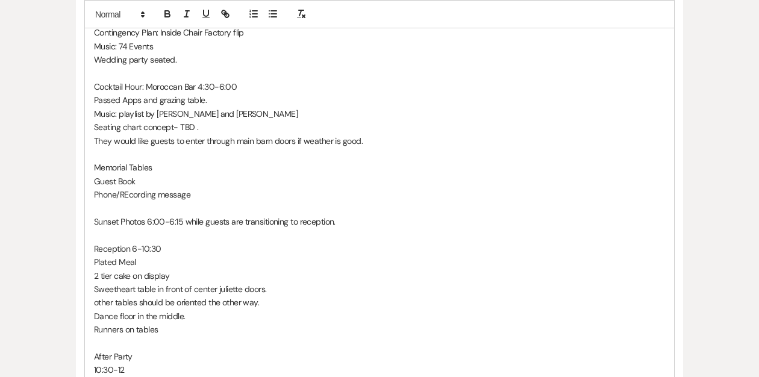
click at [171, 323] on p "Runners on tables" at bounding box center [379, 329] width 571 height 13
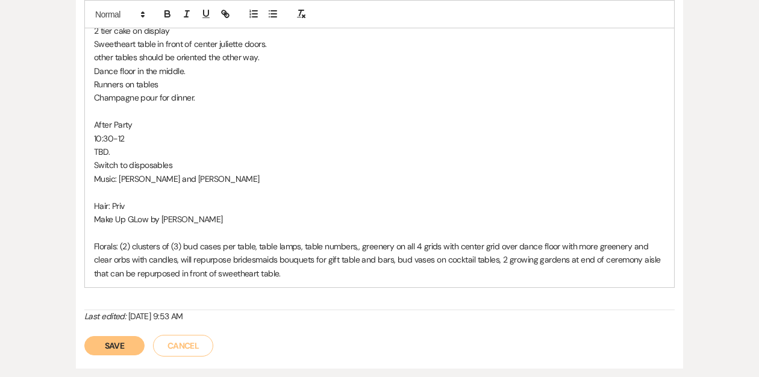
scroll to position [1590, 0]
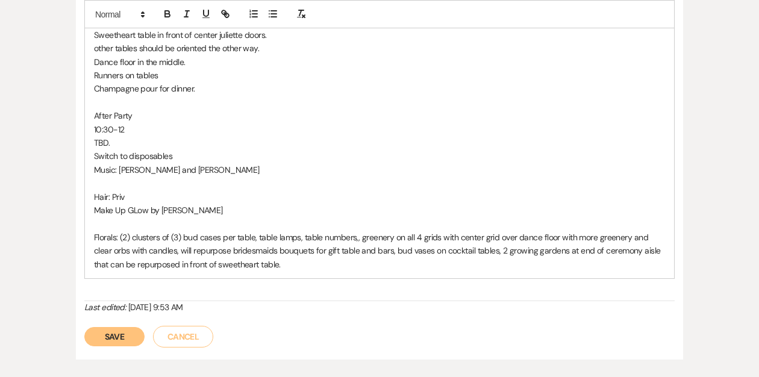
click at [107, 327] on button "Save" at bounding box center [114, 336] width 60 height 19
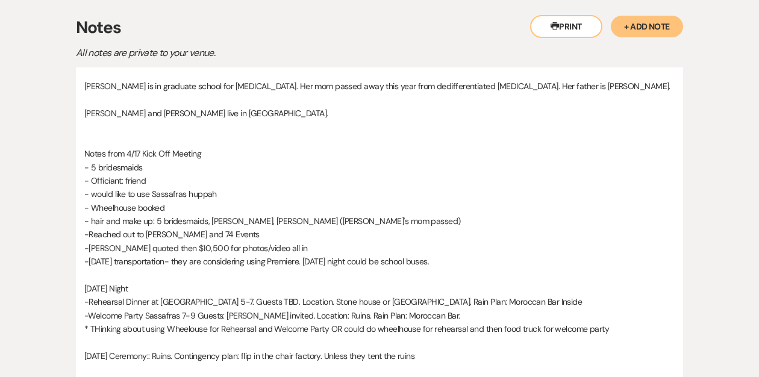
scroll to position [0, 0]
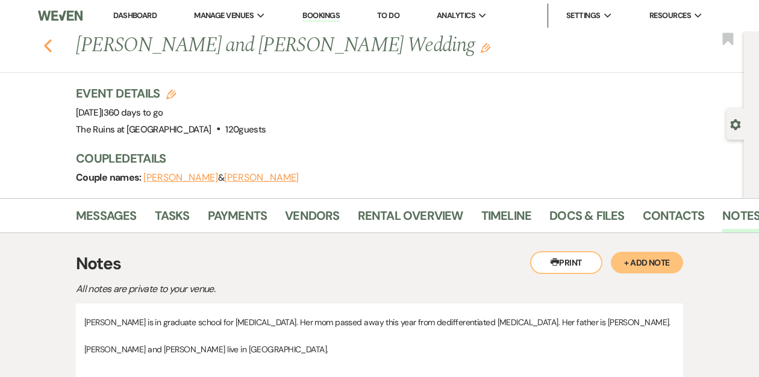
click at [48, 48] on icon "Previous" at bounding box center [47, 46] width 9 height 14
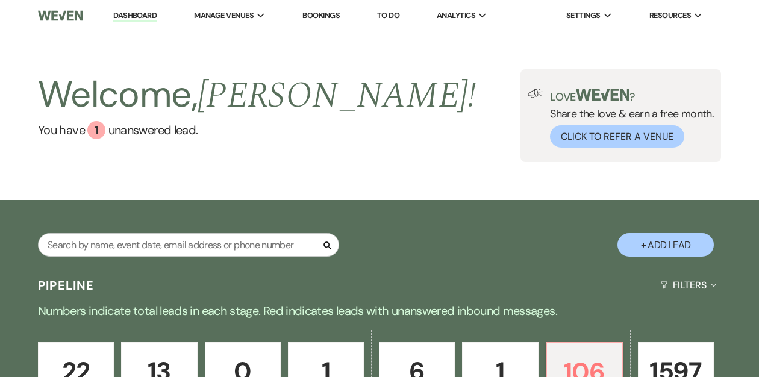
scroll to position [297, 0]
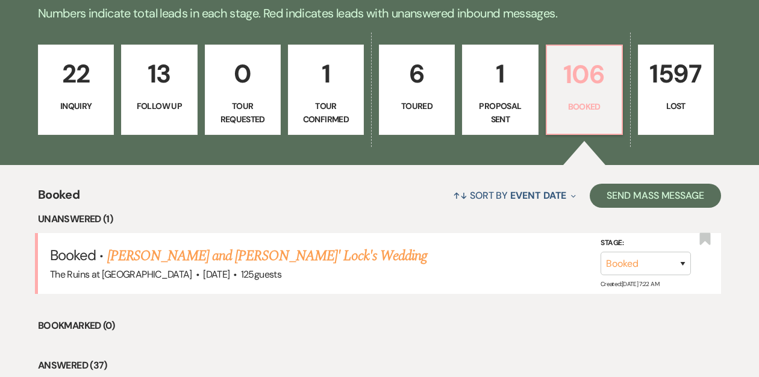
click at [571, 95] on link "106 Booked" at bounding box center [584, 90] width 77 height 90
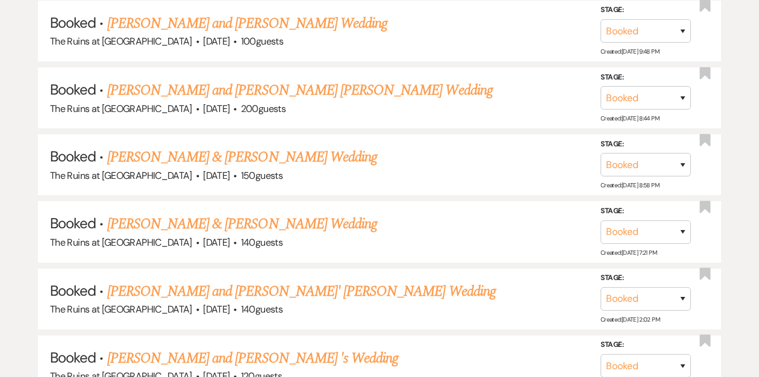
scroll to position [1981, 0]
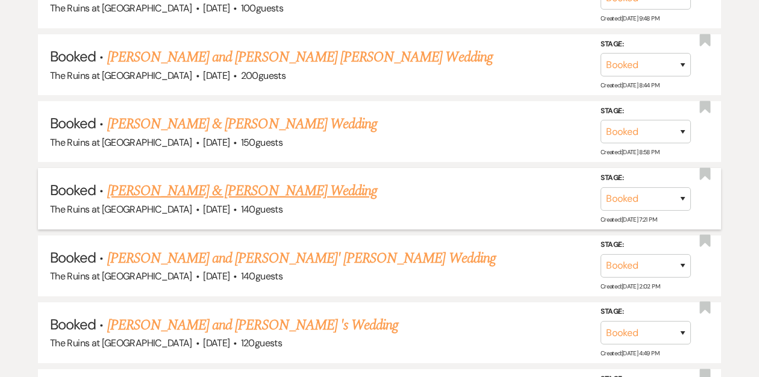
click at [220, 180] on link "[PERSON_NAME] & [PERSON_NAME] Wedding" at bounding box center [242, 191] width 270 height 22
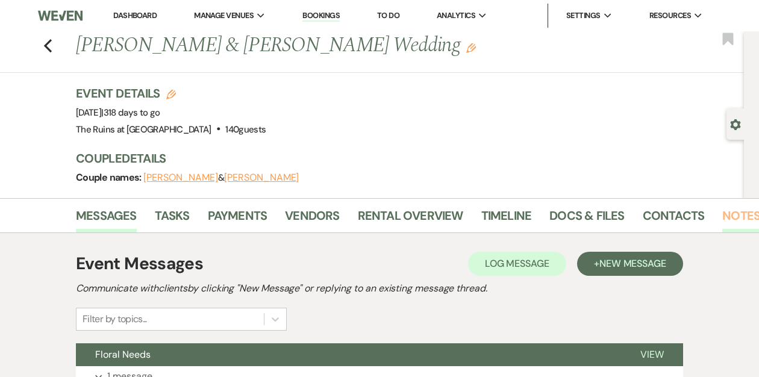
click at [731, 211] on link "Notes" at bounding box center [741, 219] width 38 height 26
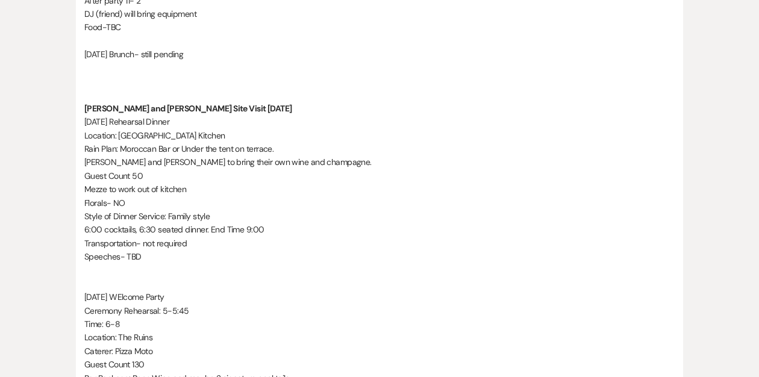
scroll to position [2184, 0]
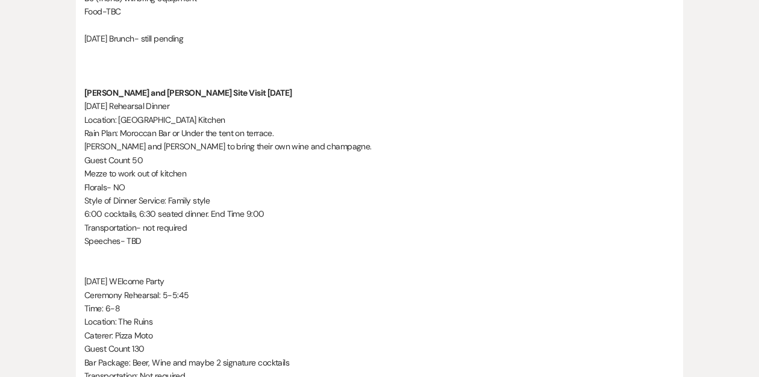
click at [275, 134] on p "Rain Plan: Moroccan Bar or Under the tent on terrace." at bounding box center [379, 132] width 590 height 13
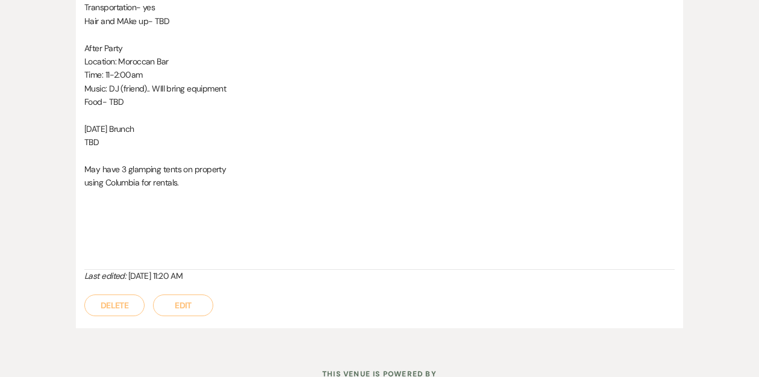
scroll to position [2877, 0]
click at [191, 299] on button "Edit" at bounding box center [183, 304] width 60 height 22
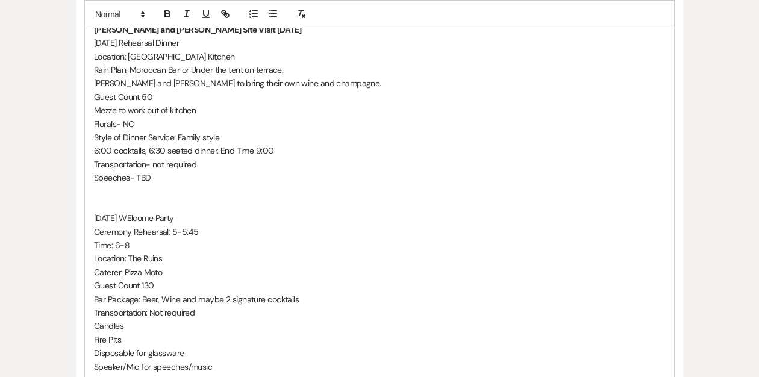
scroll to position [2244, 0]
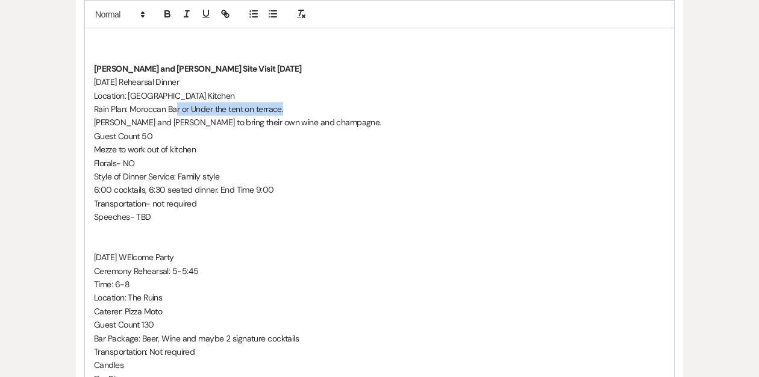
drag, startPoint x: 287, startPoint y: 108, endPoint x: 177, endPoint y: 109, distance: 110.2
click at [177, 109] on p "Rain Plan: Moroccan Bar or Under the tent on terrace." at bounding box center [379, 108] width 571 height 13
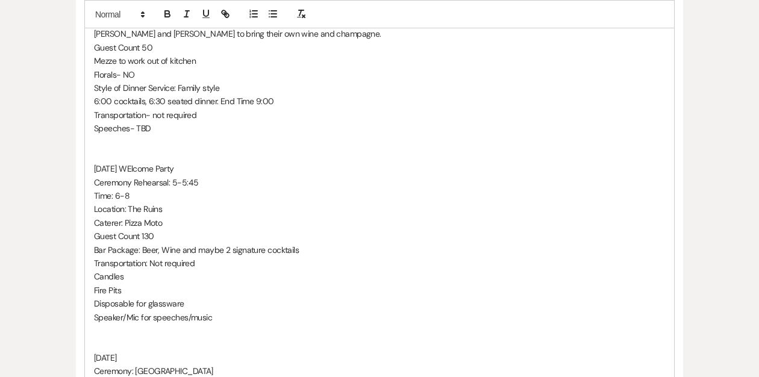
scroll to position [2333, 0]
click at [165, 210] on p "Location: The Ruins" at bounding box center [379, 208] width 571 height 13
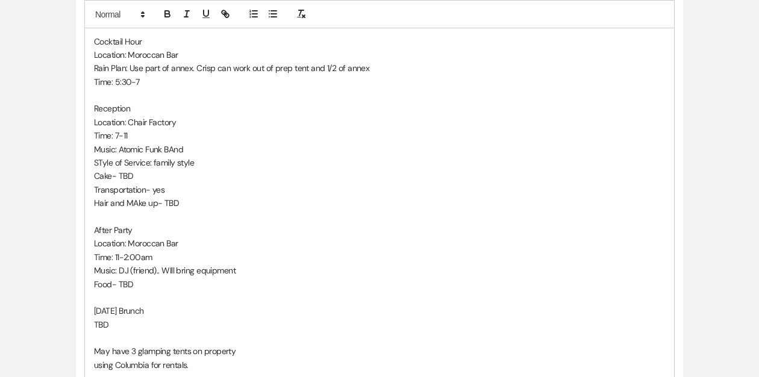
scroll to position [2963, 0]
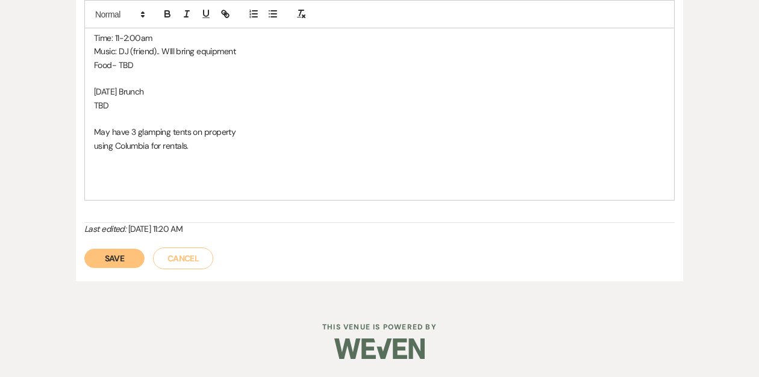
click at [110, 255] on button "Save" at bounding box center [114, 258] width 60 height 19
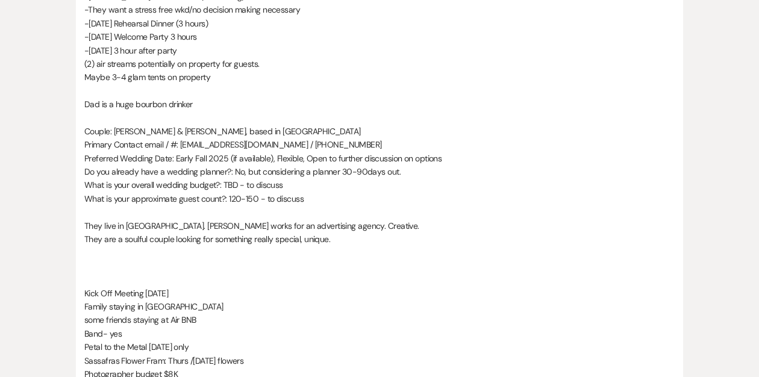
scroll to position [0, 0]
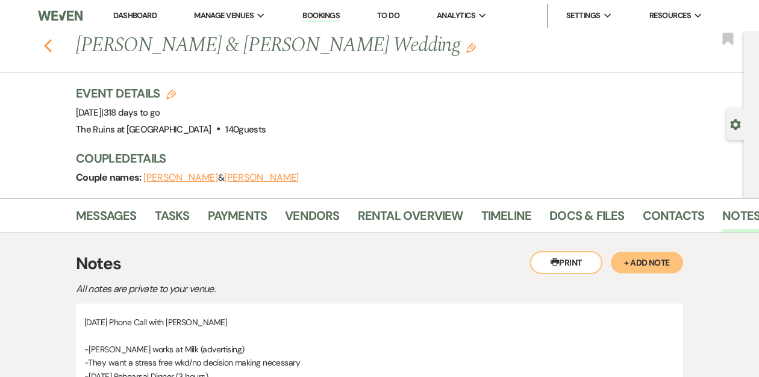
click at [48, 46] on icon "Previous" at bounding box center [47, 46] width 9 height 14
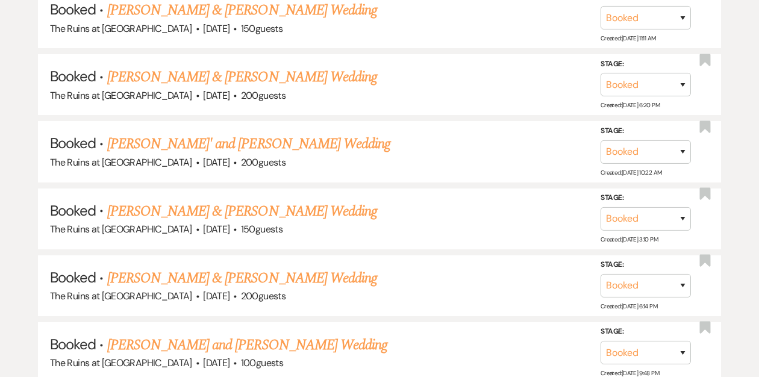
scroll to position [1629, 0]
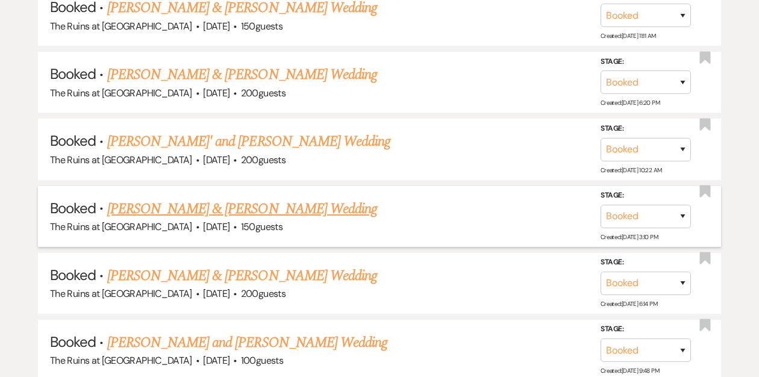
click at [206, 199] on link "[PERSON_NAME] & [PERSON_NAME] Wedding" at bounding box center [242, 209] width 270 height 22
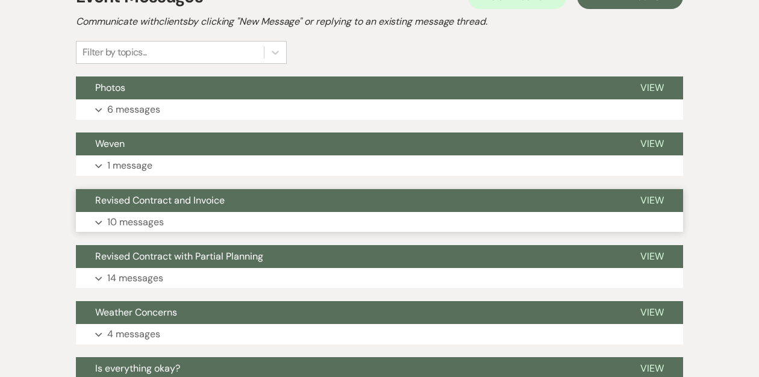
scroll to position [279, 0]
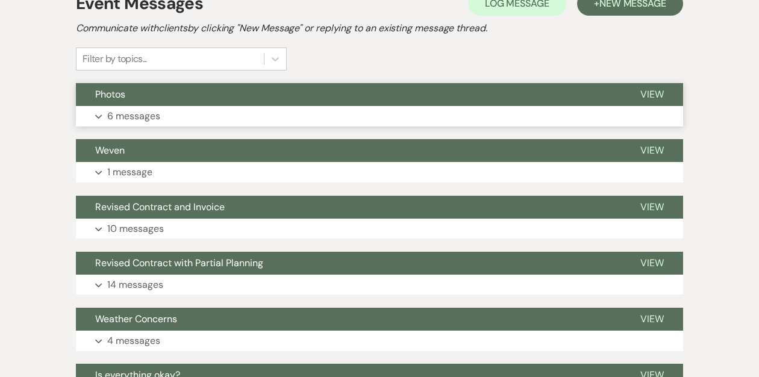
click at [187, 88] on button "Photos" at bounding box center [348, 94] width 545 height 23
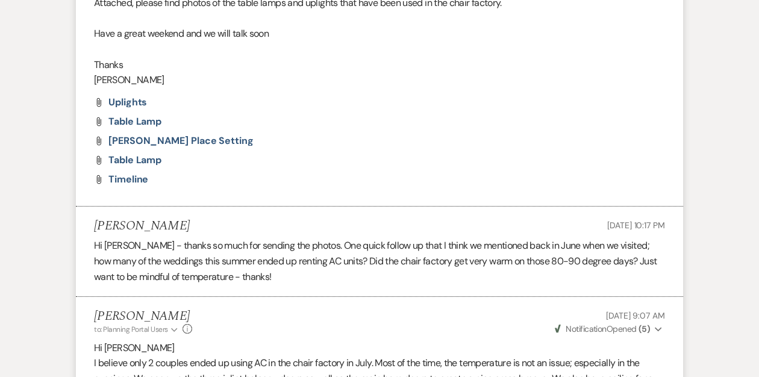
scroll to position [0, 0]
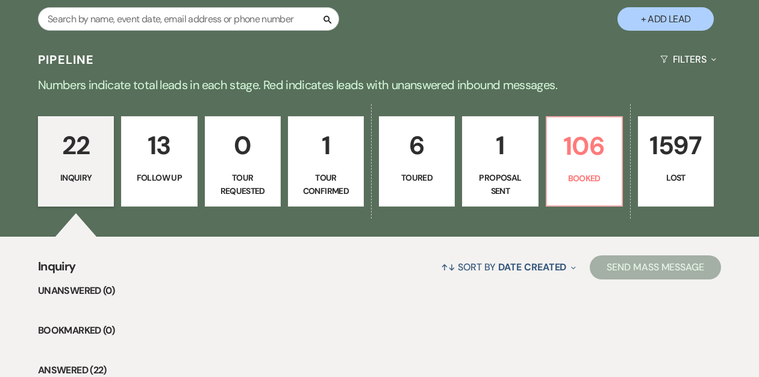
scroll to position [228, 0]
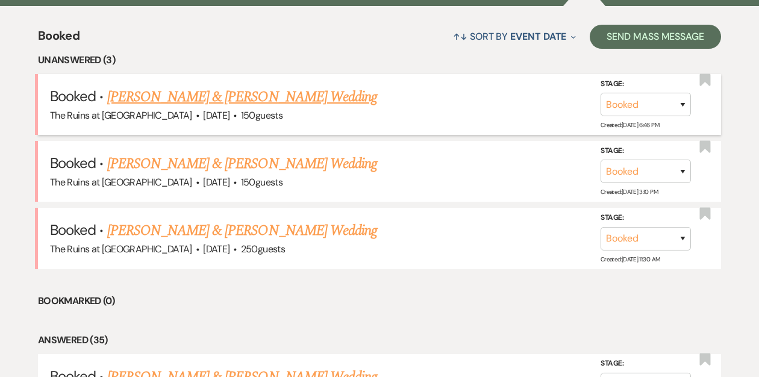
scroll to position [456, 0]
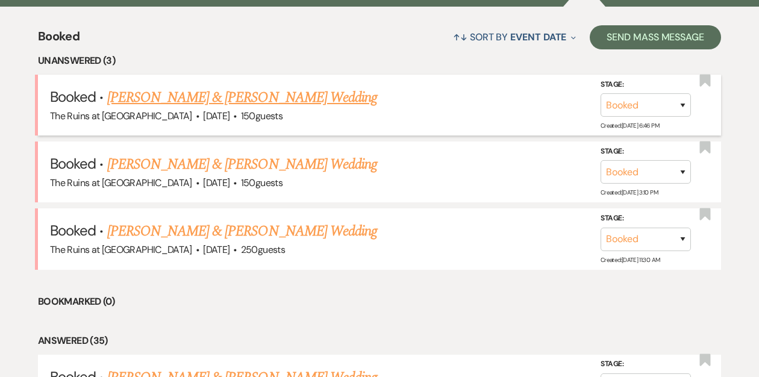
click at [173, 99] on link "[PERSON_NAME] & [PERSON_NAME] Wedding" at bounding box center [242, 98] width 270 height 22
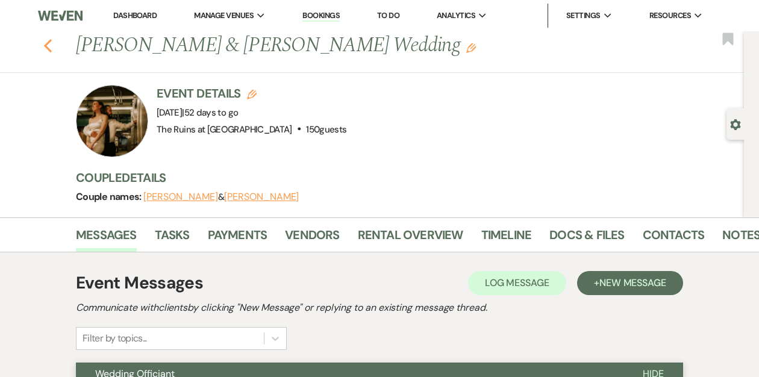
click at [45, 45] on use "button" at bounding box center [48, 45] width 8 height 13
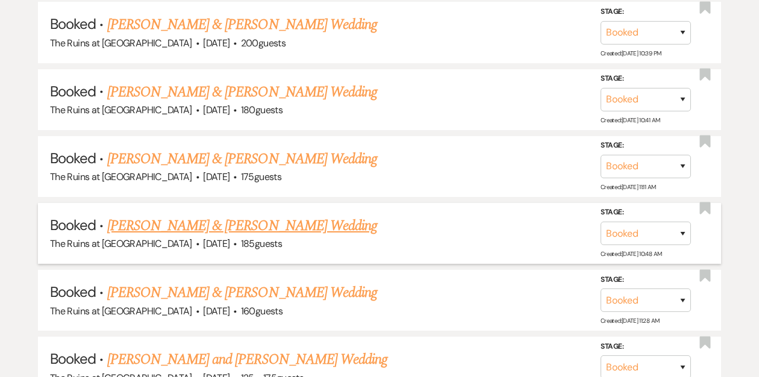
scroll to position [691, 0]
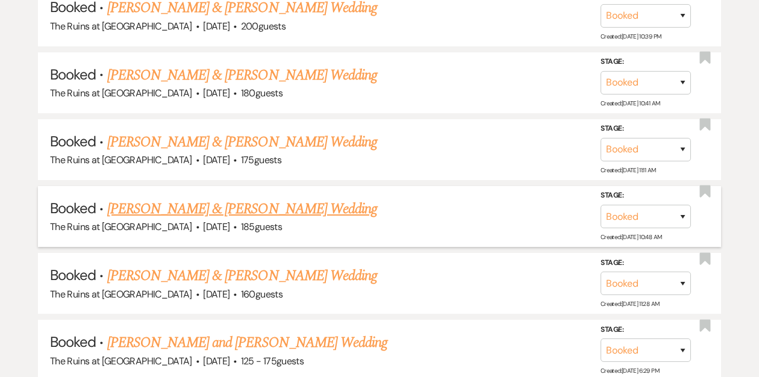
click at [163, 206] on link "[PERSON_NAME] & [PERSON_NAME] Wedding" at bounding box center [242, 209] width 270 height 22
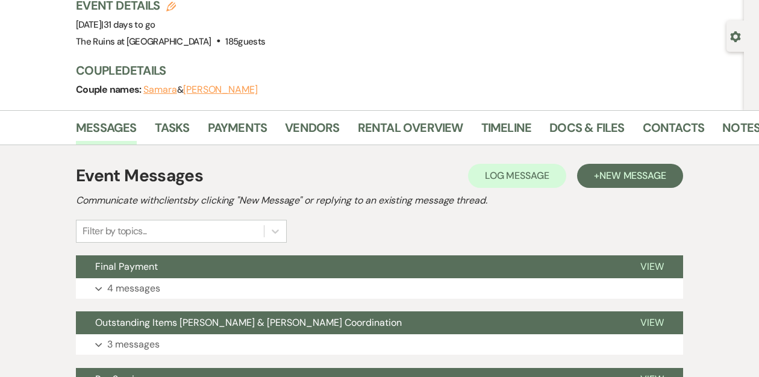
scroll to position [95, 0]
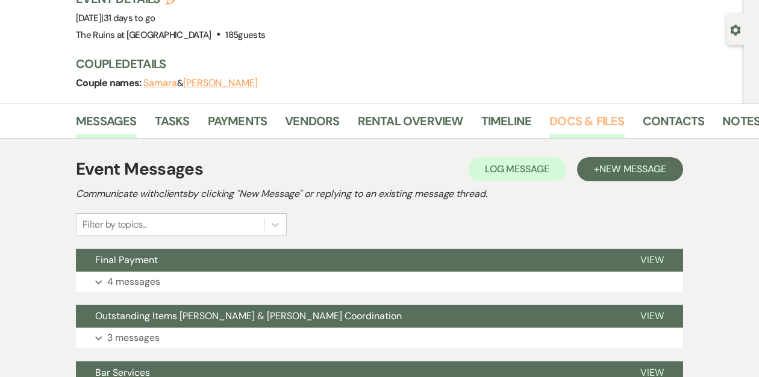
click at [586, 120] on link "Docs & Files" at bounding box center [586, 124] width 75 height 26
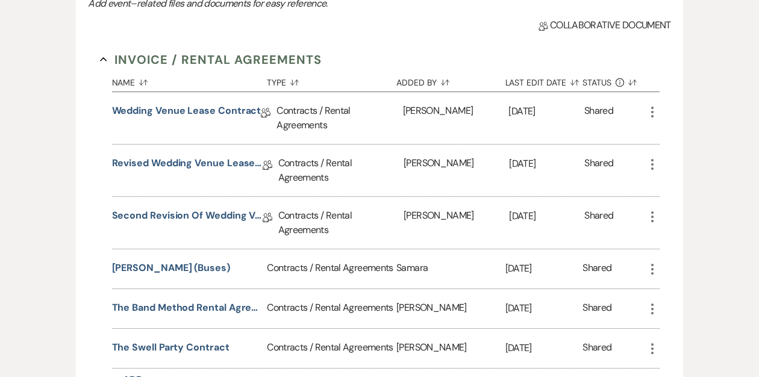
scroll to position [300, 0]
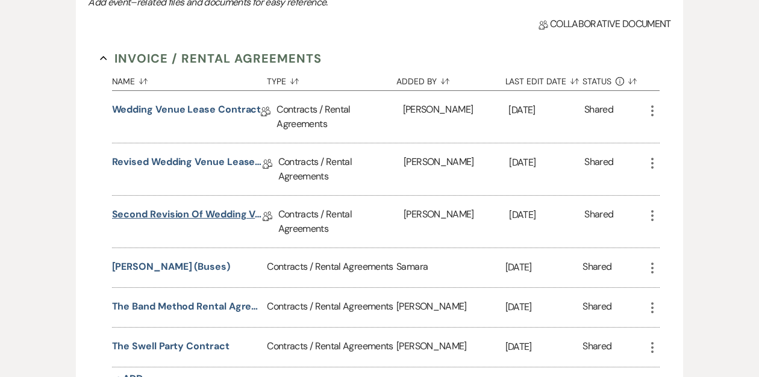
click at [182, 214] on link "Second Revision of Wedding Venue Lease Contract" at bounding box center [187, 216] width 151 height 19
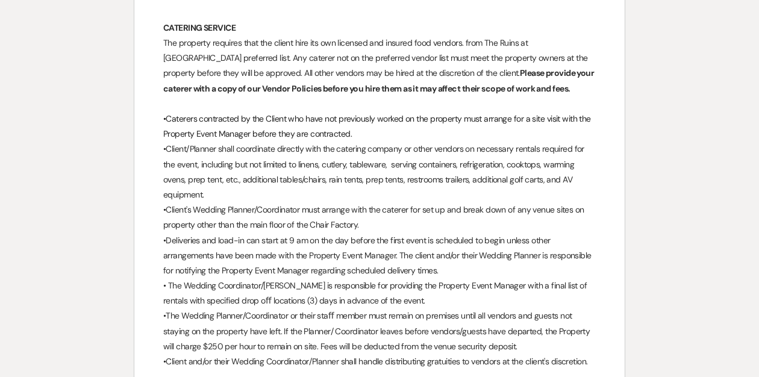
scroll to position [4596, 0]
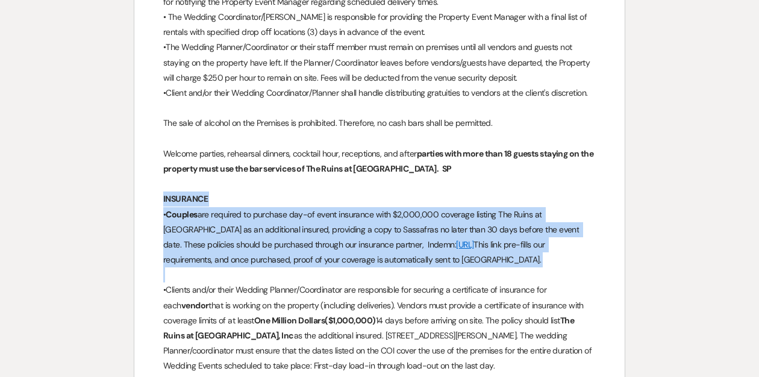
drag, startPoint x: 163, startPoint y: 134, endPoint x: 243, endPoint y: 211, distance: 111.6
copy div "INSURANCE • Couples are required to purchase day-of event insurance with $2,000…"
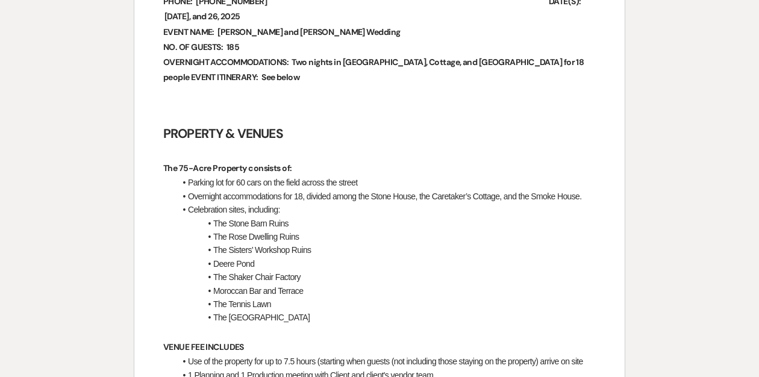
scroll to position [0, 0]
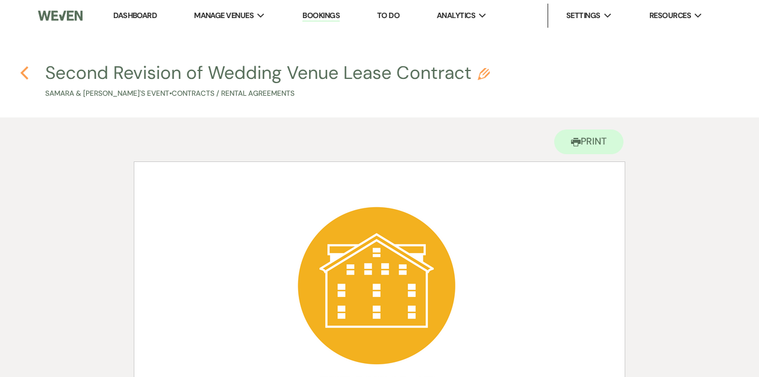
click at [23, 70] on use "button" at bounding box center [24, 72] width 8 height 13
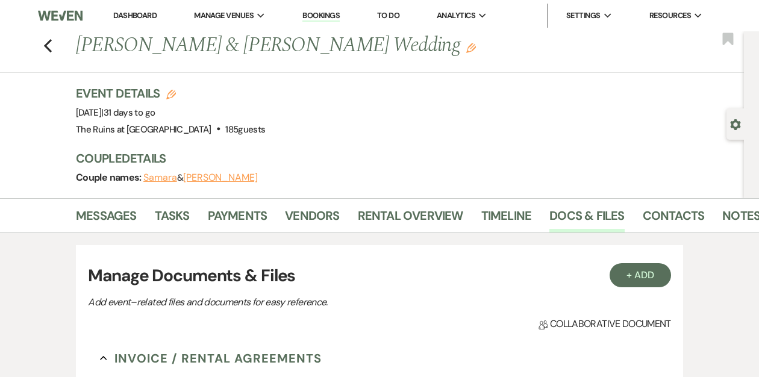
click at [128, 12] on link "Dashboard" at bounding box center [134, 15] width 43 height 10
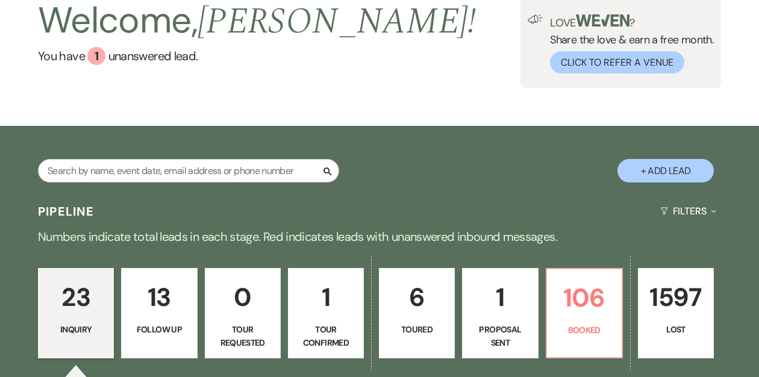
scroll to position [116, 0]
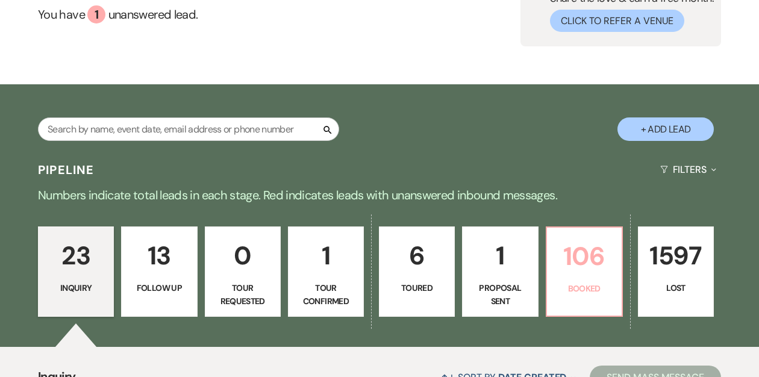
click at [574, 264] on p "106" at bounding box center [584, 256] width 60 height 40
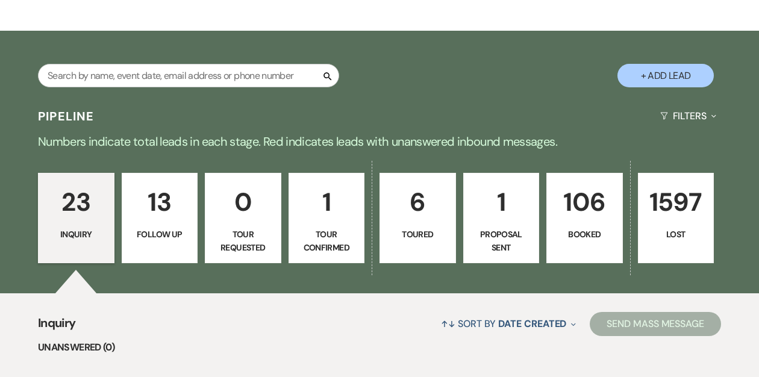
scroll to position [172, 0]
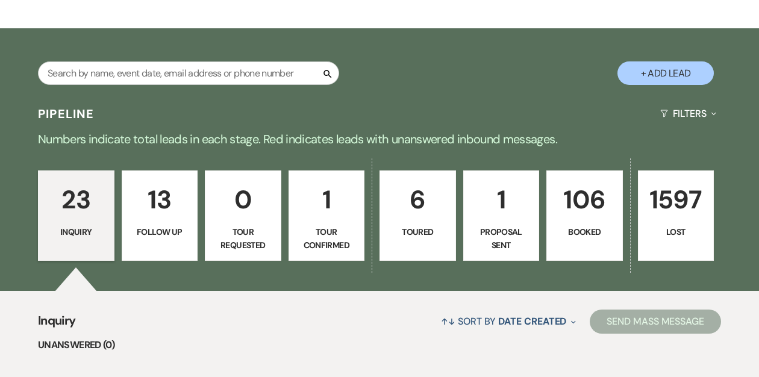
click at [564, 200] on p "106" at bounding box center [584, 199] width 61 height 40
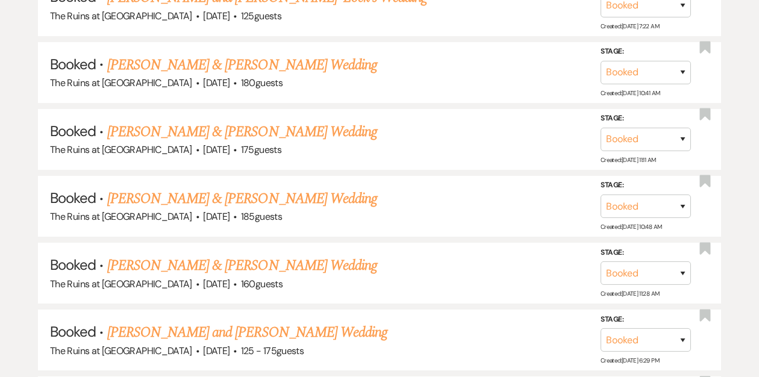
scroll to position [702, 0]
click at [297, 200] on link "[PERSON_NAME] & [PERSON_NAME] Wedding" at bounding box center [242, 198] width 270 height 22
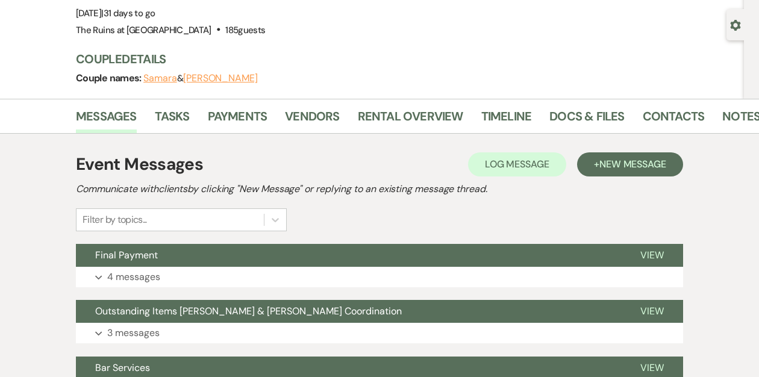
scroll to position [101, 0]
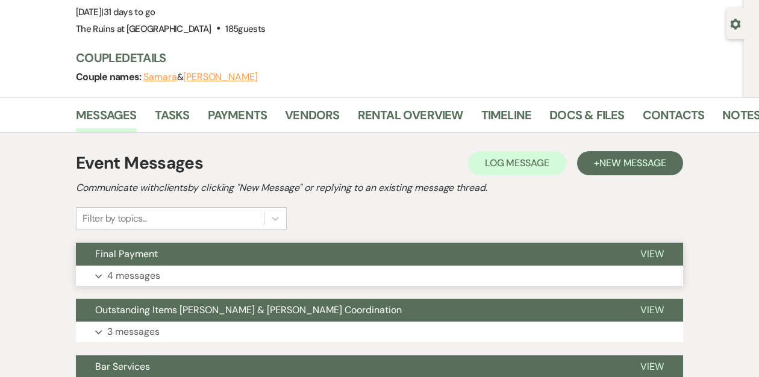
click at [252, 258] on button "Final Payment" at bounding box center [348, 254] width 545 height 23
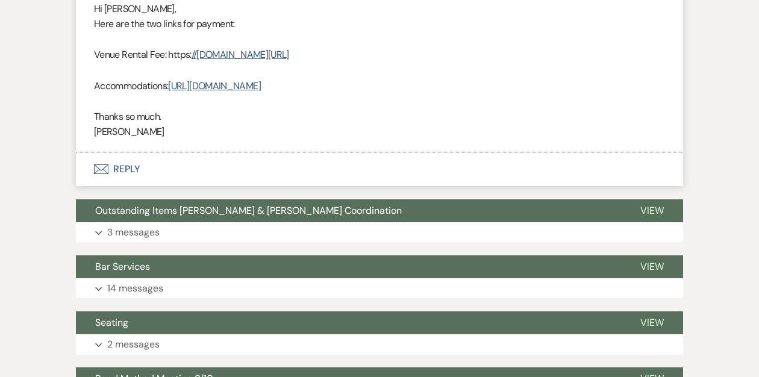
scroll to position [735, 0]
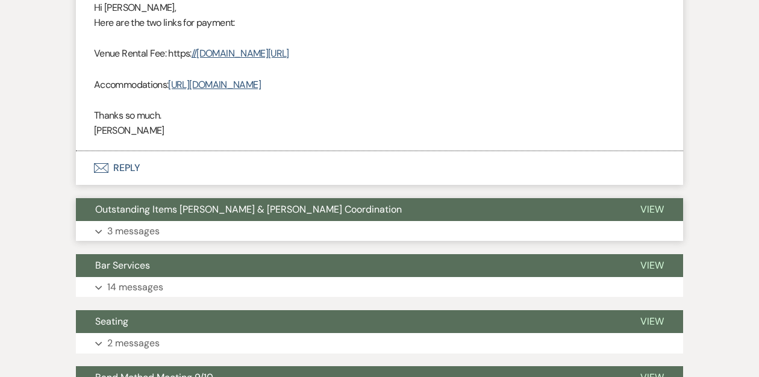
click at [245, 205] on span "Outstanding Items [PERSON_NAME] & [PERSON_NAME] Coordination" at bounding box center [248, 209] width 306 height 13
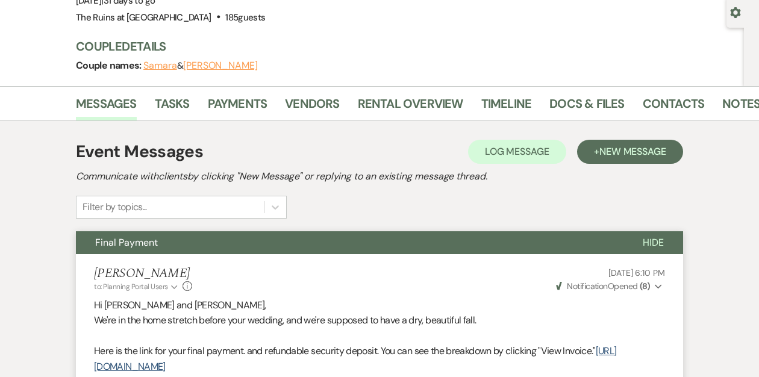
scroll to position [38, 0]
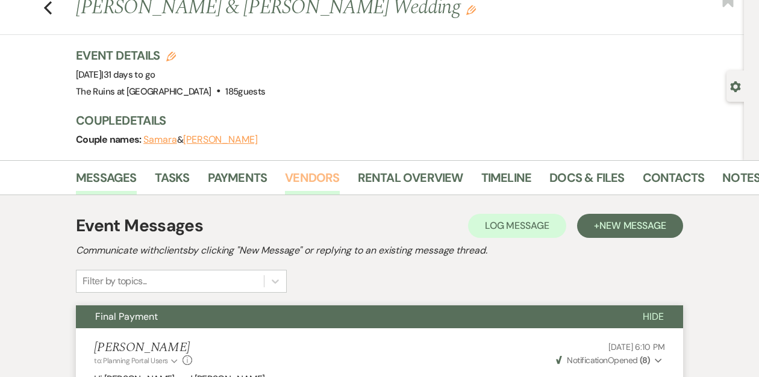
click at [303, 178] on link "Vendors" at bounding box center [312, 181] width 54 height 26
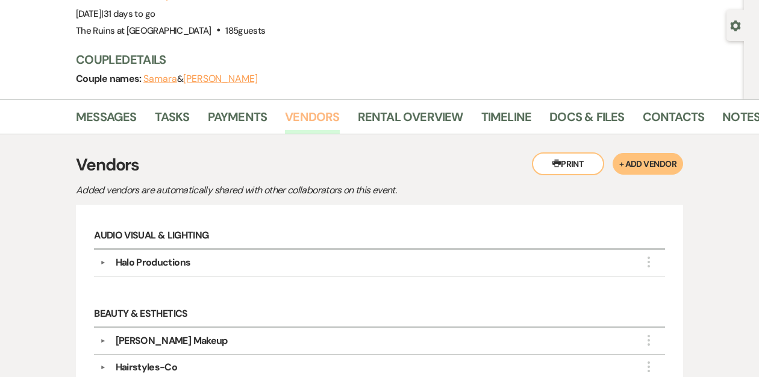
scroll to position [119, 0]
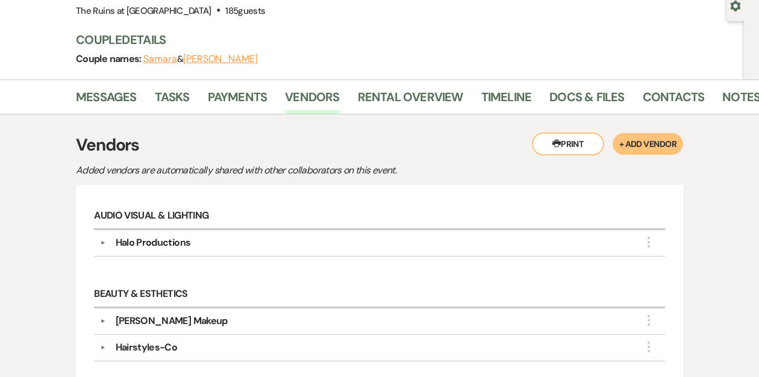
click at [104, 241] on button "▼" at bounding box center [103, 243] width 14 height 6
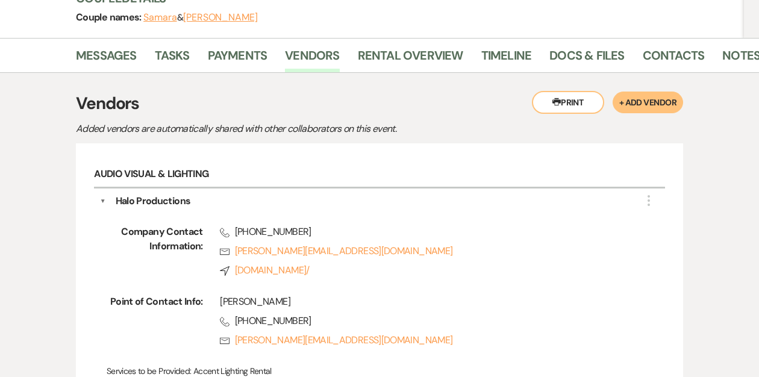
scroll to position [187, 0]
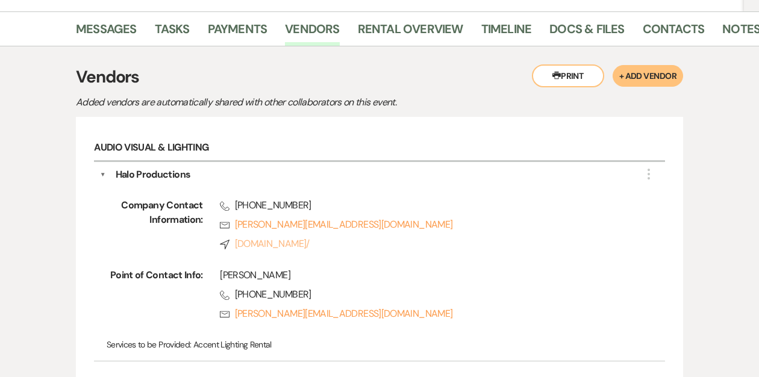
click at [259, 240] on link "Compass www.halo.productions/" at bounding box center [425, 244] width 411 height 14
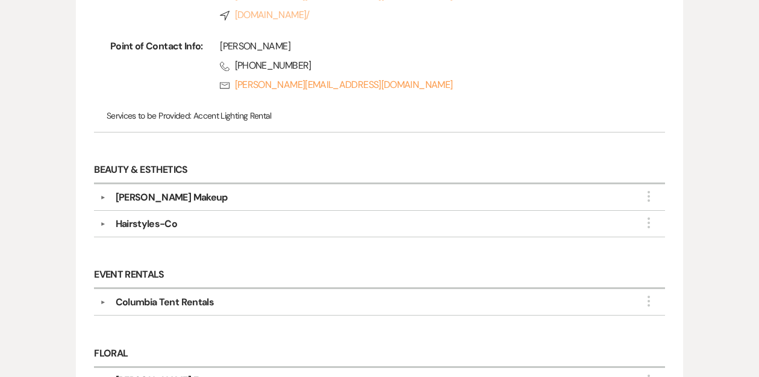
scroll to position [417, 0]
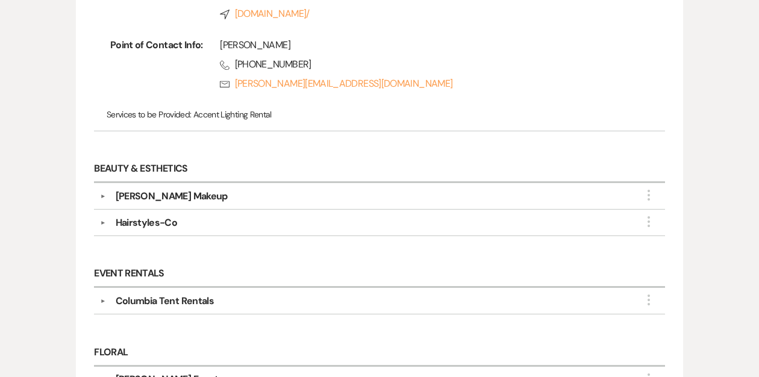
click at [103, 220] on button "▼" at bounding box center [103, 223] width 14 height 6
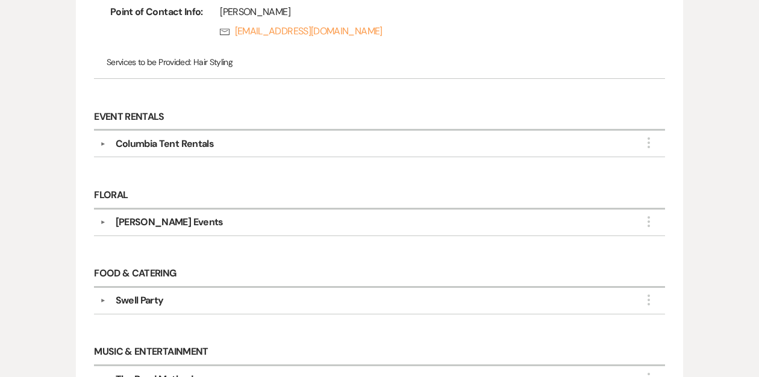
scroll to position [729, 0]
click at [102, 218] on button "▼" at bounding box center [103, 221] width 14 height 6
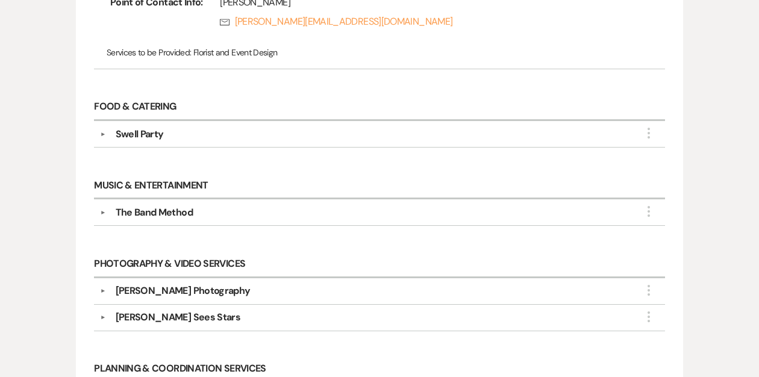
scroll to position [1029, 0]
click at [102, 287] on button "▼" at bounding box center [103, 290] width 14 height 6
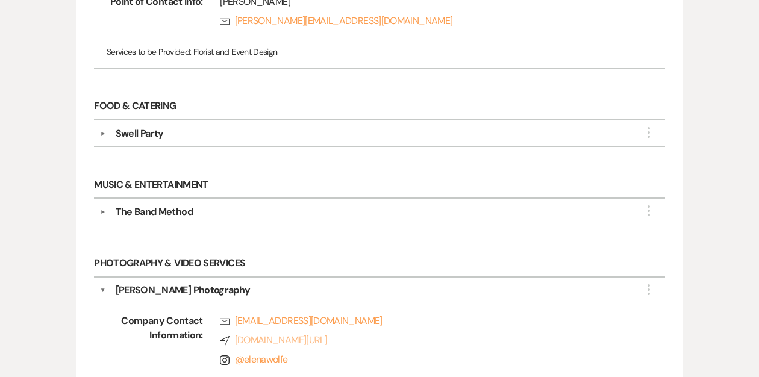
click at [249, 335] on link "Compass elenawolfe.com/" at bounding box center [425, 340] width 411 height 14
click at [272, 314] on link "Rsvp elenawolfephotography@gmail.com" at bounding box center [425, 321] width 411 height 14
click at [385, 314] on link "Rsvp elenawolfephotography@gmail.com" at bounding box center [425, 321] width 411 height 14
click at [384, 314] on link "Rsvp elenawolfephotography@gmail.com" at bounding box center [425, 321] width 411 height 14
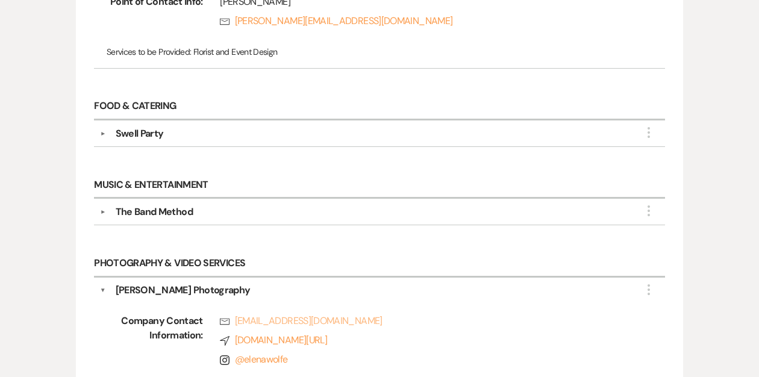
click at [235, 314] on link "Rsvp elenawolfephotography@gmail.com" at bounding box center [425, 321] width 411 height 14
click at [243, 314] on link "Rsvp elenawolfephotography@gmail.com" at bounding box center [425, 321] width 411 height 14
click at [353, 314] on link "Rsvp elenawolfephotography@gmail.com" at bounding box center [425, 321] width 411 height 14
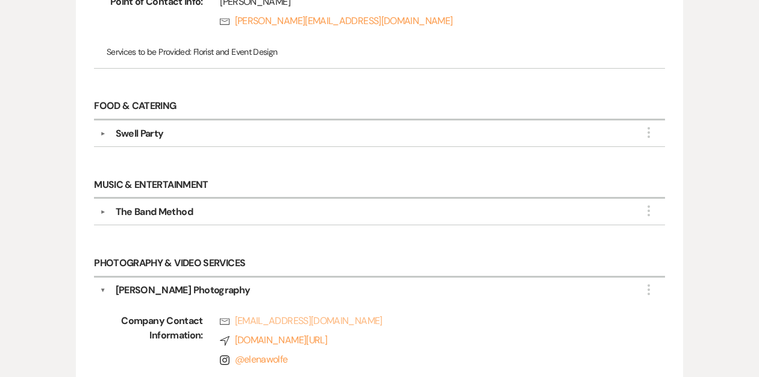
click at [353, 314] on link "Rsvp elenawolfephotography@gmail.com" at bounding box center [425, 321] width 411 height 14
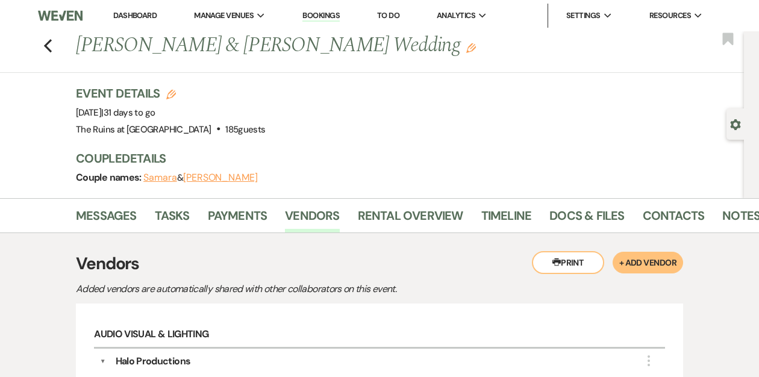
click at [122, 16] on link "Dashboard" at bounding box center [134, 15] width 43 height 10
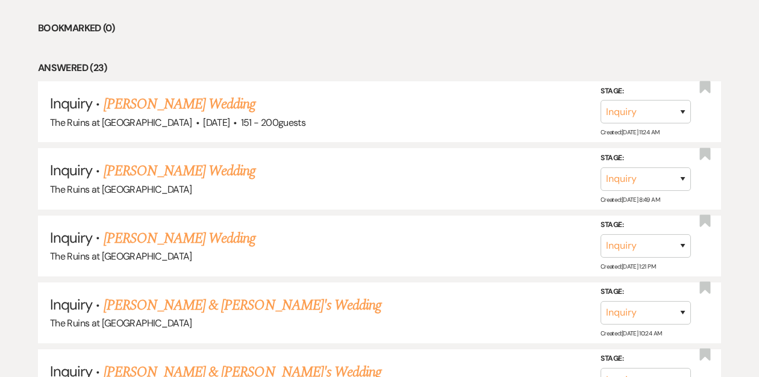
scroll to position [225, 0]
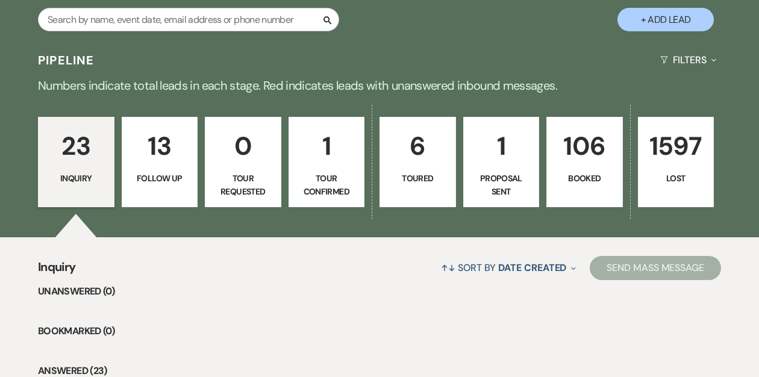
click at [581, 173] on p "Booked" at bounding box center [584, 178] width 61 height 13
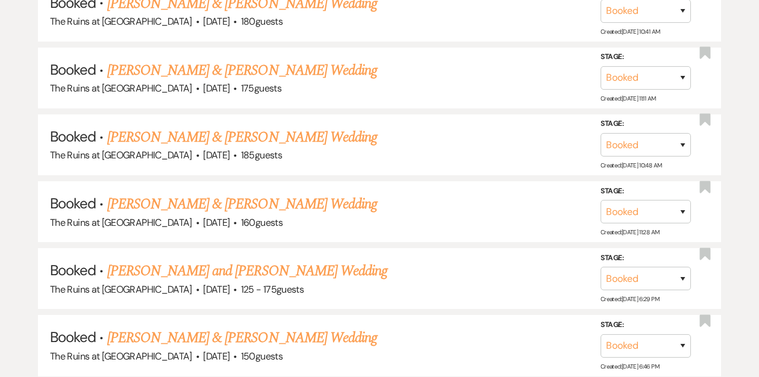
scroll to position [871, 0]
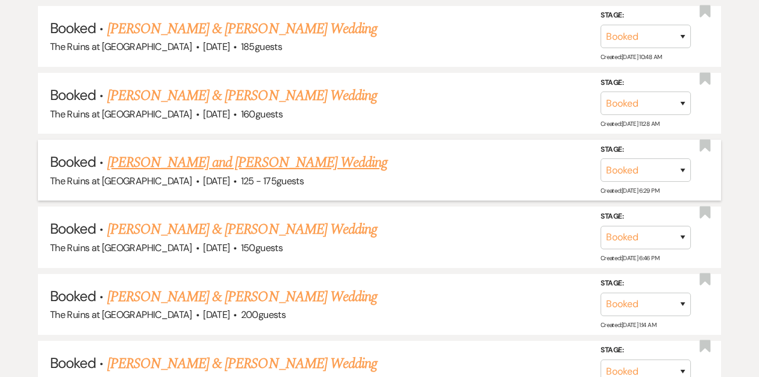
click at [252, 163] on link "[PERSON_NAME] and [PERSON_NAME] Wedding" at bounding box center [247, 163] width 281 height 22
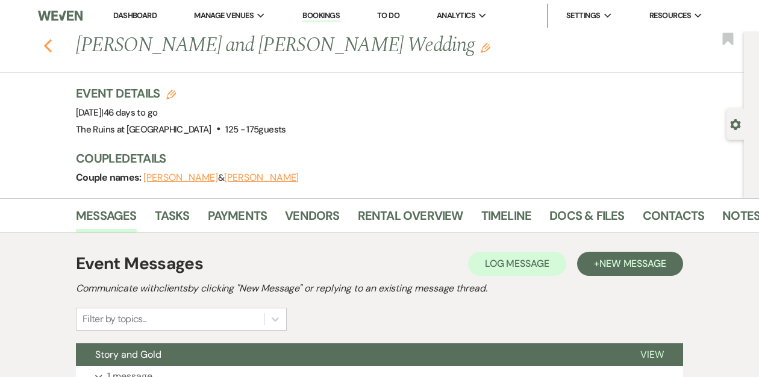
click at [47, 49] on use "button" at bounding box center [48, 45] width 8 height 13
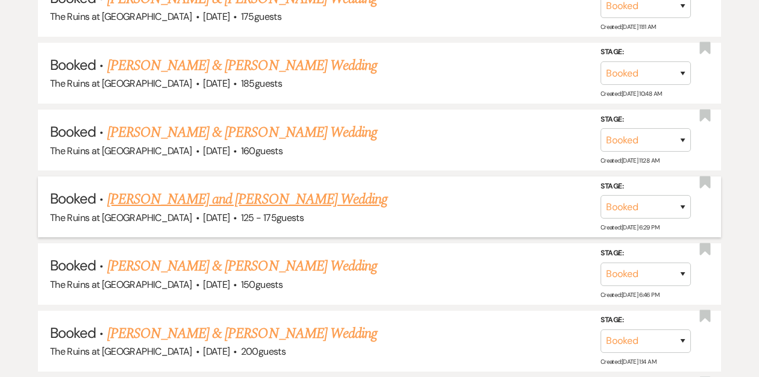
scroll to position [818, 0]
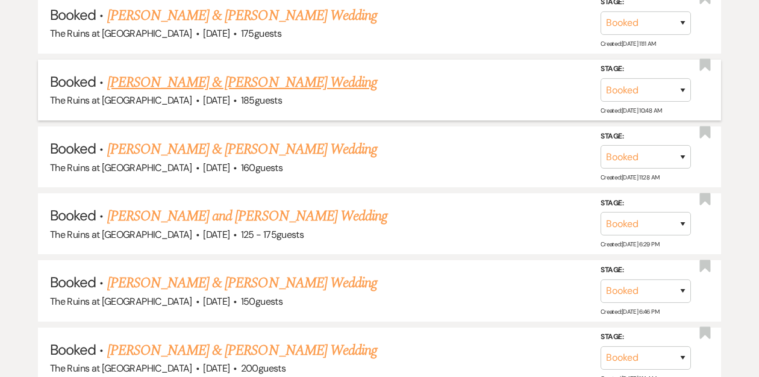
click at [256, 80] on link "[PERSON_NAME] & [PERSON_NAME] Wedding" at bounding box center [242, 83] width 270 height 22
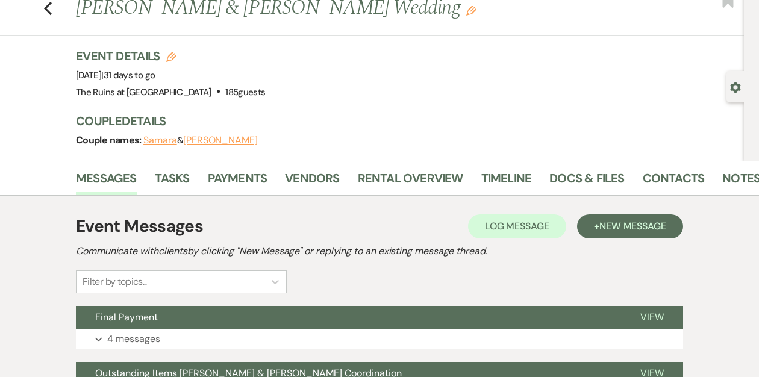
scroll to position [38, 0]
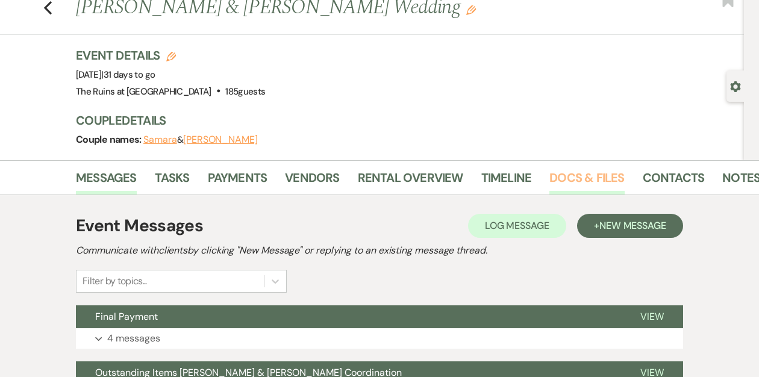
click at [570, 181] on link "Docs & Files" at bounding box center [586, 181] width 75 height 26
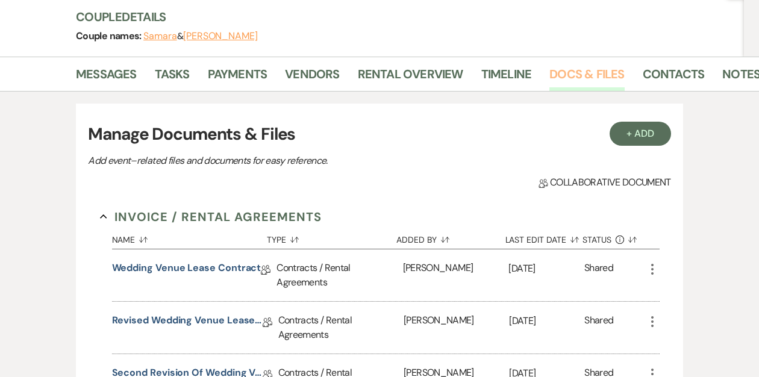
scroll to position [143, 0]
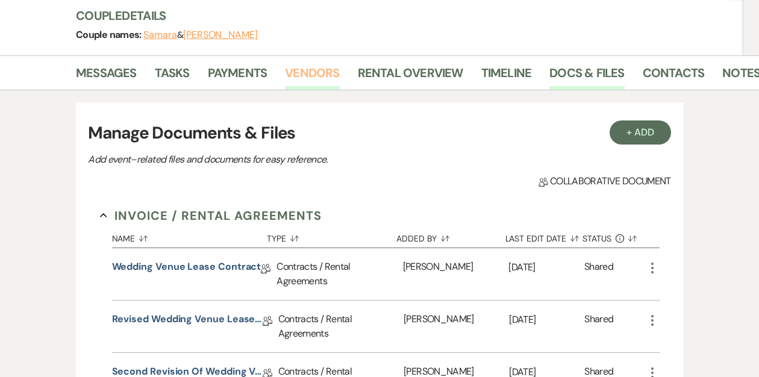
click at [322, 81] on link "Vendors" at bounding box center [312, 76] width 54 height 26
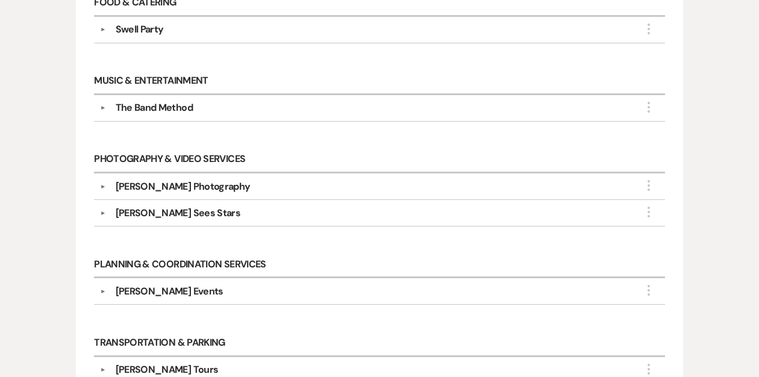
scroll to position [673, 0]
click at [102, 284] on div "▼ Amelia Elle Events More" at bounding box center [379, 291] width 559 height 14
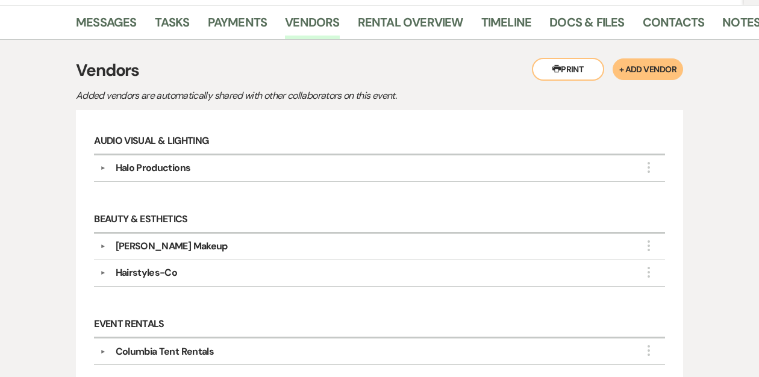
scroll to position [194, 0]
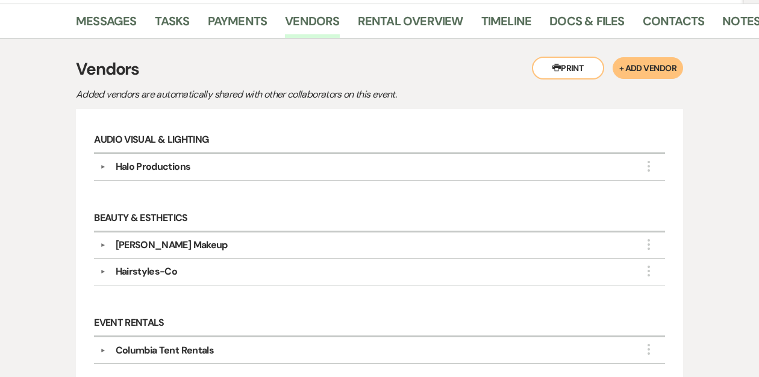
click at [104, 273] on div "▼ Hairstyles-Co More" at bounding box center [379, 271] width 559 height 14
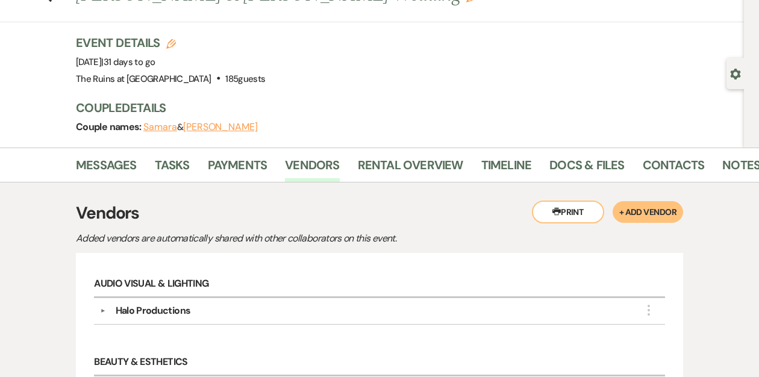
scroll to position [2, 0]
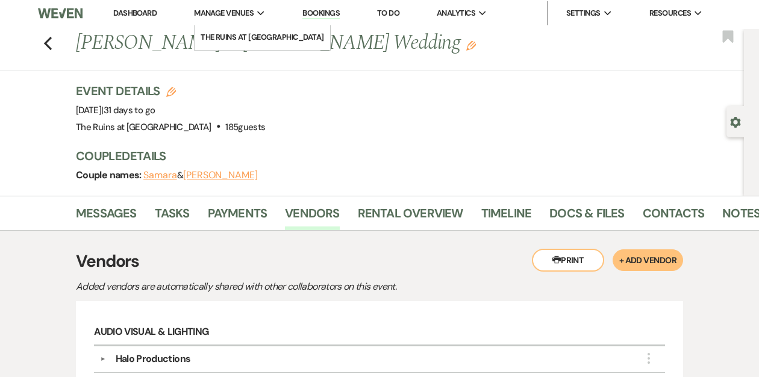
click at [253, 14] on span "Manage Venues" at bounding box center [224, 13] width 60 height 12
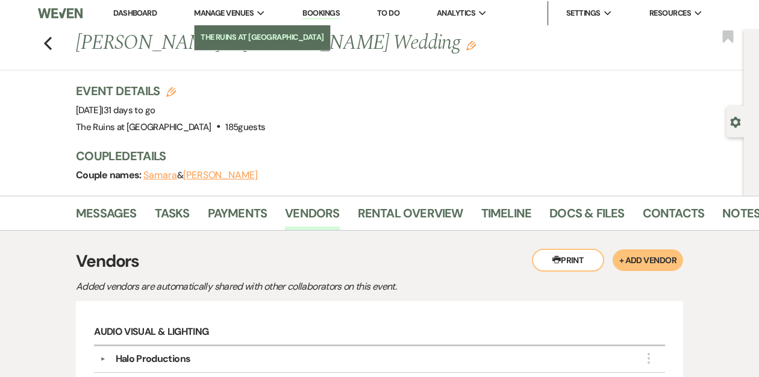
click at [251, 30] on link "The Ruins at [GEOGRAPHIC_DATA]" at bounding box center [261, 37] width 135 height 24
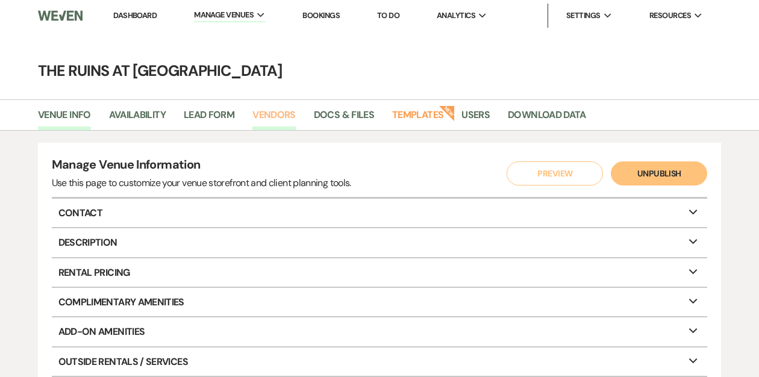
click at [268, 113] on link "Vendors" at bounding box center [273, 118] width 43 height 23
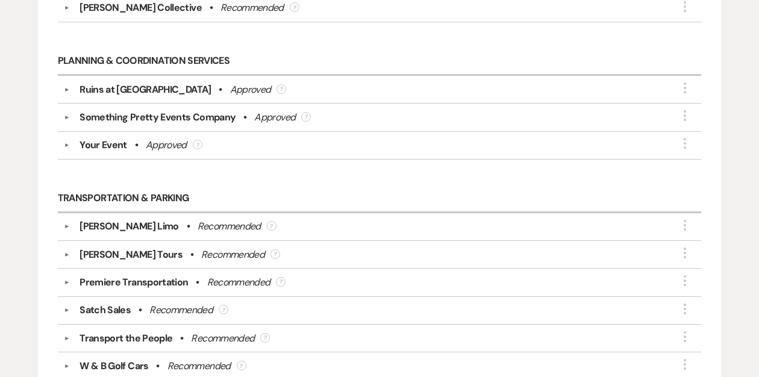
scroll to position [2234, 0]
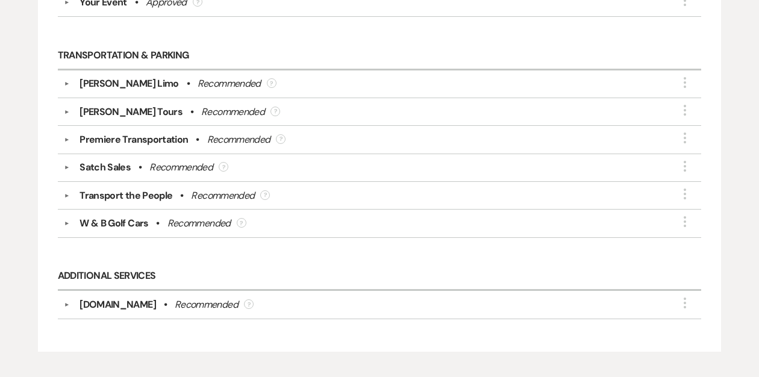
click at [67, 220] on button "▼" at bounding box center [67, 223] width 14 height 6
